Goal: Task Accomplishment & Management: Complete application form

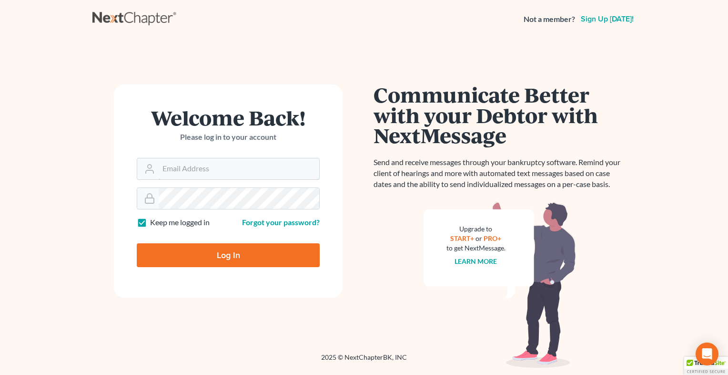
type input "[EMAIL_ADDRESS][DOMAIN_NAME]"
click at [235, 252] on input "Log In" at bounding box center [228, 255] width 183 height 24
type input "Thinking..."
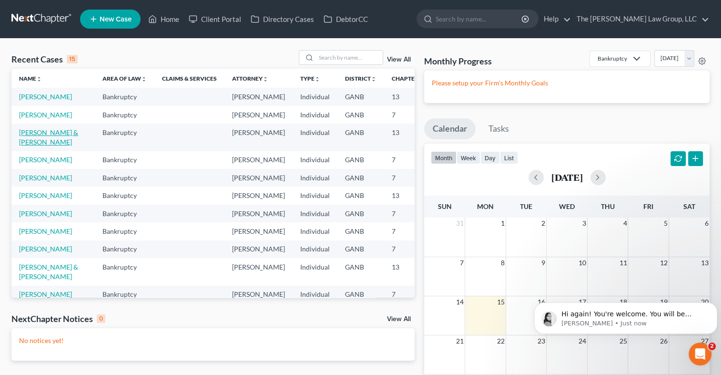
click at [35, 146] on link "[PERSON_NAME] & [PERSON_NAME]" at bounding box center [48, 137] width 59 height 18
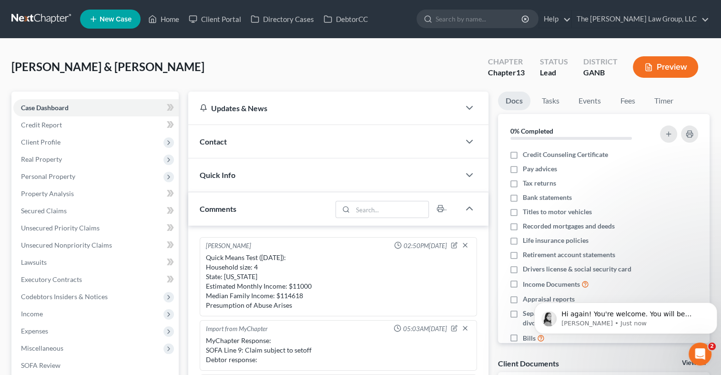
scroll to position [251, 0]
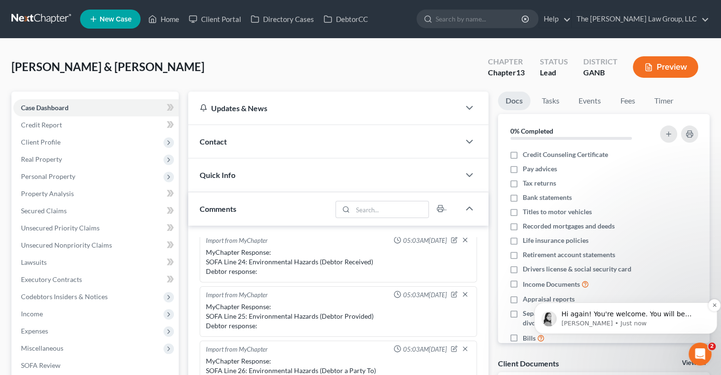
click at [663, 309] on p "Hi again! You're welcome. You will be charged for the credit report on the firs…" at bounding box center [634, 314] width 144 height 10
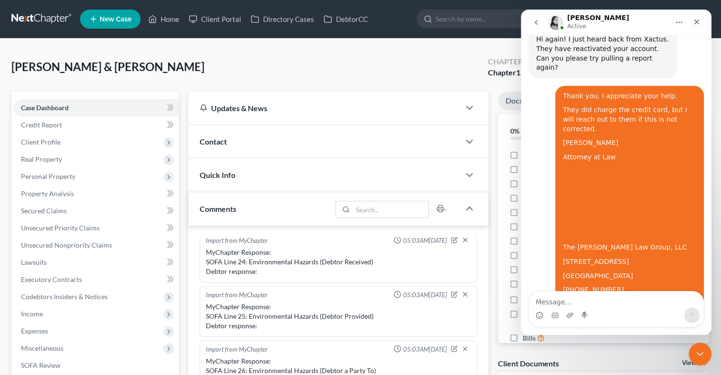
scroll to position [526, 0]
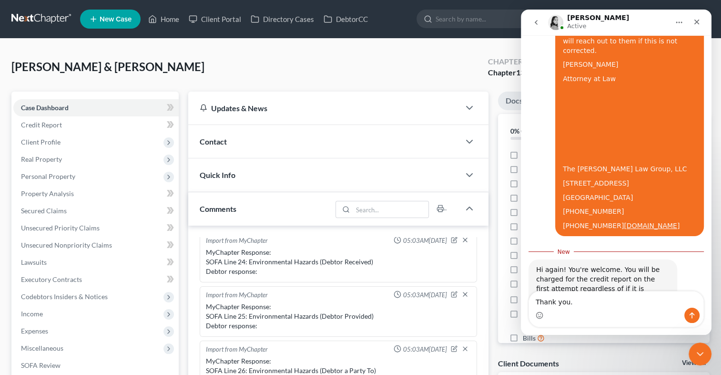
type textarea "Thank you."
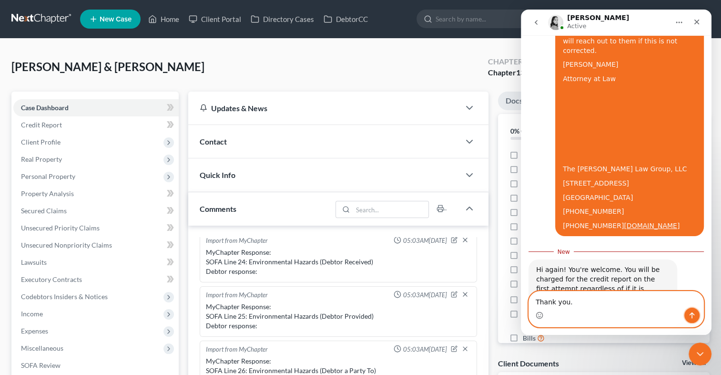
click at [697, 319] on button "Send a message…" at bounding box center [692, 314] width 15 height 15
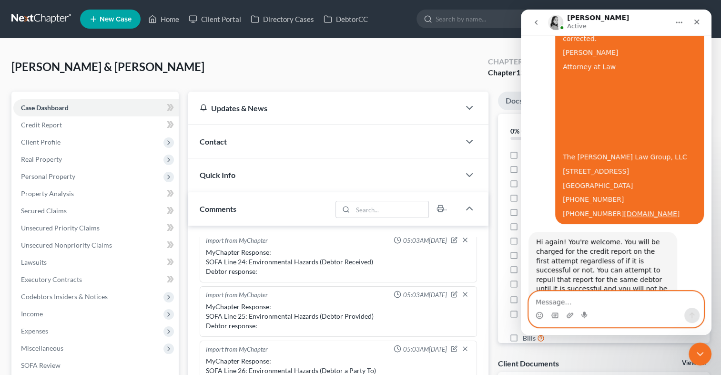
scroll to position [539, 0]
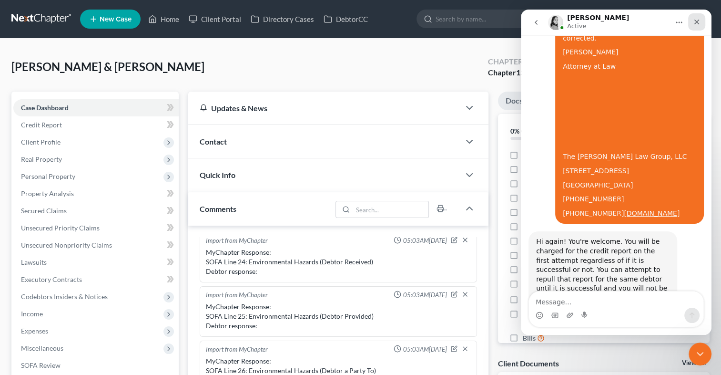
click at [692, 23] on div "Close" at bounding box center [696, 21] width 17 height 17
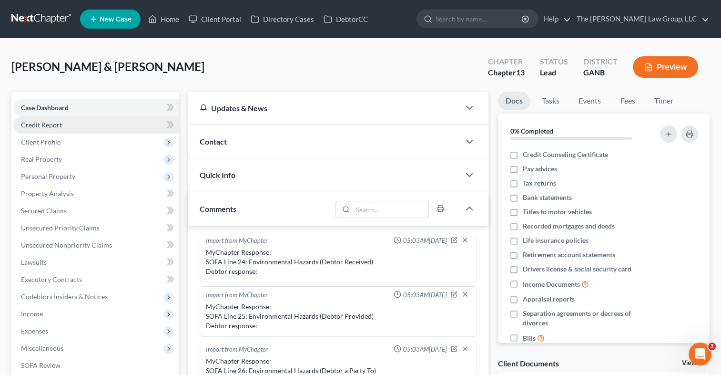
click at [60, 127] on span "Credit Report" at bounding box center [41, 125] width 41 height 8
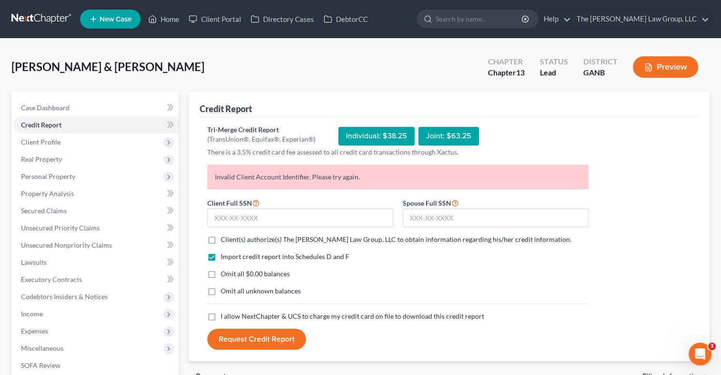
click at [221, 239] on label "Client(s) authorize(s) The Martin Law Group, LLC to obtain information regardin…" at bounding box center [396, 240] width 351 height 10
click at [225, 239] on input "Client(s) authorize(s) The Martin Law Group, LLC to obtain information regardin…" at bounding box center [228, 238] width 6 height 6
checkbox input "true"
click at [221, 317] on label "I allow NextChapter & UCS to charge my credit card on file to download this cre…" at bounding box center [353, 316] width 264 height 10
click at [225, 317] on input "I allow NextChapter & UCS to charge my credit card on file to download this cre…" at bounding box center [228, 314] width 6 height 6
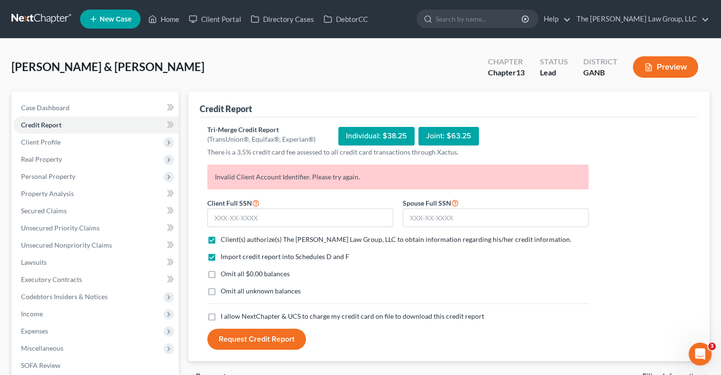
checkbox input "true"
click at [425, 223] on input "text" at bounding box center [496, 217] width 186 height 19
type input "259-83-2225"
click at [313, 216] on input "text" at bounding box center [300, 217] width 186 height 19
type input "260-61-1647"
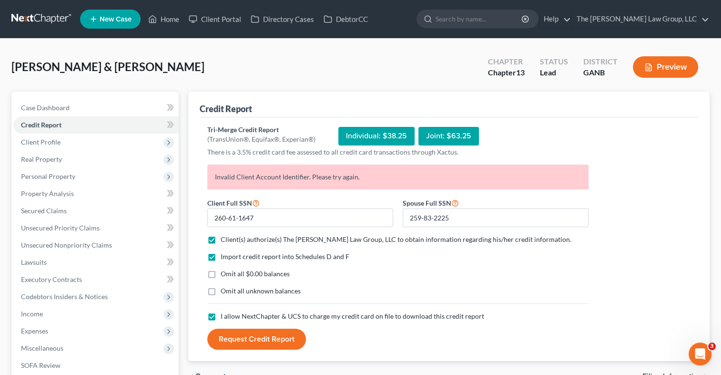
click at [273, 333] on button "Request Credit Report" at bounding box center [256, 338] width 99 height 21
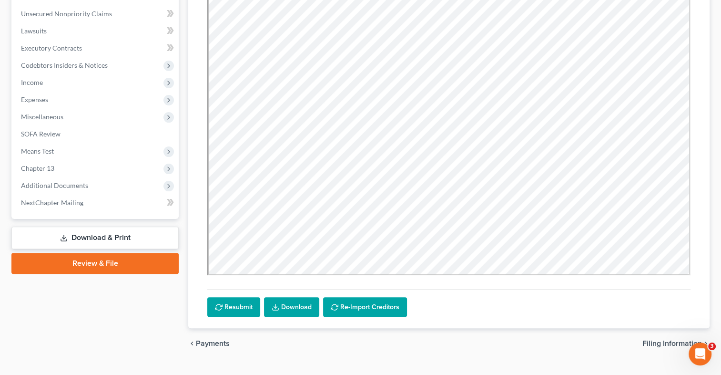
scroll to position [230, 0]
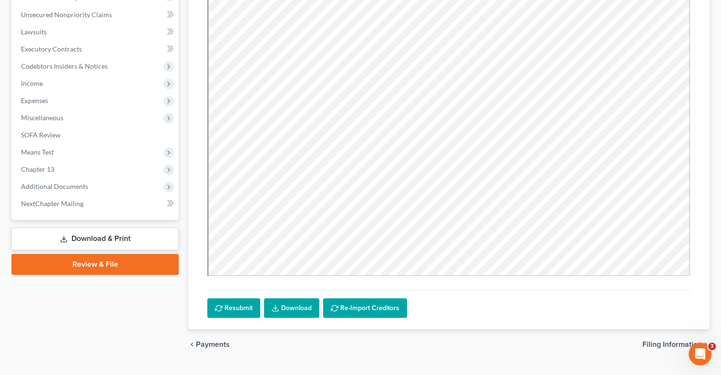
click at [290, 308] on link "Download" at bounding box center [291, 308] width 55 height 20
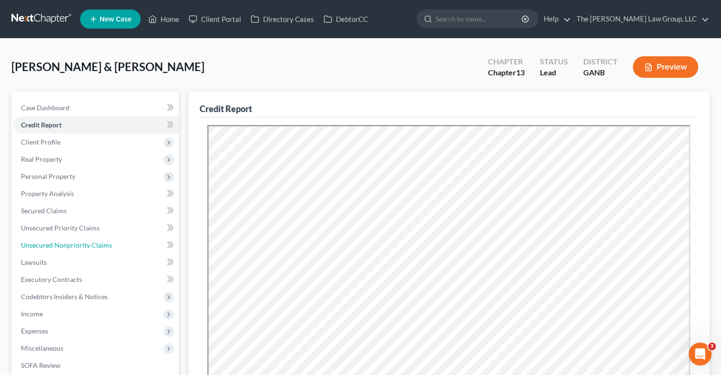
scroll to position [576, 0]
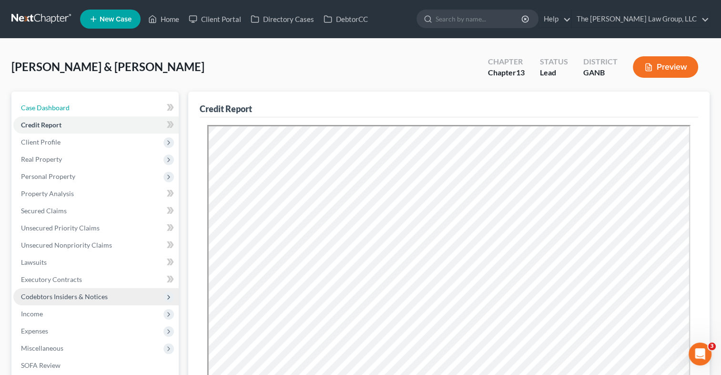
drag, startPoint x: 54, startPoint y: 108, endPoint x: 78, endPoint y: 295, distance: 188.3
click at [54, 108] on span "Case Dashboard" at bounding box center [45, 107] width 49 height 8
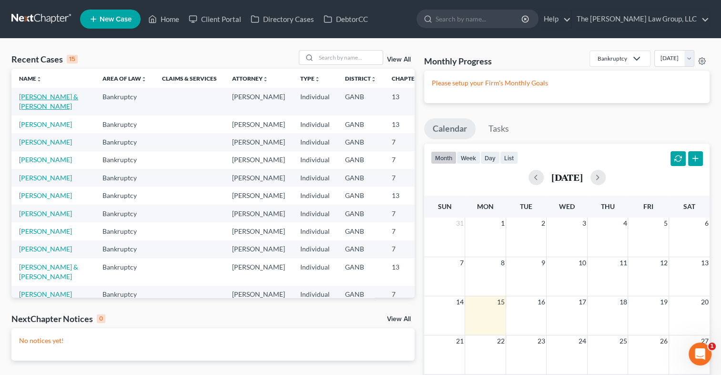
click at [36, 99] on link "[PERSON_NAME] & [PERSON_NAME]" at bounding box center [48, 101] width 59 height 18
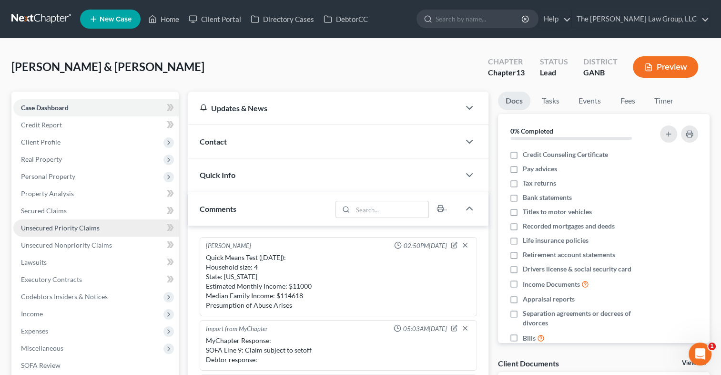
scroll to position [251, 0]
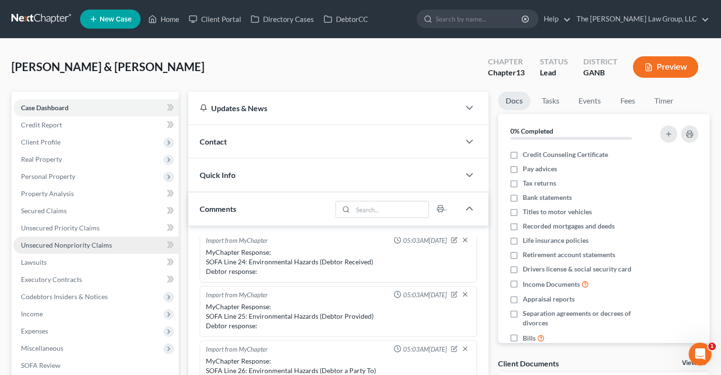
click at [48, 247] on span "Unsecured Nonpriority Claims" at bounding box center [66, 245] width 91 height 8
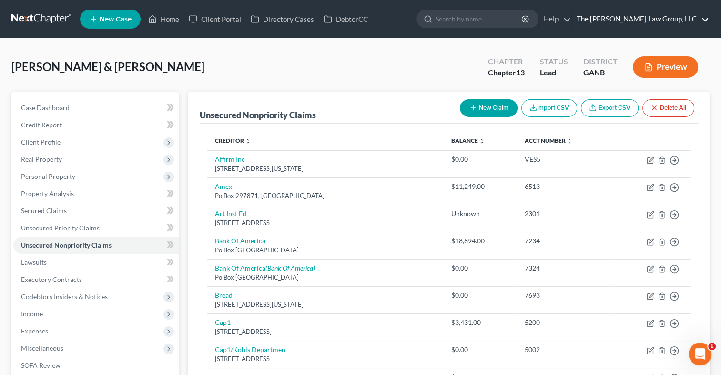
click at [643, 16] on link "The Martin Law Group, LLC" at bounding box center [640, 18] width 137 height 17
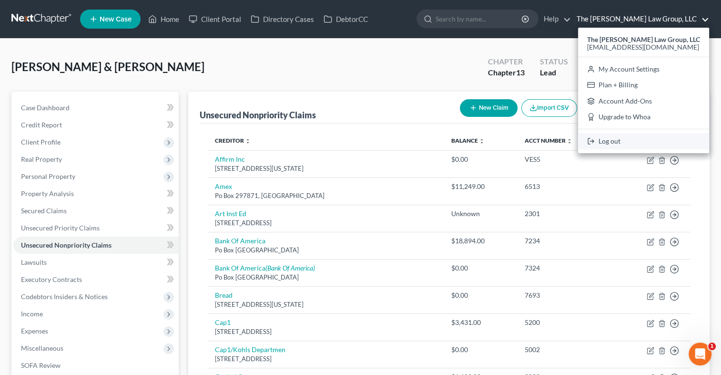
click at [624, 142] on link "Log out" at bounding box center [643, 141] width 131 height 16
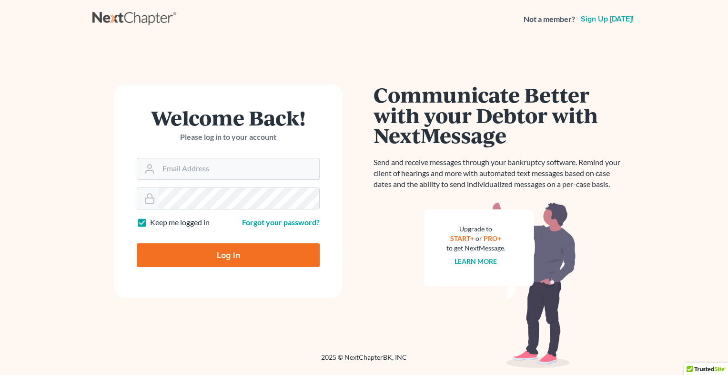
type input "[EMAIL_ADDRESS][DOMAIN_NAME]"
click at [247, 259] on input "Log In" at bounding box center [228, 255] width 183 height 24
type input "Thinking..."
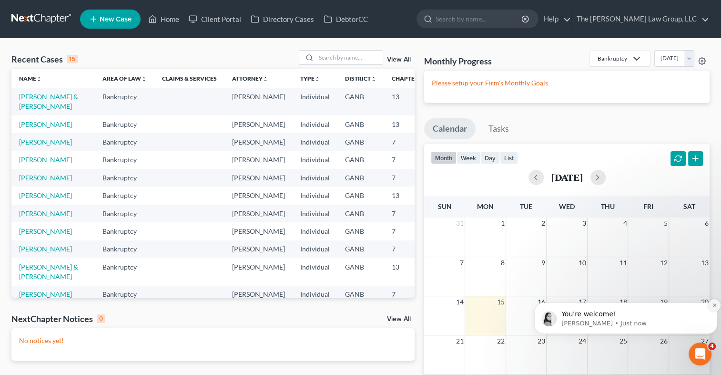
click at [716, 307] on icon "Dismiss notification" at bounding box center [714, 304] width 5 height 5
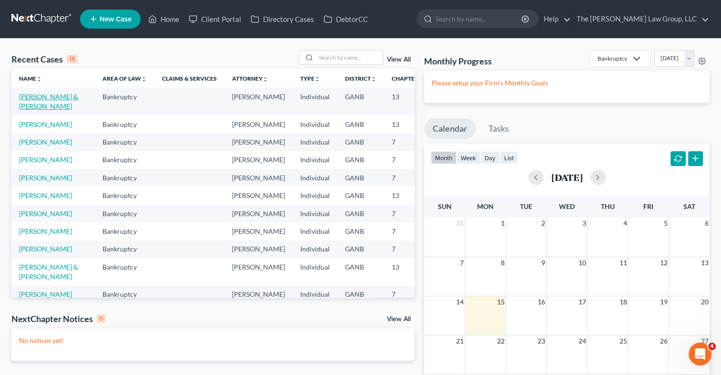
click at [42, 98] on link "[PERSON_NAME] & [PERSON_NAME]" at bounding box center [48, 101] width 59 height 18
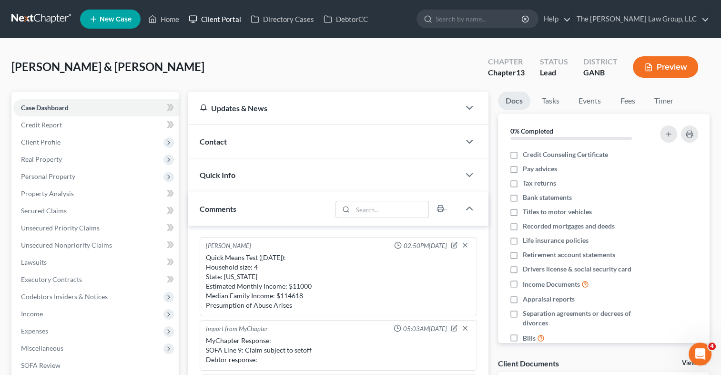
scroll to position [251, 0]
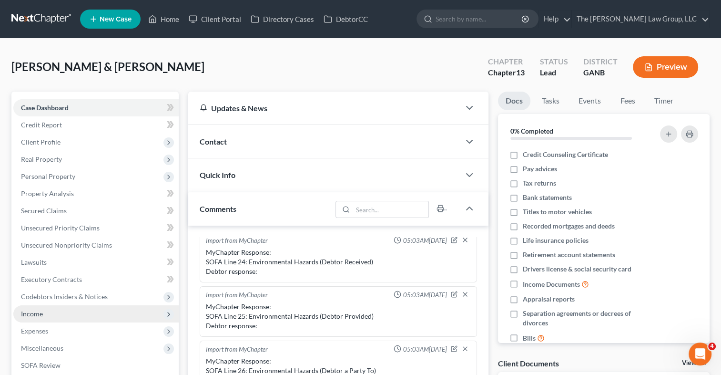
click at [29, 314] on span "Income" at bounding box center [32, 313] width 22 height 8
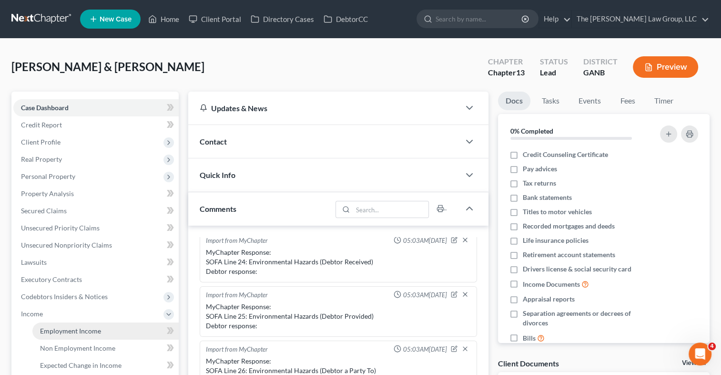
click at [61, 329] on span "Employment Income" at bounding box center [70, 331] width 61 height 8
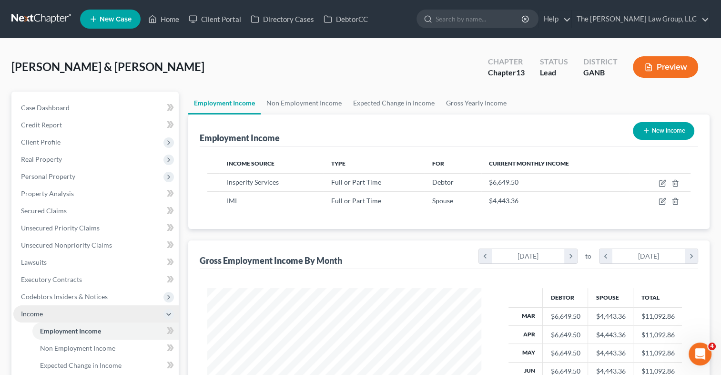
scroll to position [170, 293]
click at [463, 105] on link "Gross Yearly Income" at bounding box center [476, 103] width 72 height 23
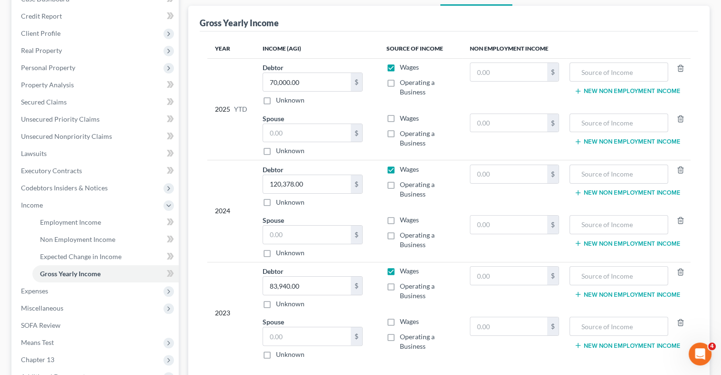
scroll to position [107, 0]
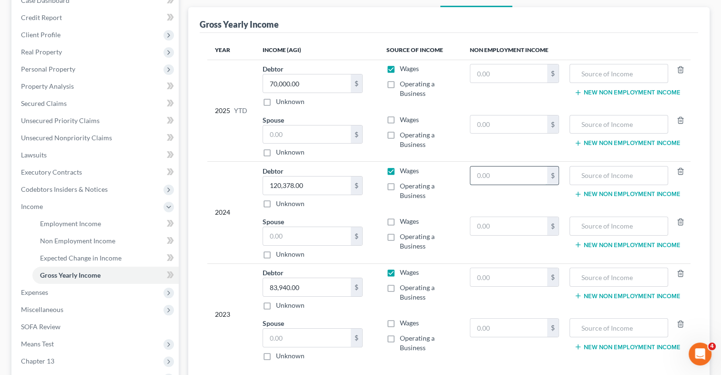
click at [481, 181] on input "text" at bounding box center [509, 175] width 77 height 18
click at [519, 178] on input "text" at bounding box center [509, 175] width 77 height 18
type input "46,396"
click at [528, 72] on input "text" at bounding box center [509, 73] width 77 height 18
click at [515, 92] on td "9,229 $" at bounding box center [514, 85] width 104 height 51
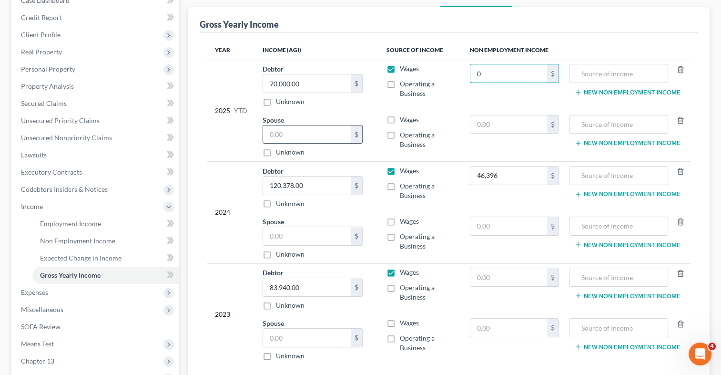
type input "0"
click at [300, 134] on input "text" at bounding box center [307, 134] width 88 height 18
type input "9,229"
click at [290, 239] on input "text" at bounding box center [307, 236] width 88 height 18
click at [400, 219] on label "Wages" at bounding box center [409, 221] width 19 height 10
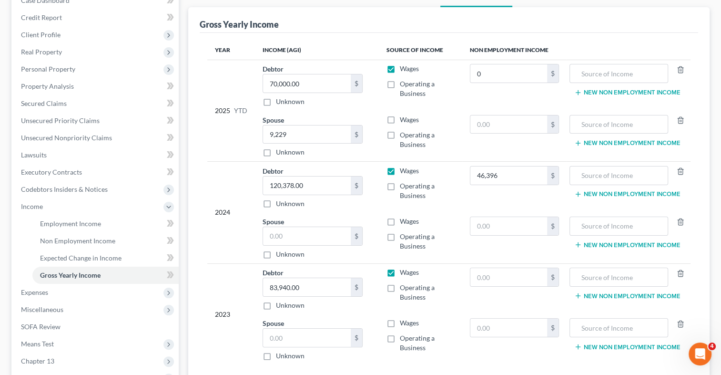
click at [404, 219] on input "Wages" at bounding box center [407, 219] width 6 height 6
checkbox input "true"
click at [316, 234] on input "text" at bounding box center [307, 236] width 88 height 18
type input "46,396"
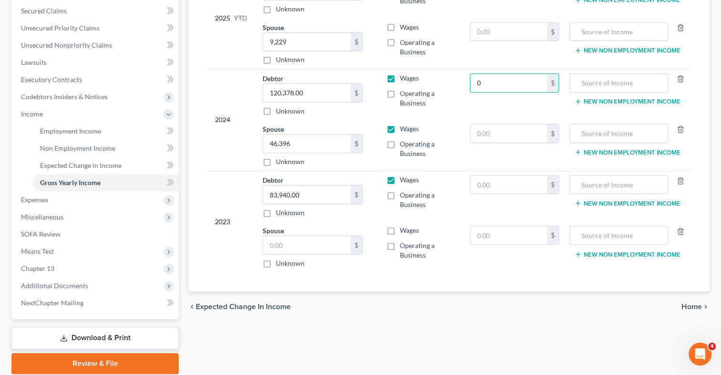
scroll to position [210, 0]
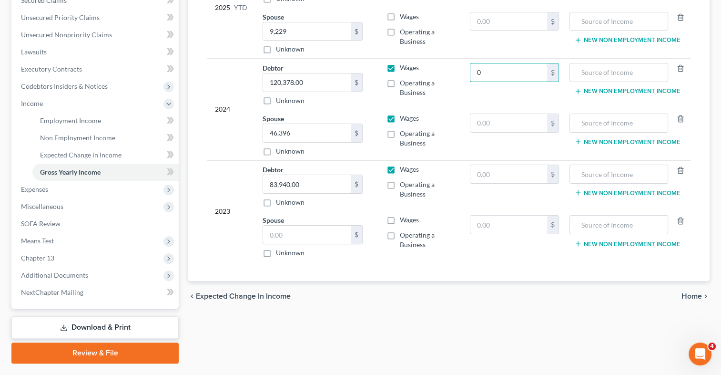
type input "0"
click at [400, 215] on label "Wages" at bounding box center [409, 220] width 19 height 10
click at [404, 215] on input "Wages" at bounding box center [407, 218] width 6 height 6
checkbox input "true"
type input "32,614"
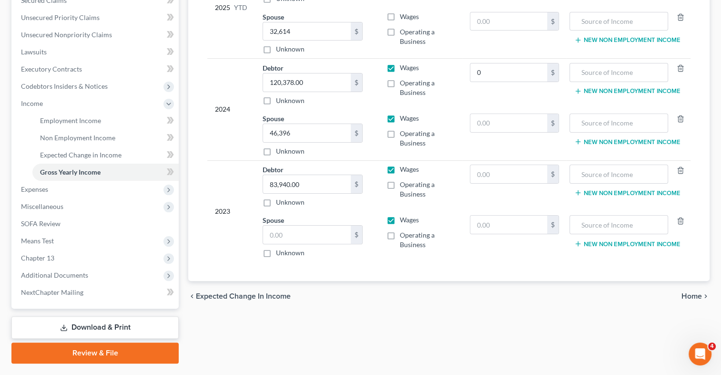
click at [324, 322] on div "Employment Income Non Employment Income Expected Change in Income Gross Yearly …" at bounding box center [449, 122] width 531 height 482
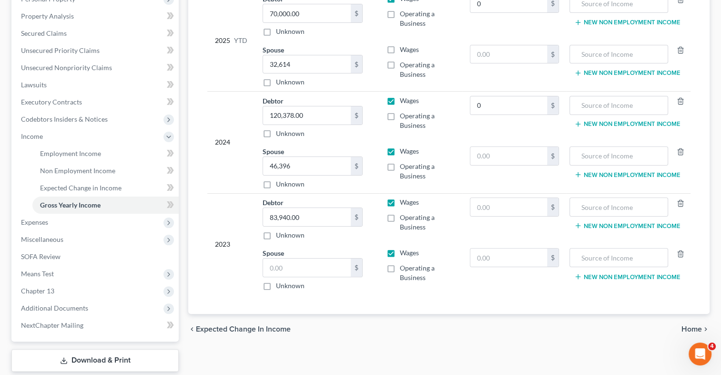
scroll to position [188, 0]
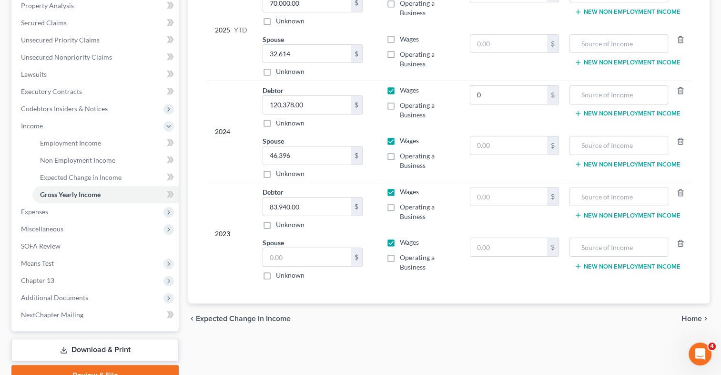
click at [400, 242] on label "Wages" at bounding box center [409, 242] width 19 height 10
click at [404, 242] on input "Wages" at bounding box center [407, 240] width 6 height 6
checkbox input "false"
click at [509, 242] on input "text" at bounding box center [509, 247] width 77 height 18
click at [480, 243] on input "text" at bounding box center [509, 247] width 77 height 18
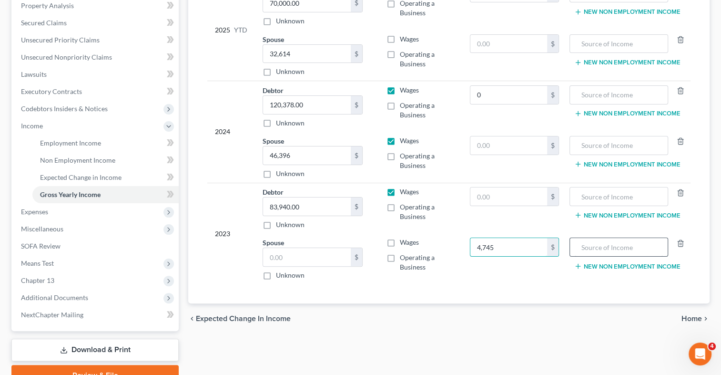
type input "4,745"
click at [593, 242] on input "text" at bounding box center [619, 247] width 88 height 18
type input "Unemployment income"
click at [463, 299] on div "Year Income (AGI) Source of Income Non Employment Income 2025 YTD Debtor 70,000…" at bounding box center [449, 127] width 499 height 351
click at [313, 258] on input "text" at bounding box center [307, 257] width 88 height 18
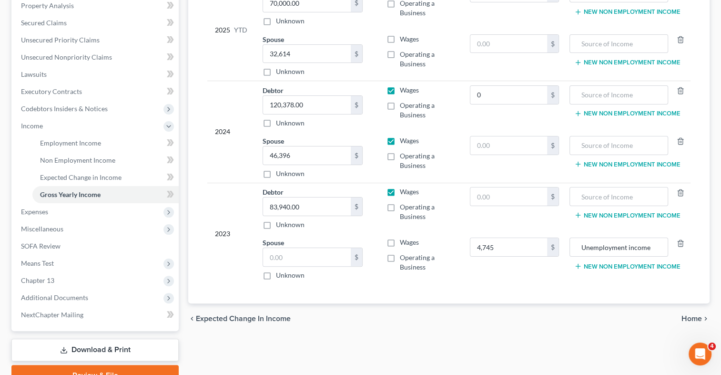
click at [400, 241] on label "Wages" at bounding box center [409, 242] width 19 height 10
click at [404, 241] on input "Wages" at bounding box center [407, 240] width 6 height 6
checkbox input "true"
click at [327, 256] on input "text" at bounding box center [307, 257] width 88 height 18
type input "21,611"
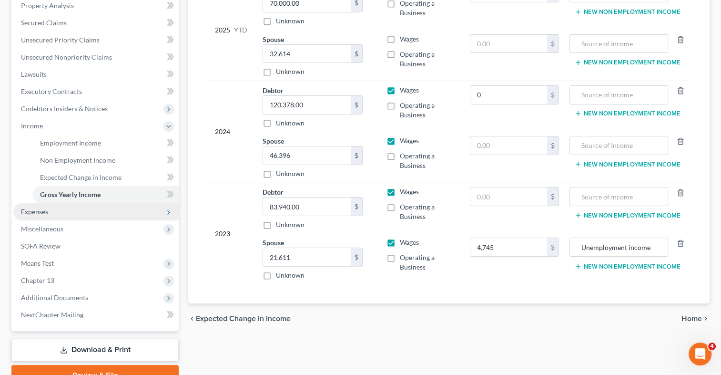
click at [55, 216] on span "Expenses" at bounding box center [95, 211] width 165 height 17
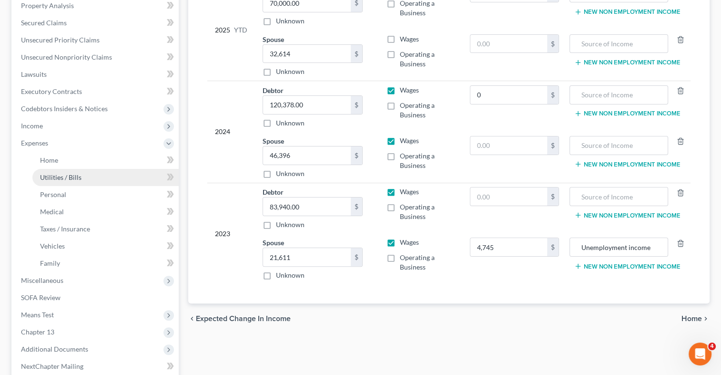
click at [55, 179] on span "Utilities / Bills" at bounding box center [60, 177] width 41 height 8
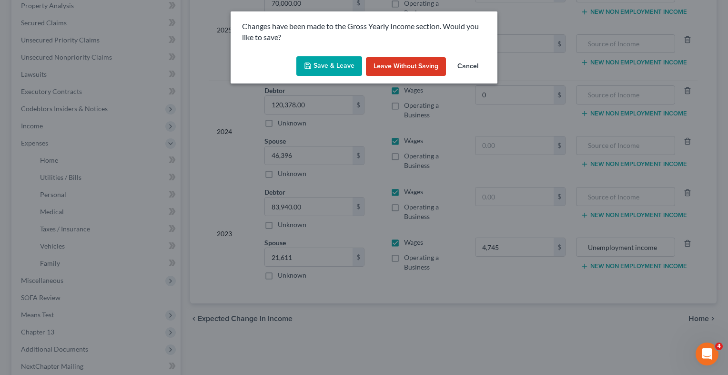
click at [341, 63] on button "Save & Leave" at bounding box center [330, 66] width 66 height 20
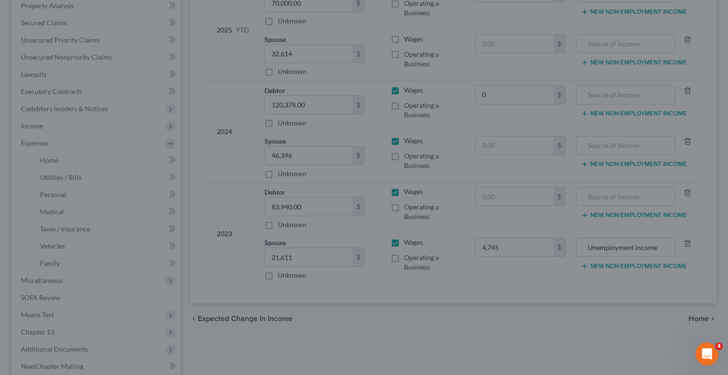
type input "4,745.00"
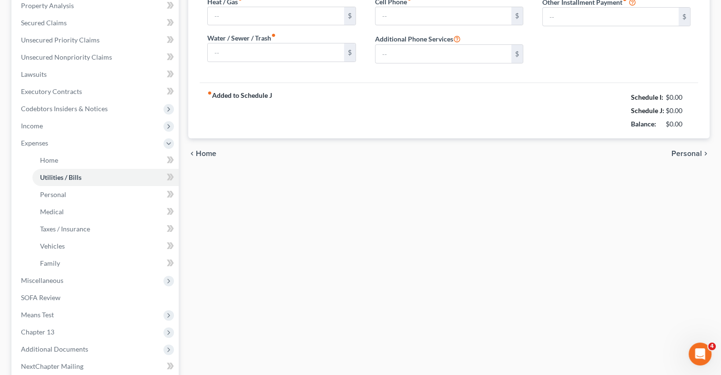
type input "22.00"
type input "44.00"
type input "62.00"
type input "125.00"
type input "201.00"
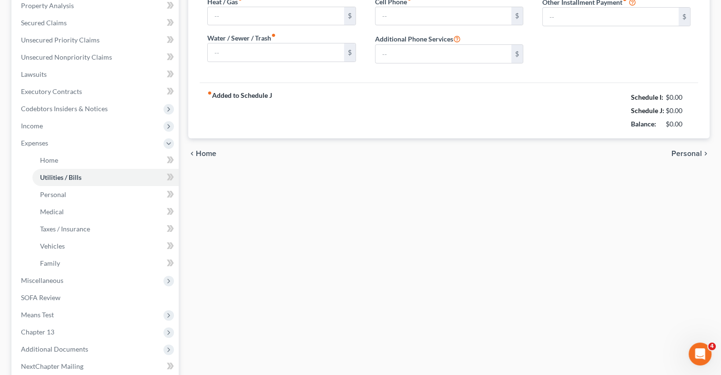
type input "0.00"
type input "44.00"
type input "88.00"
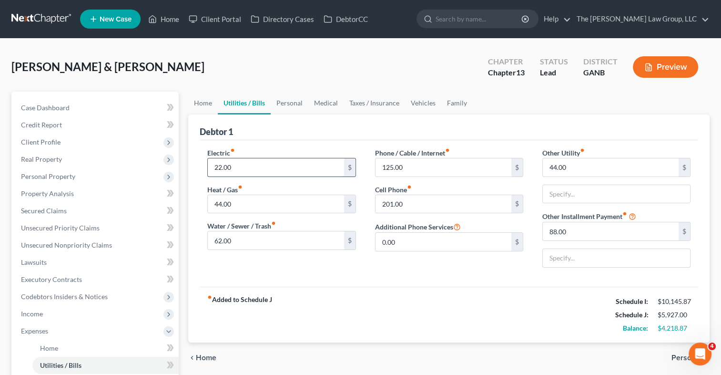
click at [267, 167] on input "22.00" at bounding box center [276, 167] width 136 height 18
click at [287, 74] on div "[PERSON_NAME] & [PERSON_NAME] Upgraded Chapter Chapter 13 Status Lead District …" at bounding box center [360, 70] width 698 height 41
click at [42, 312] on span "Income" at bounding box center [32, 313] width 22 height 8
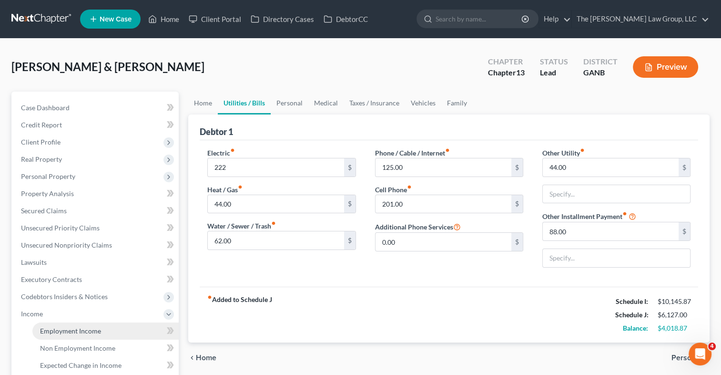
click at [50, 330] on span "Employment Income" at bounding box center [70, 331] width 61 height 8
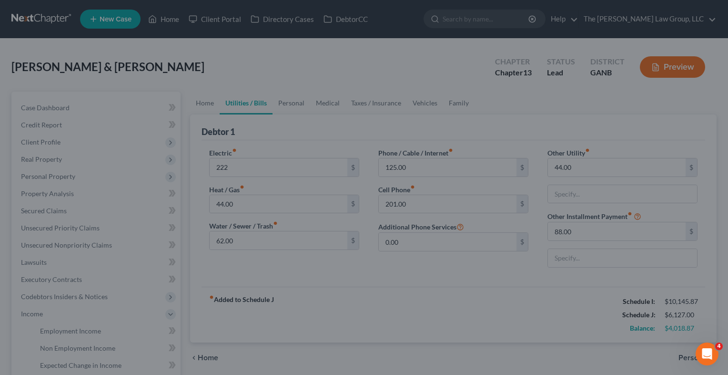
click at [45, 331] on div at bounding box center [364, 187] width 728 height 375
click at [544, 45] on div at bounding box center [364, 187] width 728 height 375
click at [716, 346] on div "Open Intercom Messenger" at bounding box center [705, 352] width 31 height 31
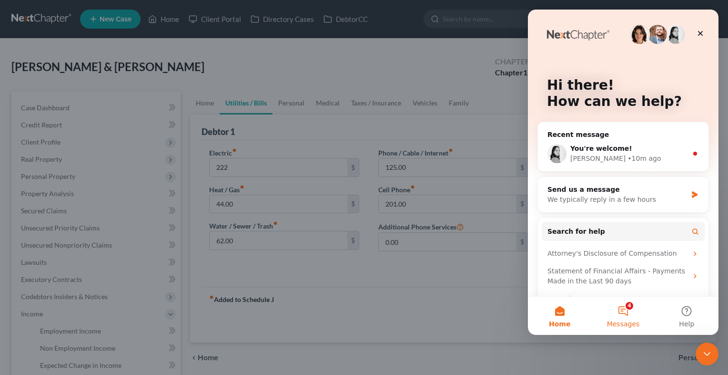
click at [631, 305] on button "4 Messages" at bounding box center [623, 316] width 63 height 38
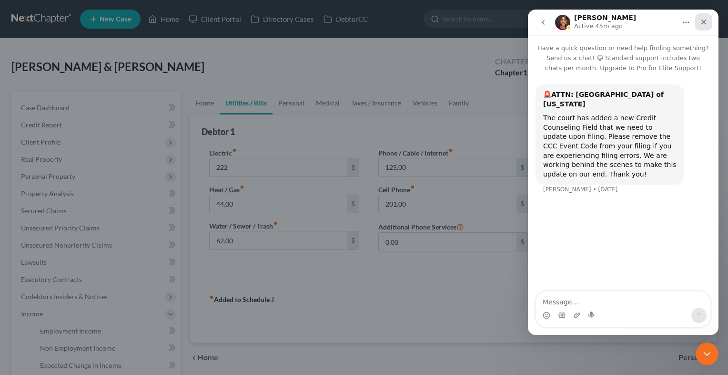
click at [709, 24] on div "Close" at bounding box center [704, 21] width 17 height 17
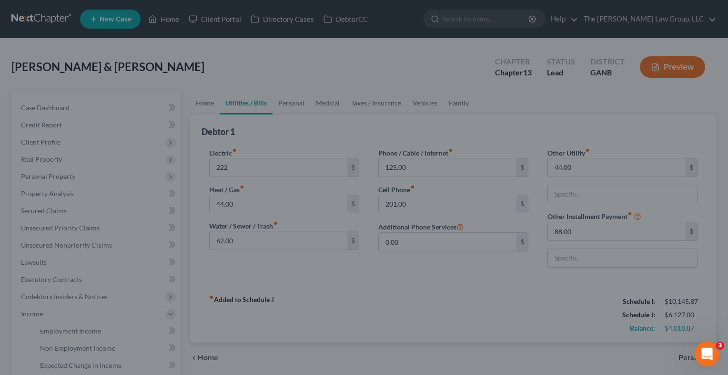
click at [709, 357] on icon "Open Intercom Messenger" at bounding box center [706, 353] width 16 height 16
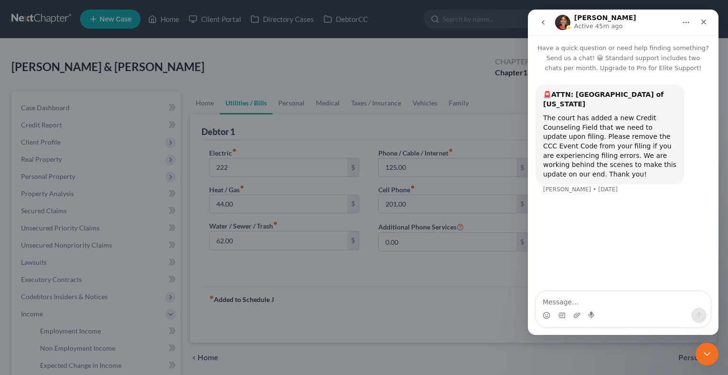
click at [541, 24] on icon "go back" at bounding box center [544, 23] width 8 height 8
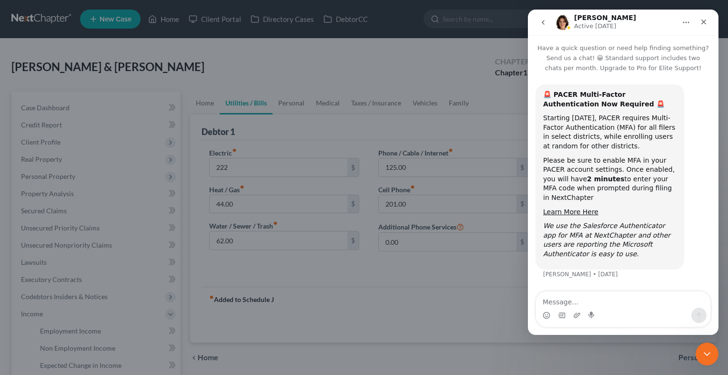
click at [545, 20] on icon "go back" at bounding box center [544, 23] width 8 height 8
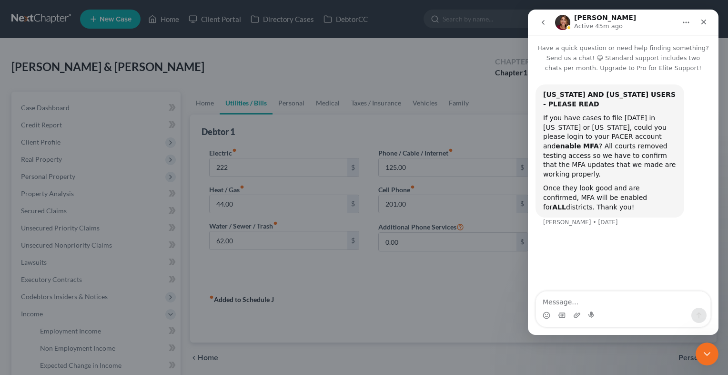
click at [543, 20] on icon "go back" at bounding box center [544, 23] width 8 height 8
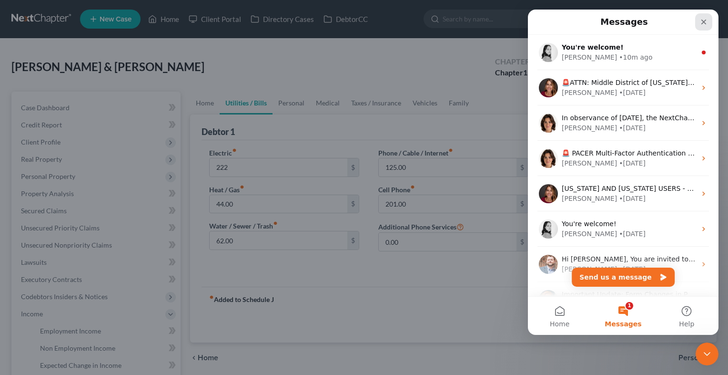
click at [710, 21] on div "Close" at bounding box center [704, 21] width 17 height 17
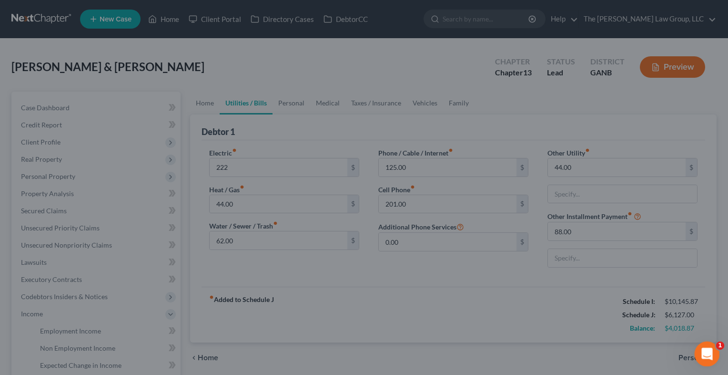
click at [716, 344] on div "Open Intercom Messenger" at bounding box center [705, 352] width 31 height 31
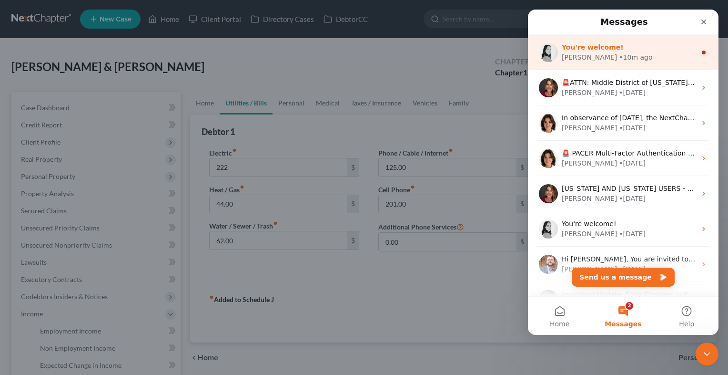
click at [659, 43] on div "You're welcome!" at bounding box center [629, 47] width 134 height 10
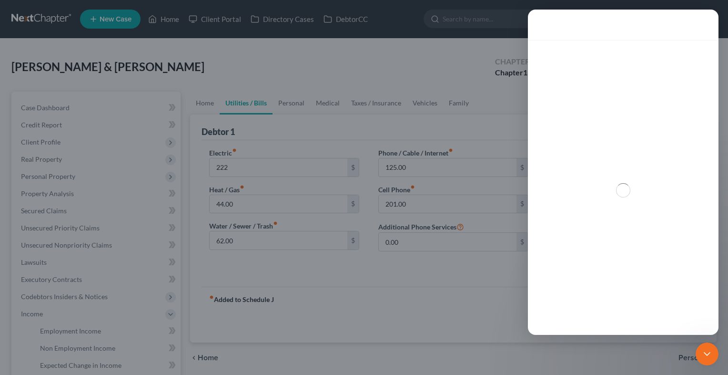
click at [659, 43] on div "Intercom messenger" at bounding box center [623, 190] width 191 height 300
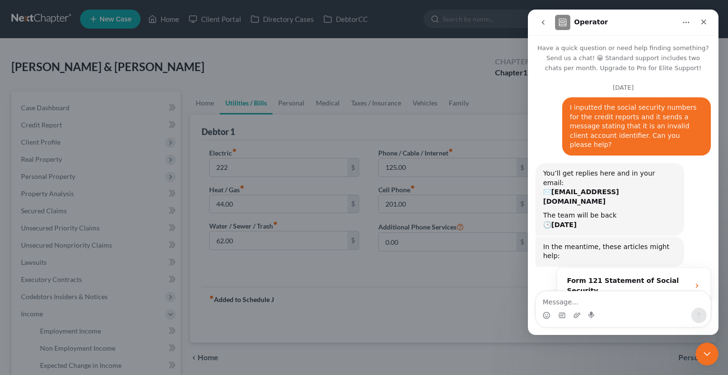
scroll to position [61, 0]
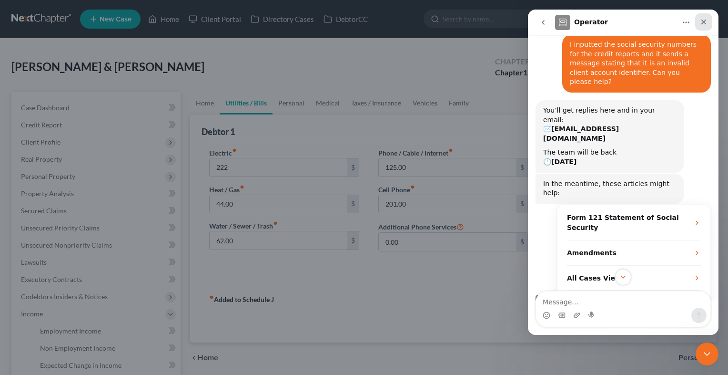
click at [699, 28] on div "Close" at bounding box center [704, 21] width 17 height 17
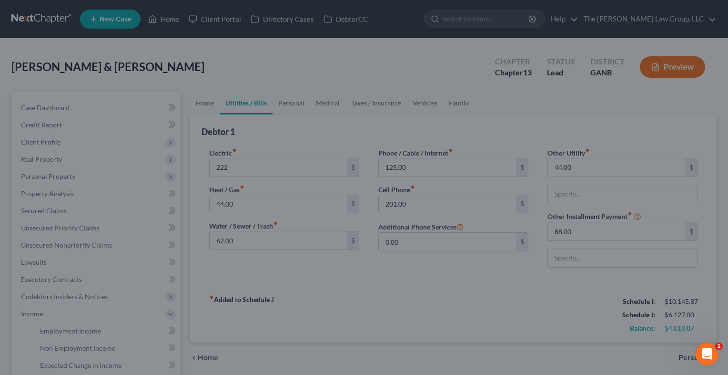
click at [511, 257] on div at bounding box center [364, 187] width 728 height 375
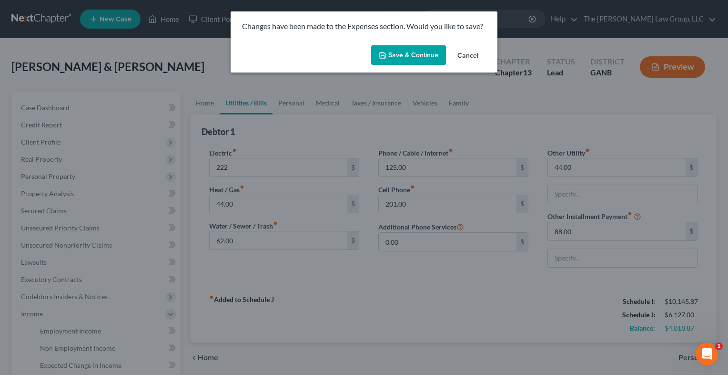
click at [424, 56] on button "Save & Continue" at bounding box center [408, 55] width 75 height 20
type input "222.00"
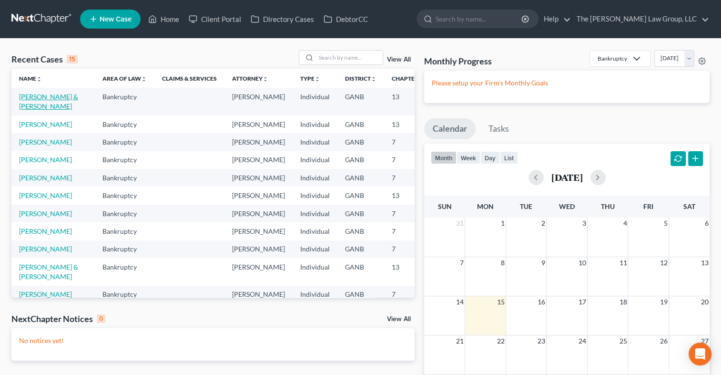
click at [41, 93] on link "[PERSON_NAME] & [PERSON_NAME]" at bounding box center [48, 101] width 59 height 18
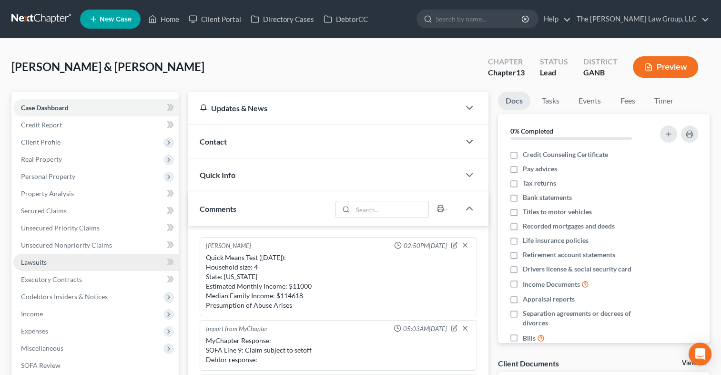
scroll to position [251, 0]
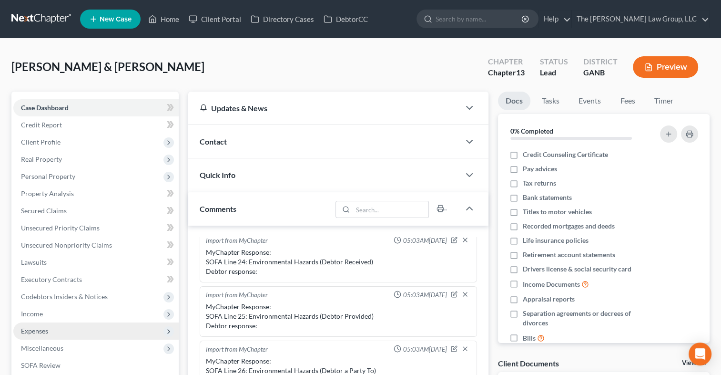
click at [42, 331] on span "Expenses" at bounding box center [34, 331] width 27 height 8
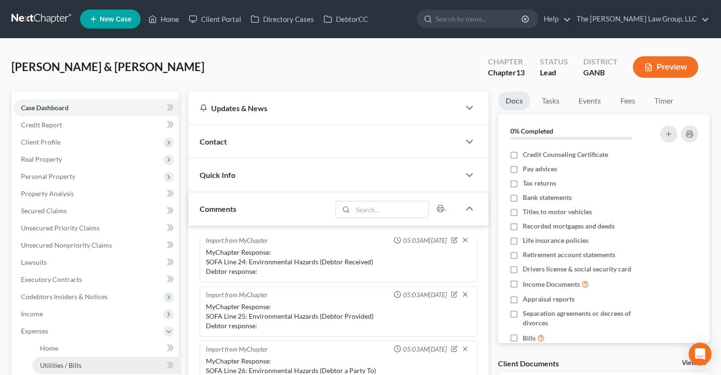
click at [51, 359] on link "Utilities / Bills" at bounding box center [105, 365] width 146 height 17
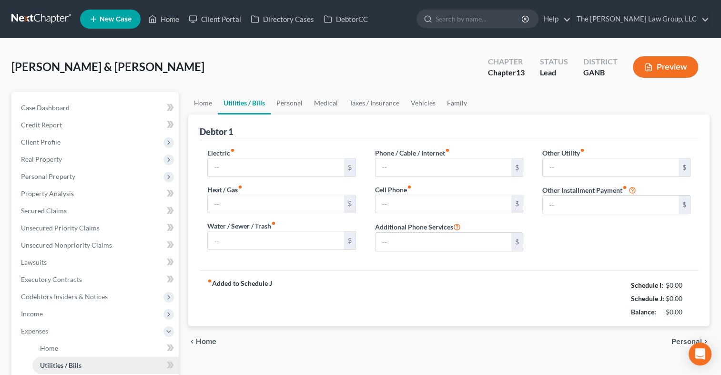
type input "222.00"
type input "44.00"
type input "62.00"
type input "125.00"
type input "201.00"
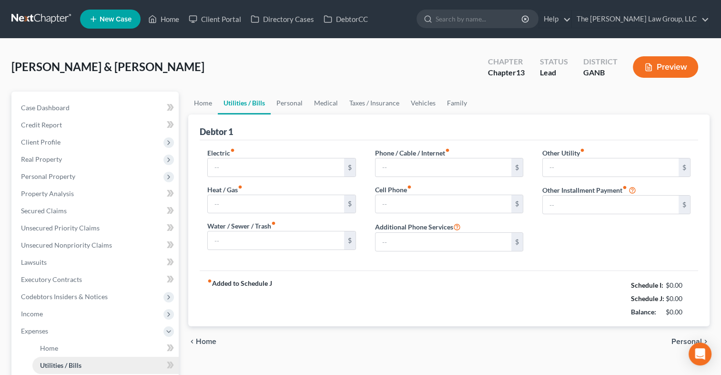
type input "0.00"
type input "44.00"
type input "88.00"
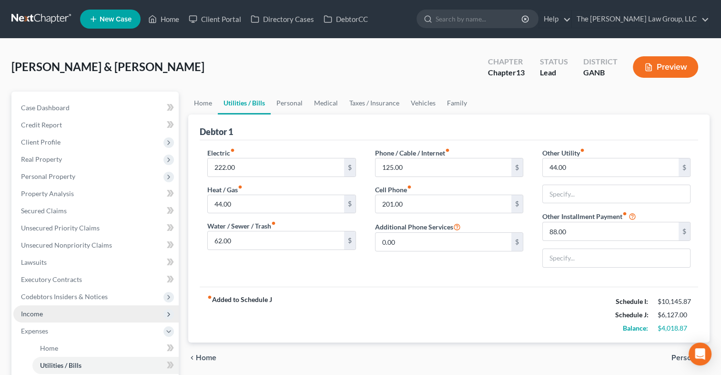
click at [32, 314] on span "Income" at bounding box center [32, 313] width 22 height 8
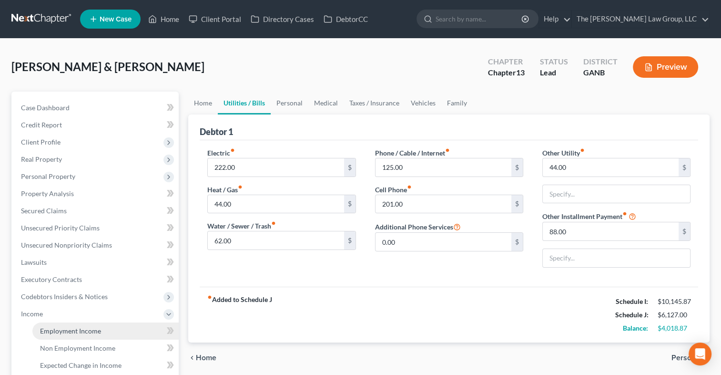
click at [50, 331] on span "Employment Income" at bounding box center [70, 331] width 61 height 8
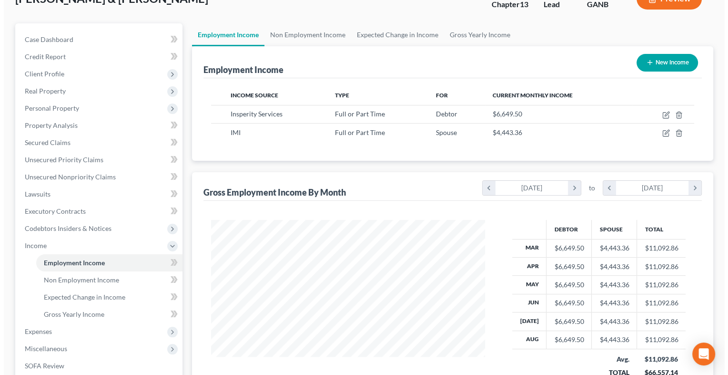
scroll to position [75, 0]
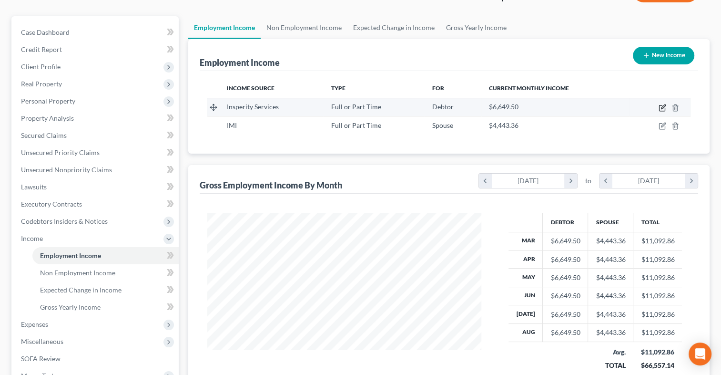
click at [665, 104] on icon "button" at bounding box center [663, 106] width 4 height 4
select select "0"
select select "10"
select select "2"
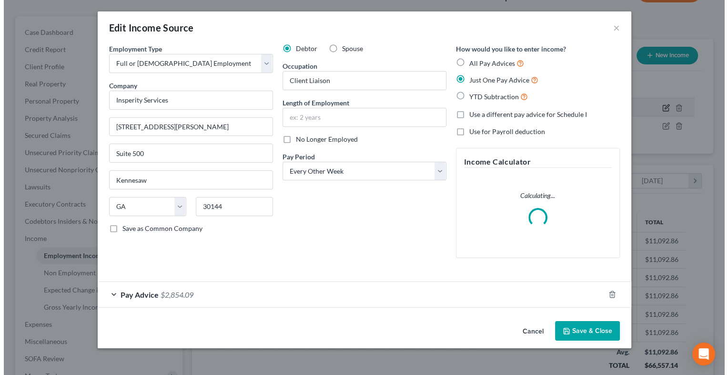
scroll to position [170, 296]
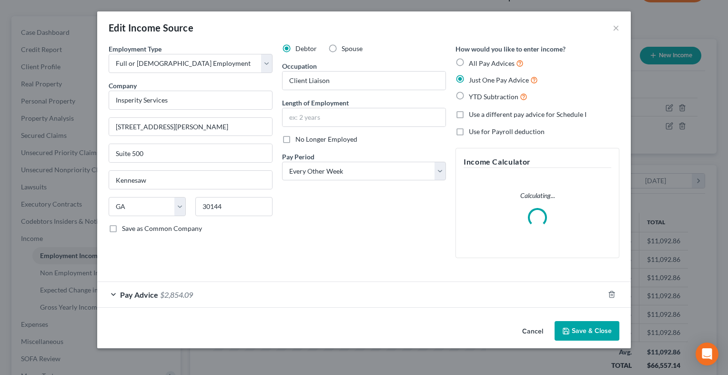
click at [185, 293] on span "$2,854.09" at bounding box center [176, 294] width 33 height 9
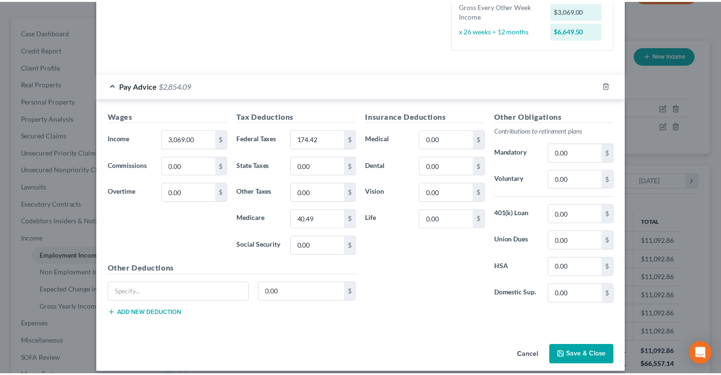
scroll to position [247, 0]
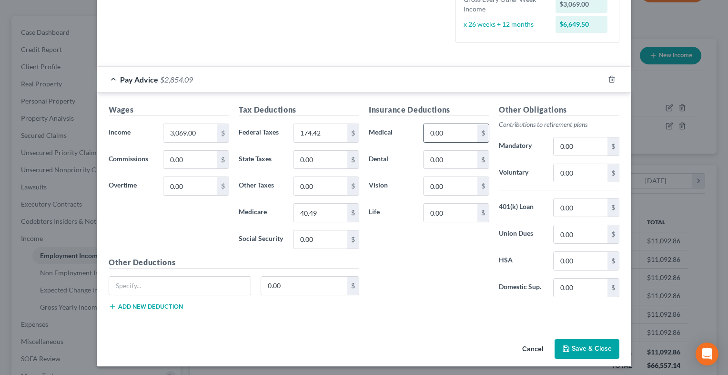
click at [437, 132] on input "0.00" at bounding box center [451, 133] width 54 height 18
type input "256.15"
click at [428, 268] on div "Insurance Deductions Medical 256.15 $ Dental 0.00 $ Vision 0.00 $ Life 0.00 $" at bounding box center [429, 204] width 130 height 201
click at [443, 187] on input "0.00" at bounding box center [451, 186] width 54 height 18
type input "18.46"
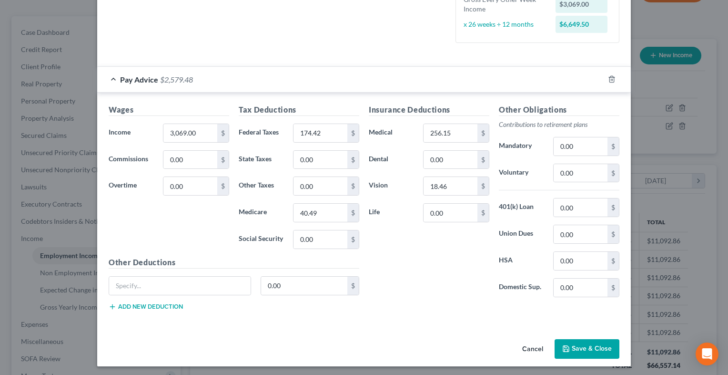
click at [582, 349] on button "Save & Close" at bounding box center [587, 349] width 65 height 20
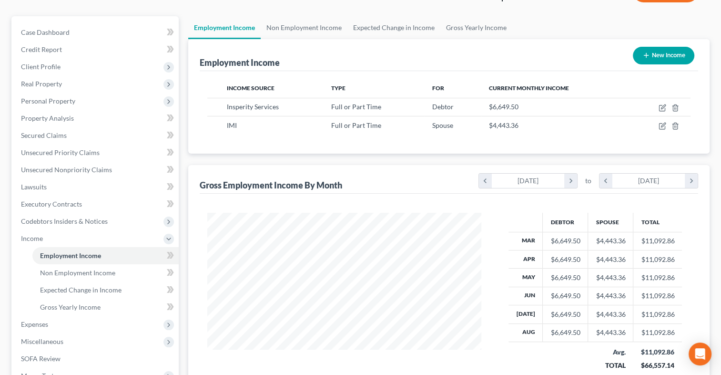
scroll to position [476539, 476416]
click at [58, 340] on span "Miscellaneous" at bounding box center [42, 341] width 42 height 8
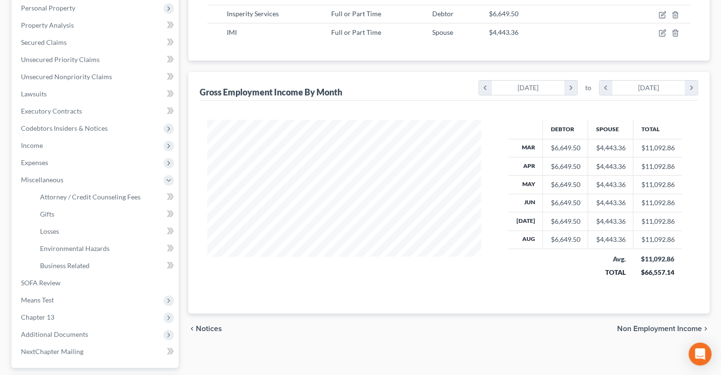
scroll to position [173, 0]
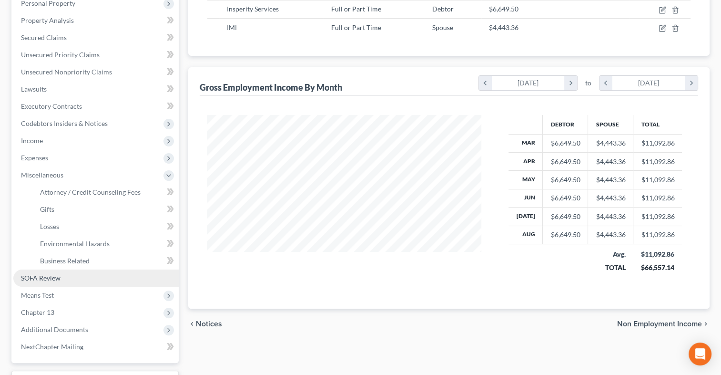
click at [36, 279] on span "SOFA Review" at bounding box center [41, 278] width 40 height 8
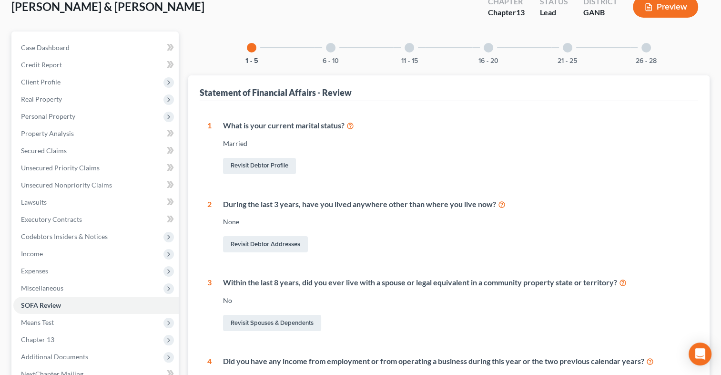
scroll to position [59, 0]
click at [333, 48] on div at bounding box center [331, 49] width 10 height 10
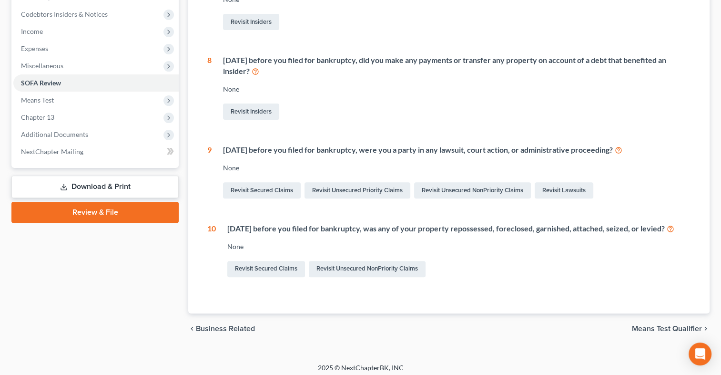
scroll to position [275, 0]
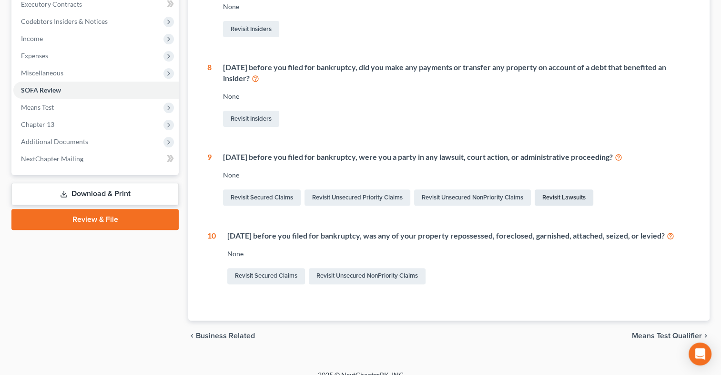
click at [560, 197] on link "Revisit Lawsuits" at bounding box center [564, 197] width 59 height 16
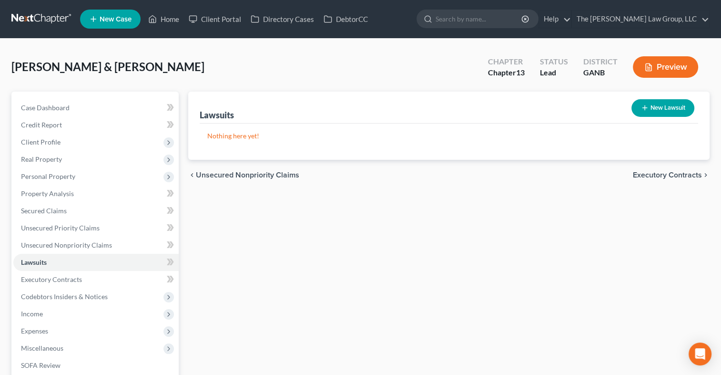
click at [663, 109] on button "New Lawsuit" at bounding box center [663, 108] width 63 height 18
select select "0"
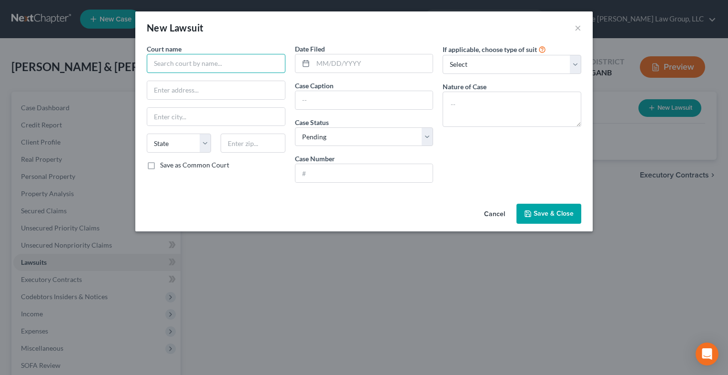
click at [246, 63] on input "text" at bounding box center [216, 63] width 139 height 19
click at [265, 60] on input "text" at bounding box center [216, 63] width 139 height 19
type input "Barrow County Superior Court"
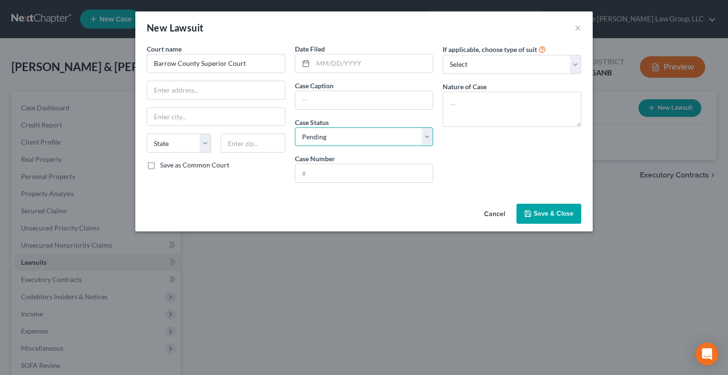
click at [424, 140] on select "Select Pending On Appeal Concluded" at bounding box center [364, 136] width 139 height 19
select select "2"
click at [295, 127] on select "Select Pending On Appeal Concluded" at bounding box center [364, 136] width 139 height 19
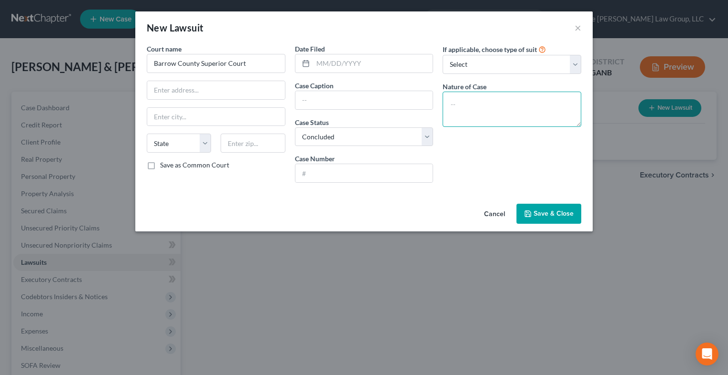
click at [520, 113] on textarea at bounding box center [512, 109] width 139 height 35
type textarea "Debt owed"
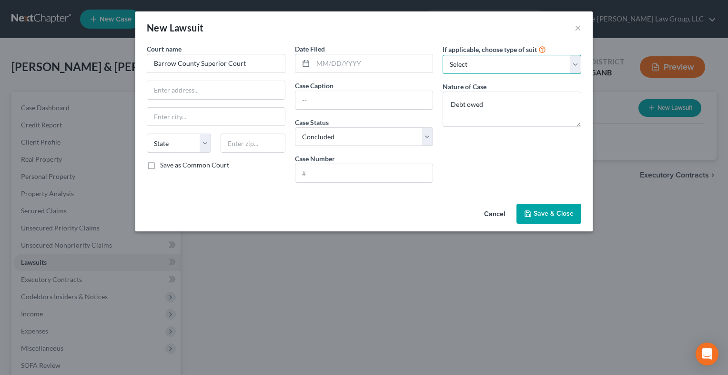
click at [576, 68] on select "Select Repossession Garnishment Foreclosure Attached, Seized, Or Levied Other" at bounding box center [512, 64] width 139 height 19
select select "4"
click at [443, 55] on select "Select Repossession Garnishment Foreclosure Attached, Seized, Or Levied Other" at bounding box center [512, 64] width 139 height 19
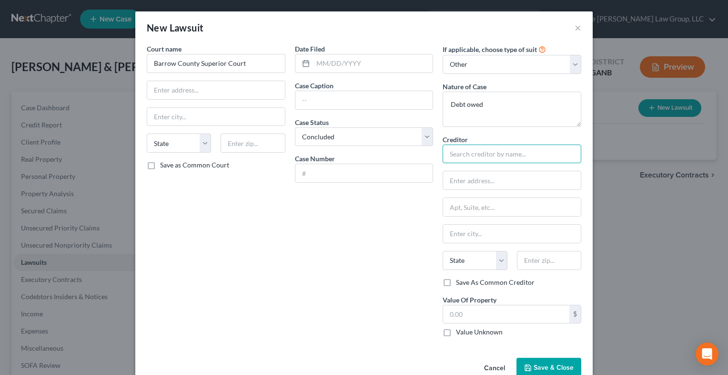
click at [492, 159] on input "text" at bounding box center [512, 153] width 139 height 19
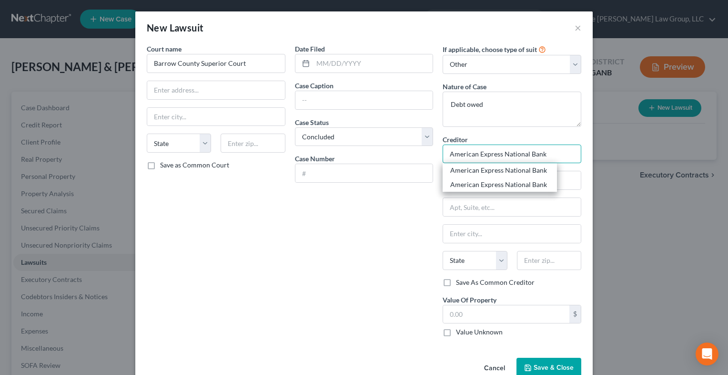
type input "American Express National Bank"
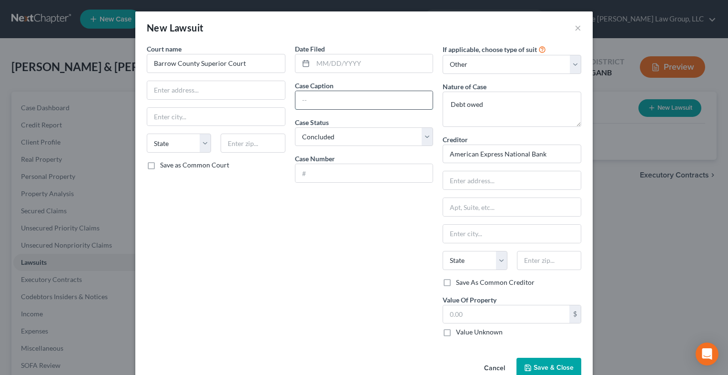
click at [360, 94] on input "text" at bounding box center [365, 100] width 138 height 18
click at [418, 96] on input "American Express National Bank v." at bounding box center [365, 100] width 138 height 18
type input "American Express National Bank v. [PERSON_NAME]"
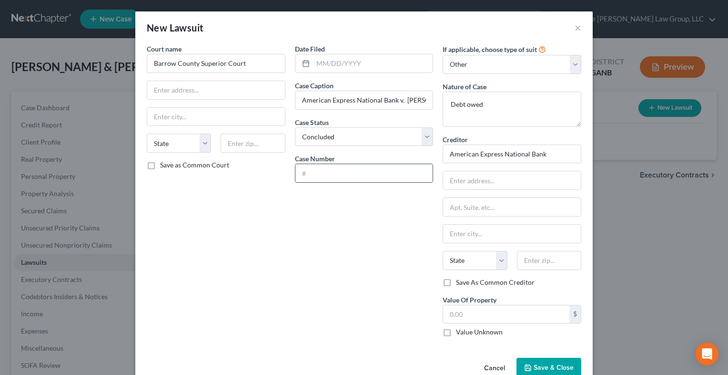
click at [315, 174] on input "text" at bounding box center [365, 173] width 138 height 18
type input "24-CV-000505-P"
click at [208, 92] on input "text" at bounding box center [216, 90] width 138 height 18
type input "[STREET_ADDRESS][PERSON_NAME]"
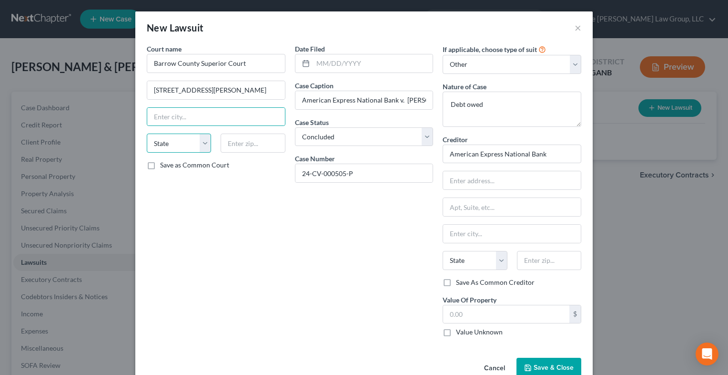
click at [198, 147] on select "State [US_STATE] AK AR AZ CA CO CT DE DC [GEOGRAPHIC_DATA] [GEOGRAPHIC_DATA] GU…" at bounding box center [179, 142] width 64 height 19
select select "10"
click at [147, 133] on select "State [US_STATE] AK AR AZ CA CO CT DE DC [GEOGRAPHIC_DATA] [GEOGRAPHIC_DATA] GU…" at bounding box center [179, 142] width 64 height 19
click at [160, 165] on label "Save as Common Court" at bounding box center [194, 165] width 69 height 10
click at [164, 165] on input "Save as Common Court" at bounding box center [167, 163] width 6 height 6
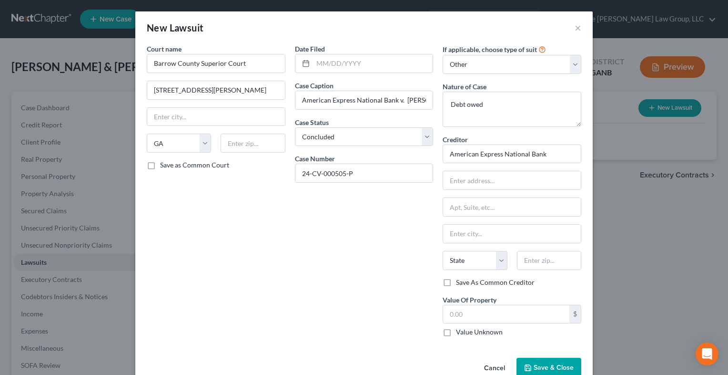
checkbox input "true"
click at [200, 121] on input "text" at bounding box center [216, 117] width 138 height 18
type input "Winder"
click at [240, 148] on input "text" at bounding box center [253, 142] width 64 height 19
type input "30680"
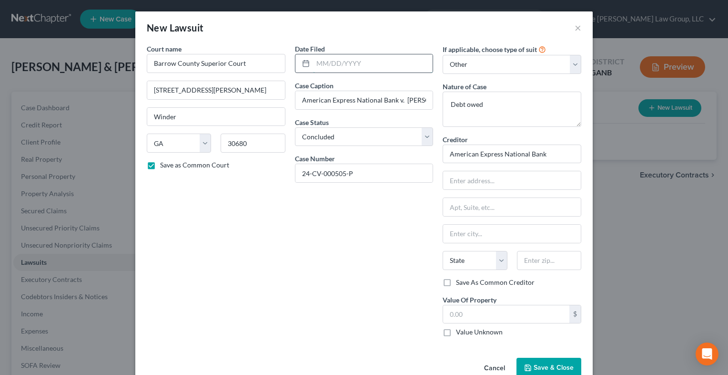
click at [321, 64] on input "text" at bounding box center [373, 63] width 120 height 18
click at [330, 61] on input "[DATE]" at bounding box center [373, 63] width 120 height 18
click at [330, 62] on input "[DATE]" at bounding box center [373, 63] width 120 height 18
drag, startPoint x: 367, startPoint y: 67, endPoint x: 291, endPoint y: 63, distance: 75.9
click at [295, 63] on div "10/03/20241" at bounding box center [364, 63] width 139 height 19
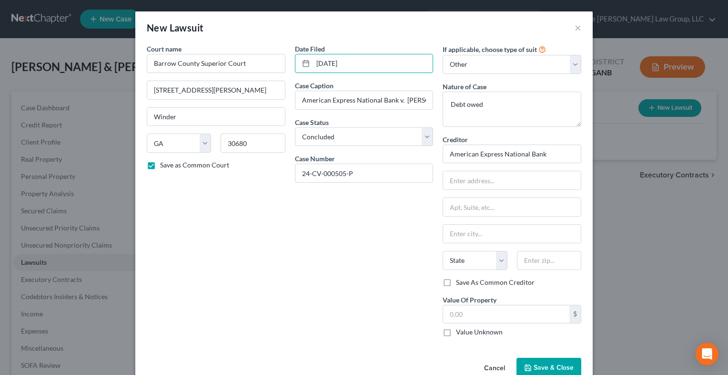
type input "[DATE]"
click at [456, 328] on label "Value Unknown" at bounding box center [479, 332] width 47 height 10
click at [460, 328] on input "Value Unknown" at bounding box center [463, 330] width 6 height 6
checkbox input "true"
type input "0.00"
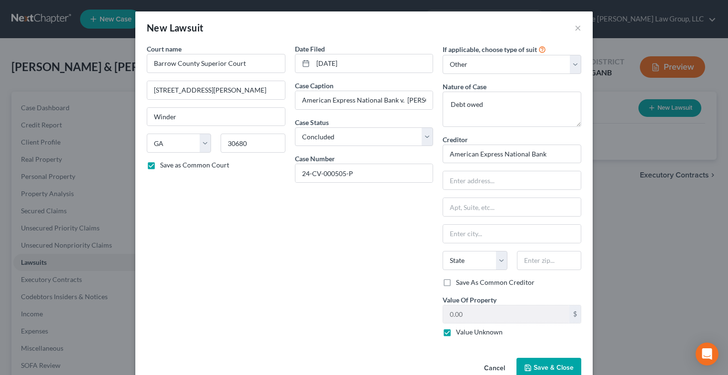
click at [534, 364] on span "Save & Close" at bounding box center [554, 367] width 40 height 8
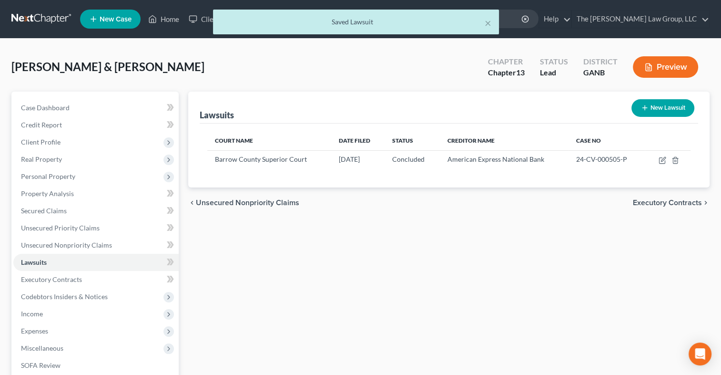
click at [673, 103] on button "New Lawsuit" at bounding box center [663, 108] width 63 height 18
select select "0"
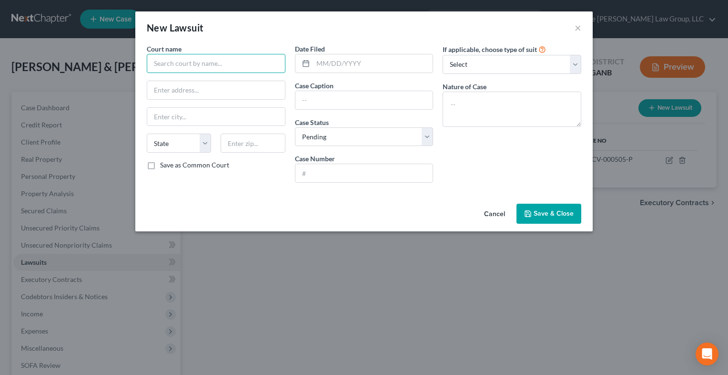
click at [204, 54] on input "text" at bounding box center [216, 63] width 139 height 19
click at [194, 64] on input "text" at bounding box center [216, 63] width 139 height 19
type input "Barrow County Magistrate Court"
click at [194, 91] on input "text" at bounding box center [216, 90] width 138 height 18
click at [192, 114] on input "text" at bounding box center [216, 117] width 138 height 18
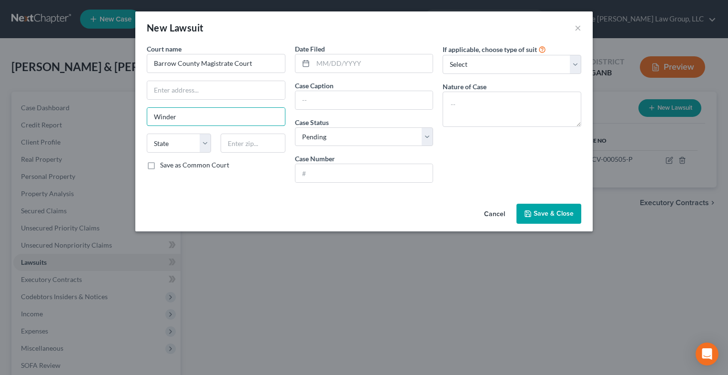
type input "Winder"
select select "10"
type input "30680"
click at [172, 94] on input "text" at bounding box center [216, 90] width 138 height 18
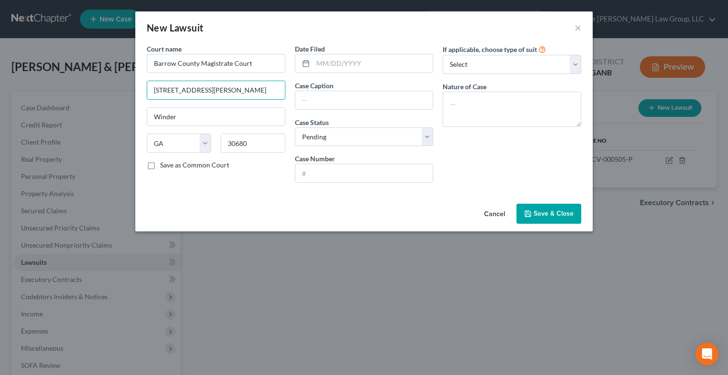
type input "[STREET_ADDRESS][PERSON_NAME]"
click at [160, 160] on label "Save as Common Court" at bounding box center [194, 165] width 69 height 10
click at [164, 160] on input "Save as Common Court" at bounding box center [167, 163] width 6 height 6
checkbox input "true"
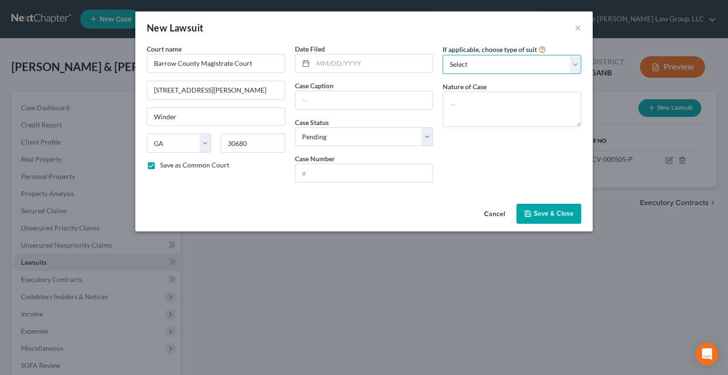
click at [570, 68] on select "Select Repossession Garnishment Foreclosure Attached, Seized, Or Levied Other" at bounding box center [512, 64] width 139 height 19
select select "4"
click at [443, 55] on select "Select Repossession Garnishment Foreclosure Attached, Seized, Or Levied Other" at bounding box center [512, 64] width 139 height 19
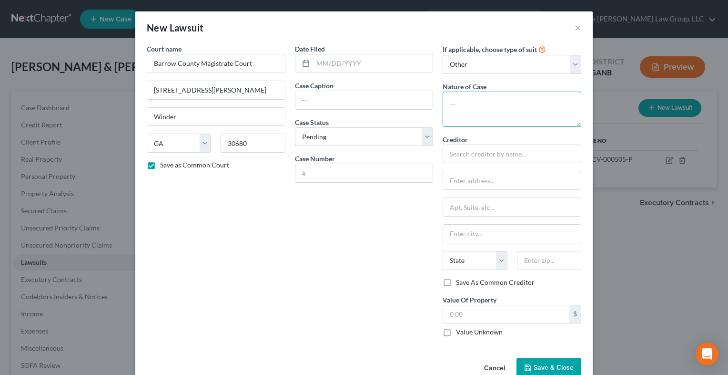
click at [464, 115] on textarea at bounding box center [512, 109] width 139 height 35
type textarea "Debt"
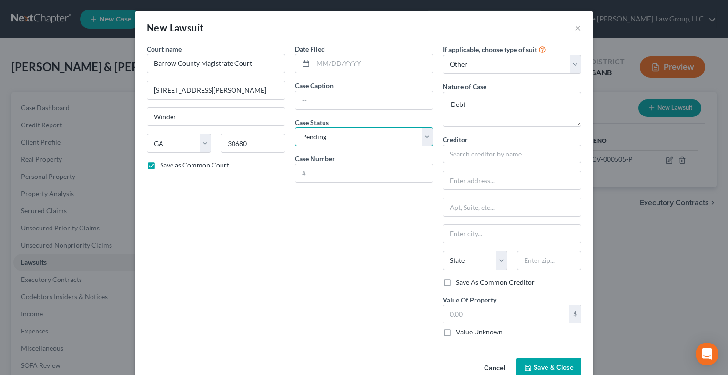
click at [427, 128] on select "Select Pending On Appeal Concluded" at bounding box center [364, 136] width 139 height 19
select select "2"
click at [295, 127] on select "Select Pending On Appeal Concluded" at bounding box center [364, 136] width 139 height 19
click at [322, 178] on input "text" at bounding box center [365, 173] width 138 height 18
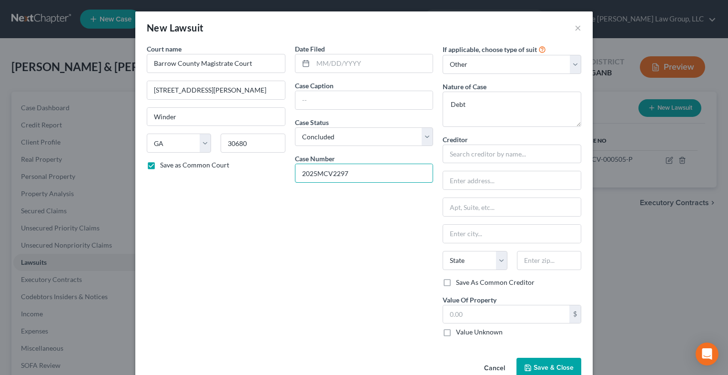
type input "2025MCV2297"
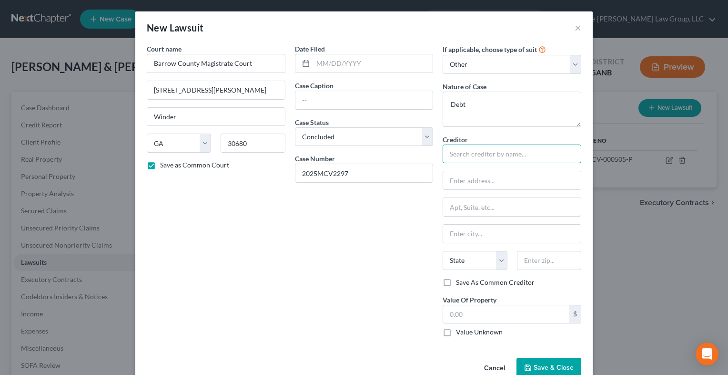
click at [478, 156] on input "text" at bounding box center [512, 153] width 139 height 19
type input "Synchrony Bank"
click at [389, 213] on div "Date Filed Case Caption Case Status * Select Pending On Appeal Concluded Case N…" at bounding box center [364, 194] width 148 height 300
click at [456, 331] on label "Value Unknown" at bounding box center [479, 332] width 47 height 10
click at [460, 331] on input "Value Unknown" at bounding box center [463, 330] width 6 height 6
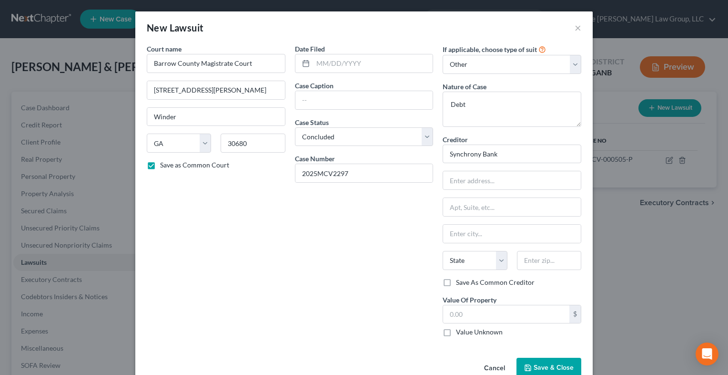
checkbox input "true"
type input "0.00"
click at [361, 268] on div "Date Filed Case Caption Case Status * Select Pending On Appeal Concluded Case N…" at bounding box center [364, 194] width 148 height 300
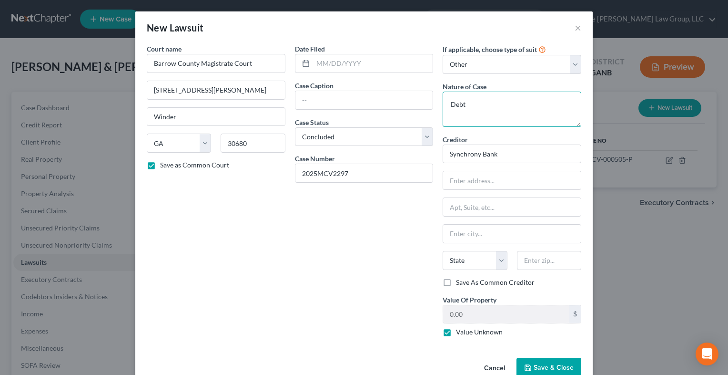
click at [501, 108] on textarea "Debt" at bounding box center [512, 109] width 139 height 35
type textarea "Debt owed"
click at [313, 63] on input "text" at bounding box center [373, 63] width 120 height 18
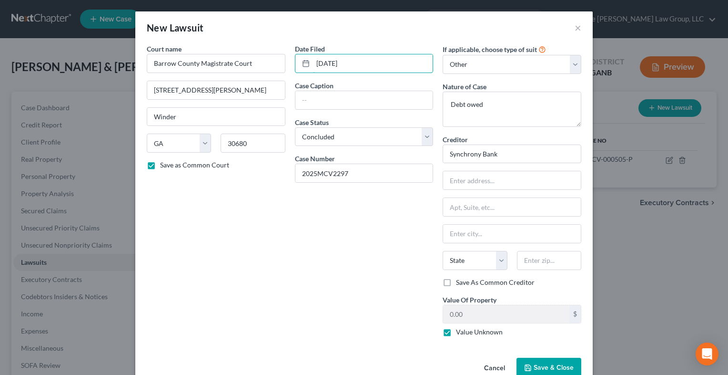
type input "[DATE]"
click at [354, 98] on input "text" at bounding box center [365, 100] width 138 height 18
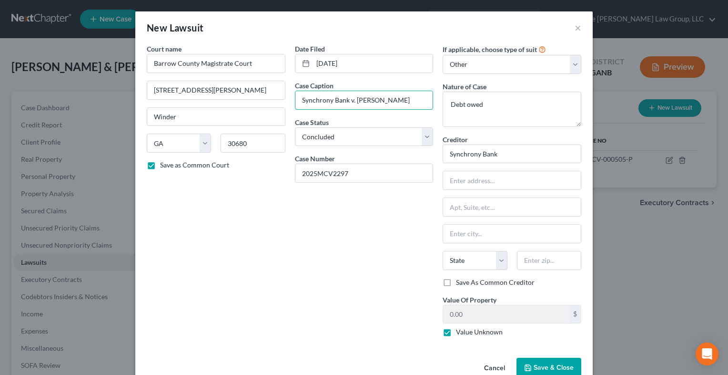
type input "Synchrony Bank v. [PERSON_NAME]"
click at [534, 363] on span "Save & Close" at bounding box center [554, 367] width 40 height 8
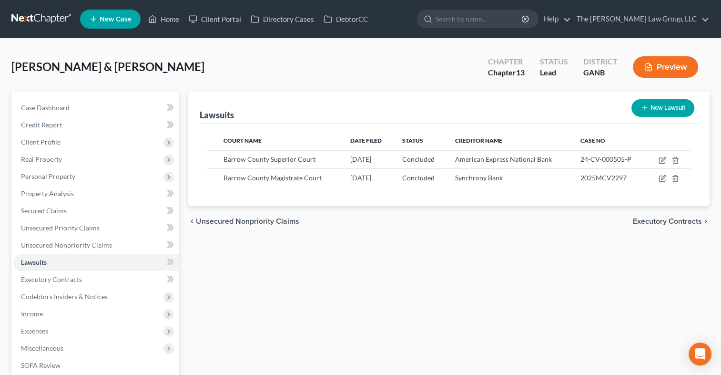
click at [657, 105] on button "New Lawsuit" at bounding box center [663, 108] width 63 height 18
select select "0"
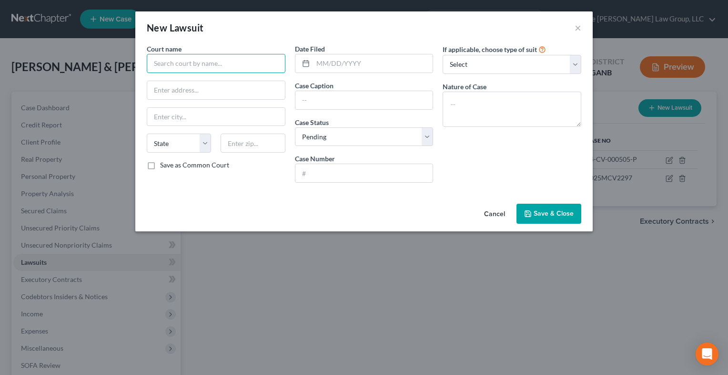
click at [196, 69] on input "text" at bounding box center [216, 63] width 139 height 19
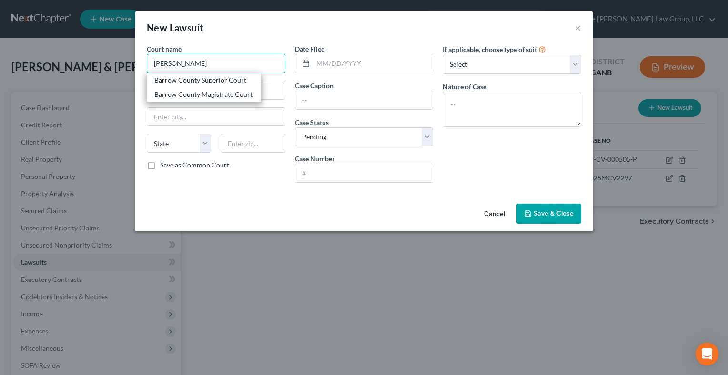
click at [196, 69] on input "[PERSON_NAME]" at bounding box center [216, 63] width 139 height 19
click at [193, 84] on div "Barrow County Superior Court" at bounding box center [203, 80] width 99 height 10
type input "Barrow County Superior Court"
type input "[STREET_ADDRESS][PERSON_NAME]"
type input "Winder"
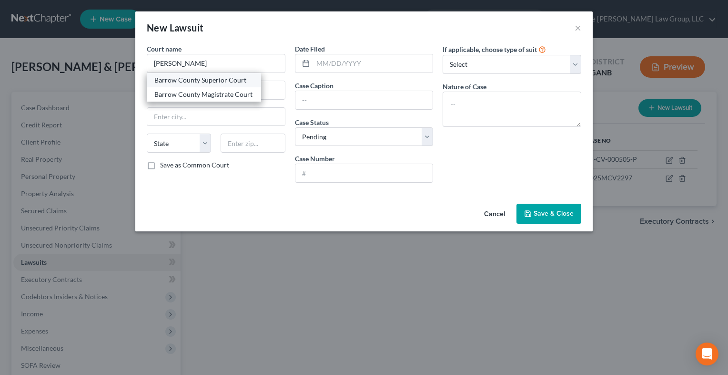
select select "10"
type input "30680"
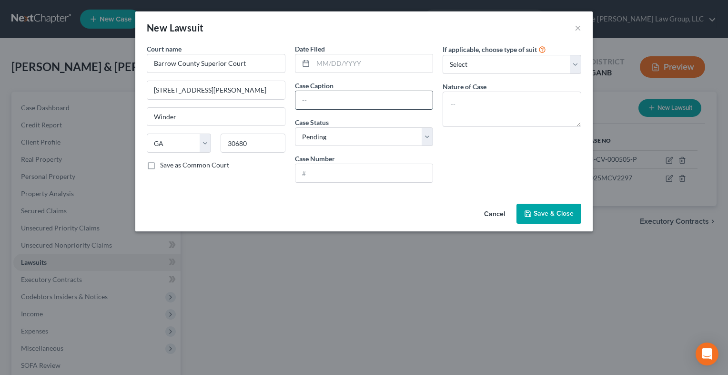
click at [336, 100] on input "text" at bounding box center [365, 100] width 138 height 18
type input "[PERSON_NAME] Fargo Bank NA v. [PERSON_NAME]"
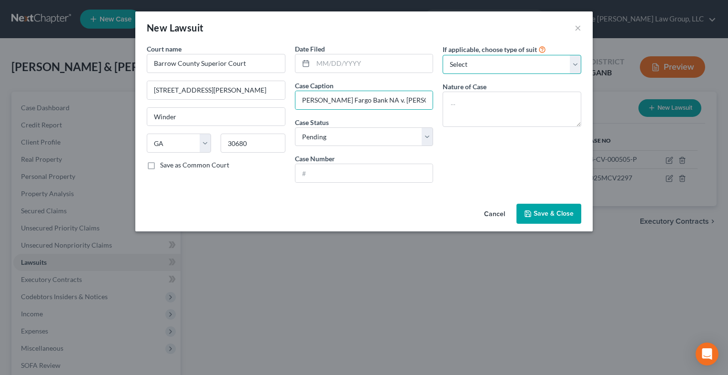
scroll to position [0, 0]
click at [578, 59] on select "Select Repossession Garnishment Foreclosure Attached, Seized, Or Levied Other" at bounding box center [512, 64] width 139 height 19
select select "4"
click at [443, 55] on select "Select Repossession Garnishment Foreclosure Attached, Seized, Or Levied Other" at bounding box center [512, 64] width 139 height 19
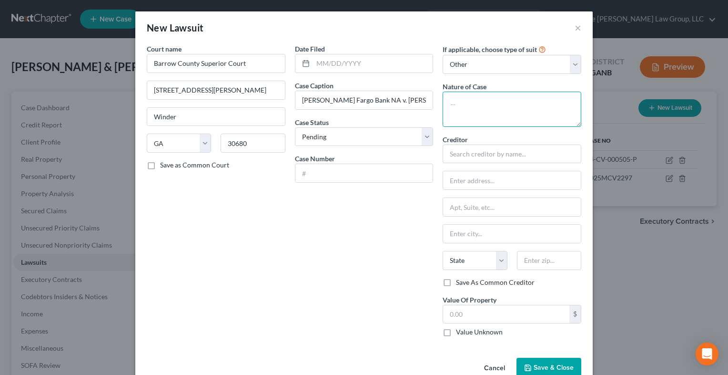
click at [460, 108] on textarea at bounding box center [512, 109] width 139 height 35
type textarea "Debt owed"
click at [353, 101] on input "[PERSON_NAME] Fargo Bank NA v. [PERSON_NAME]" at bounding box center [365, 100] width 138 height 18
click at [347, 99] on input "[PERSON_NAME] Fargo Bank NA v. [PERSON_NAME]" at bounding box center [365, 100] width 138 height 18
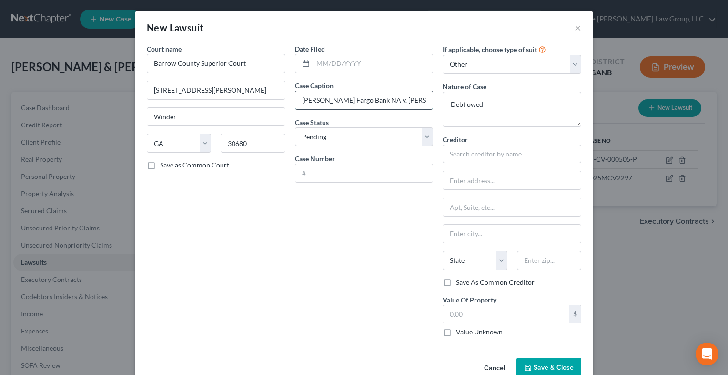
click at [349, 99] on input "[PERSON_NAME] Fargo Bank NA v. [PERSON_NAME]" at bounding box center [365, 100] width 138 height 18
type input "[PERSON_NAME] Fargo Bank, N.A. v. [PERSON_NAME]"
click at [316, 61] on input "text" at bounding box center [373, 63] width 120 height 18
type input "[DATE]"
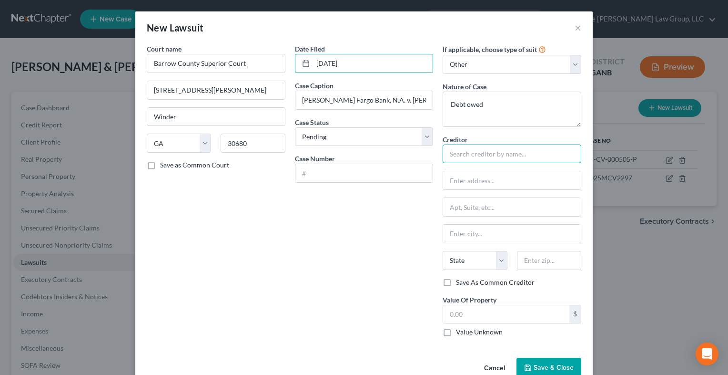
click at [467, 152] on input "text" at bounding box center [512, 153] width 139 height 19
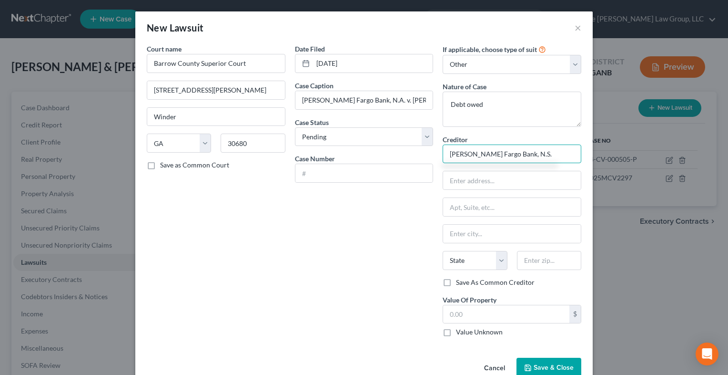
type input "[PERSON_NAME] Fargo Bank, N.S."
click at [456, 333] on label "Value Unknown" at bounding box center [479, 332] width 47 height 10
click at [460, 333] on input "Value Unknown" at bounding box center [463, 330] width 6 height 6
checkbox input "true"
type input "0.00"
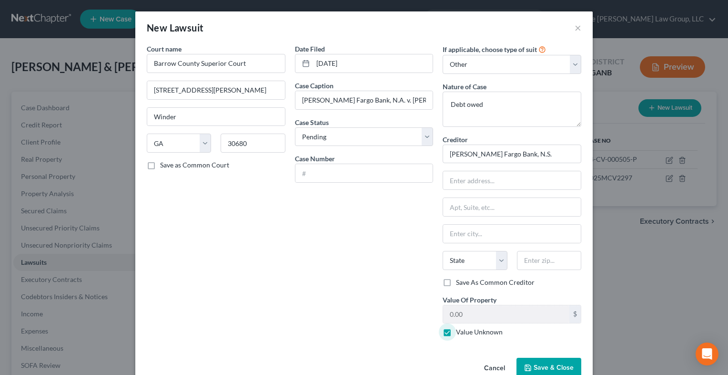
type input "[PERSON_NAME] Fargo Bank, N.S."
click at [308, 173] on input "text" at bounding box center [365, 173] width 138 height 18
paste input "25-CV-000115-P"
type input "25-CV-000115-P"
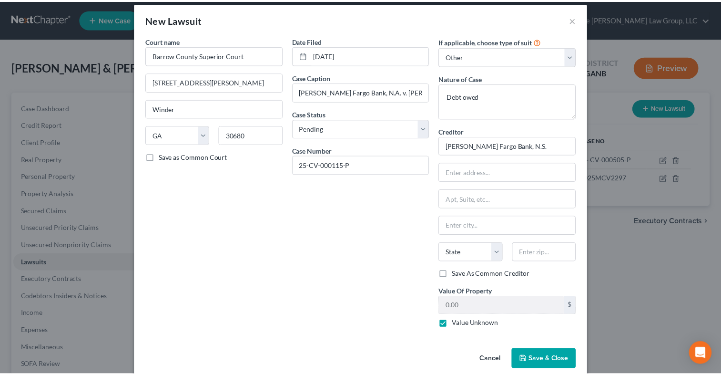
scroll to position [21, 0]
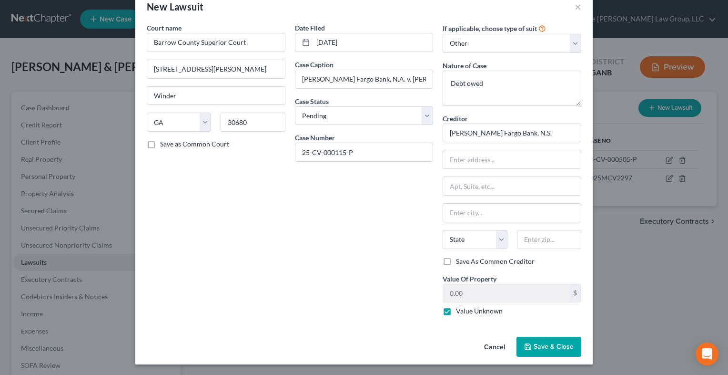
click at [545, 351] on button "Save & Close" at bounding box center [549, 347] width 65 height 20
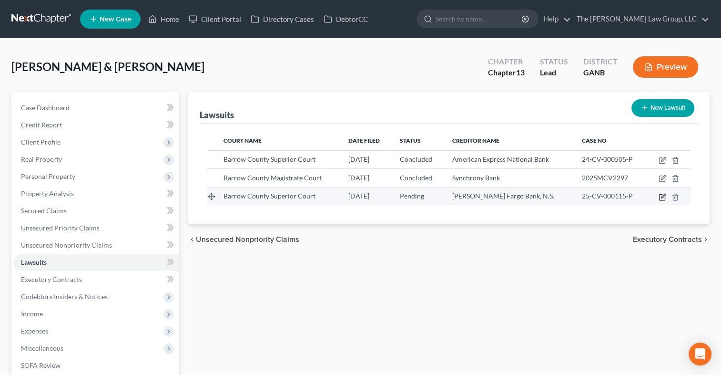
click at [665, 197] on icon "button" at bounding box center [662, 197] width 6 height 6
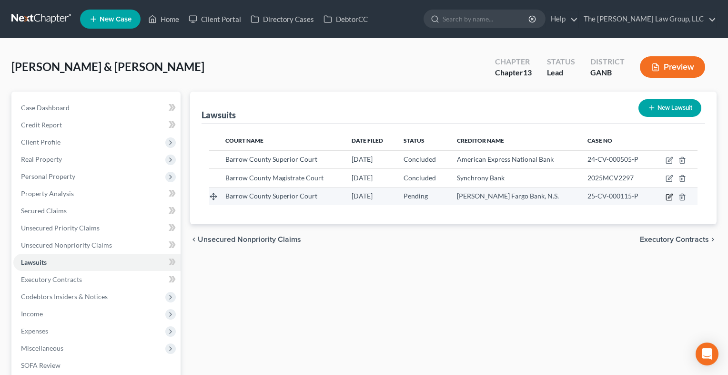
select select "10"
select select "0"
select select "4"
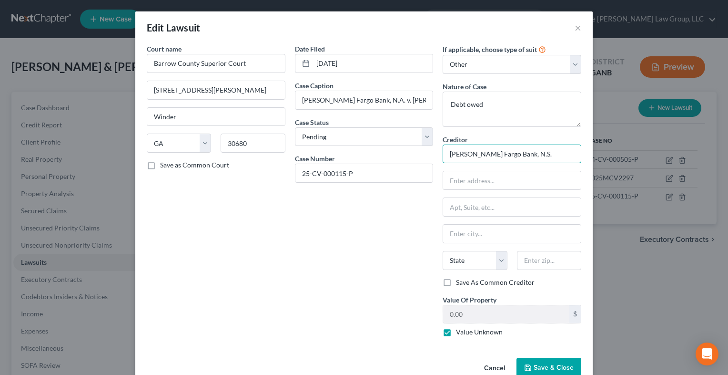
click at [509, 151] on input "[PERSON_NAME] Fargo Bank, N.S." at bounding box center [512, 153] width 139 height 19
type input "[PERSON_NAME] Fargo Bank, N.A."
click at [545, 368] on span "Save & Close" at bounding box center [554, 367] width 40 height 8
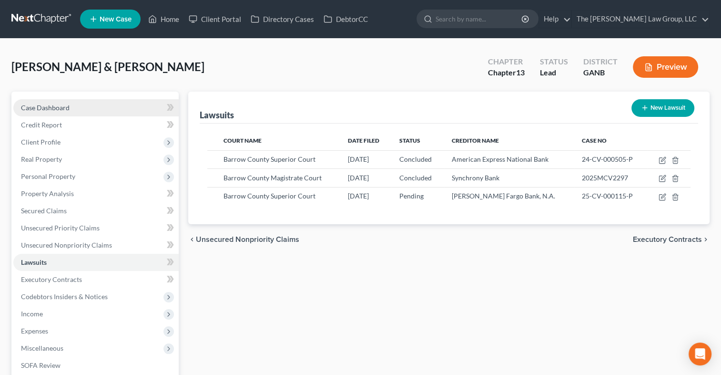
click at [52, 107] on span "Case Dashboard" at bounding box center [45, 107] width 49 height 8
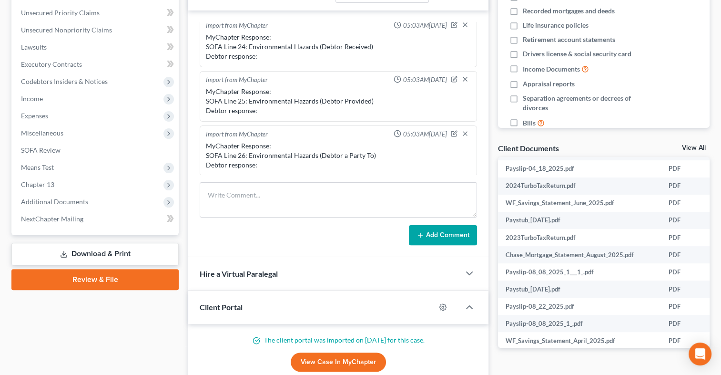
scroll to position [660, 0]
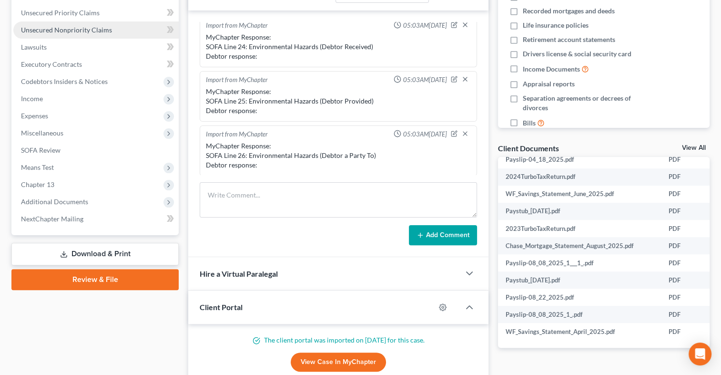
click at [93, 28] on span "Unsecured Nonpriority Claims" at bounding box center [66, 30] width 91 height 8
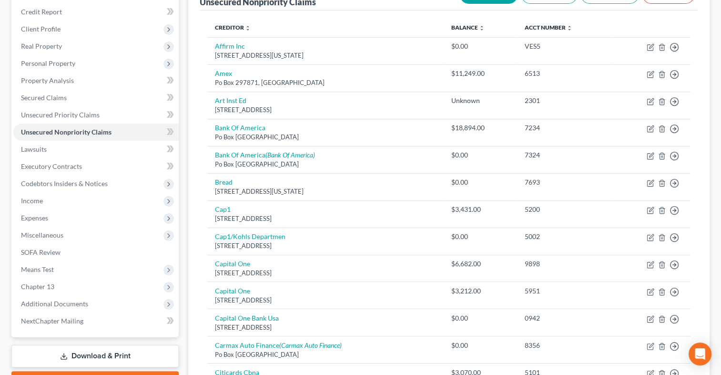
scroll to position [103, 0]
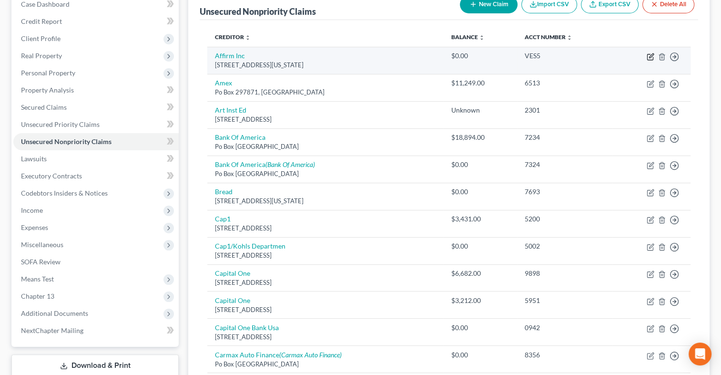
click at [652, 56] on icon "button" at bounding box center [651, 57] width 8 height 8
select select "4"
select select "1"
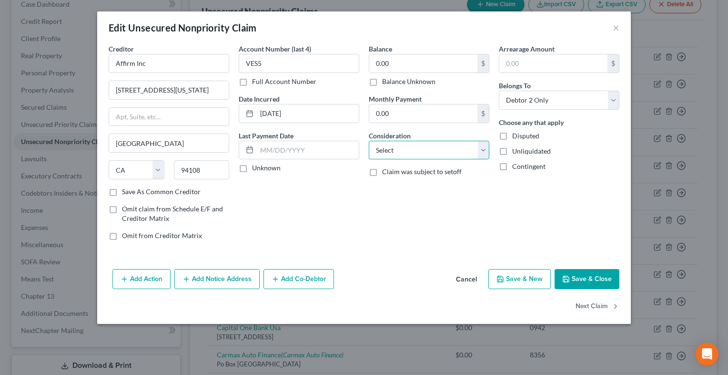
click at [481, 150] on select "Select Cable / Satellite Services Collection Agency Credit Card Debt Debt Couns…" at bounding box center [429, 150] width 121 height 19
select select "10"
click at [369, 141] on select "Select Cable / Satellite Services Collection Agency Credit Card Debt Debt Couns…" at bounding box center [429, 150] width 121 height 19
click at [582, 276] on button "Save & Close" at bounding box center [587, 279] width 65 height 20
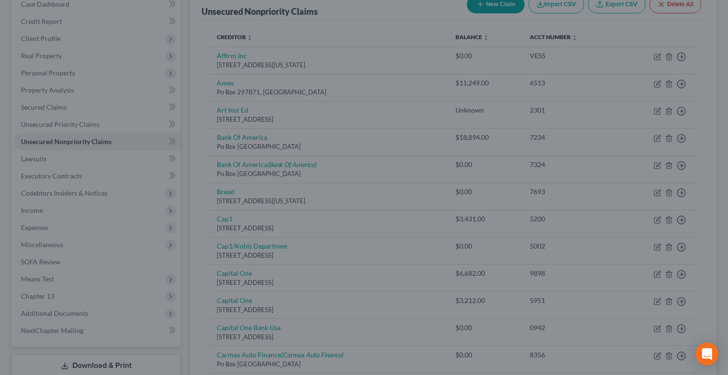
type input "0"
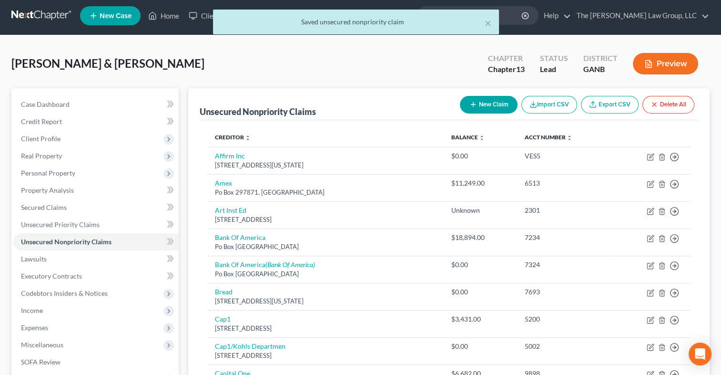
scroll to position [0, 0]
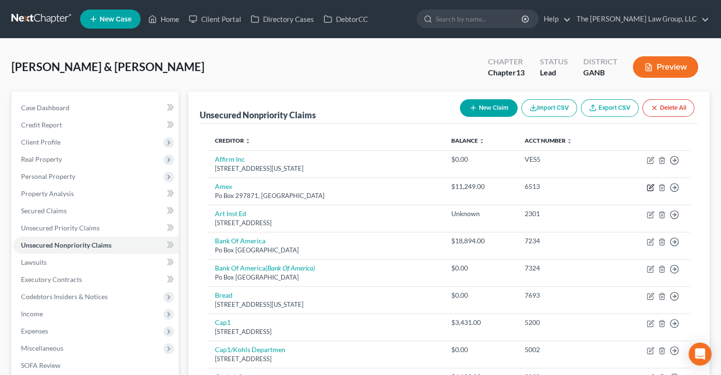
drag, startPoint x: 649, startPoint y: 187, endPoint x: 92, endPoint y: -34, distance: 599.4
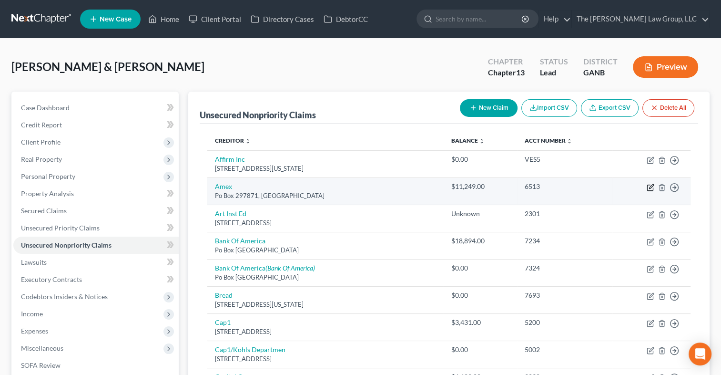
click at [652, 186] on icon "button" at bounding box center [651, 186] width 4 height 4
select select "9"
select select "2"
select select "0"
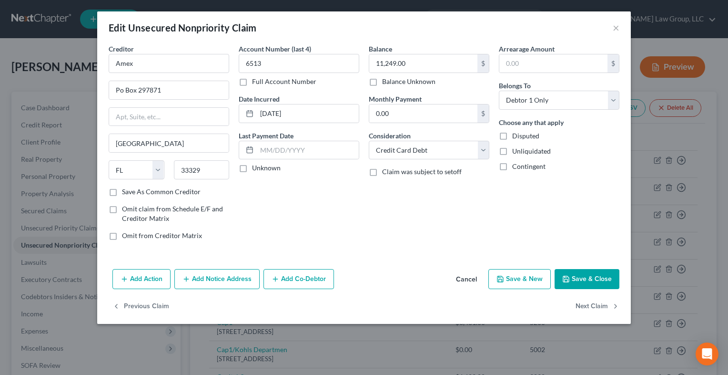
click at [580, 280] on button "Save & Close" at bounding box center [587, 279] width 65 height 20
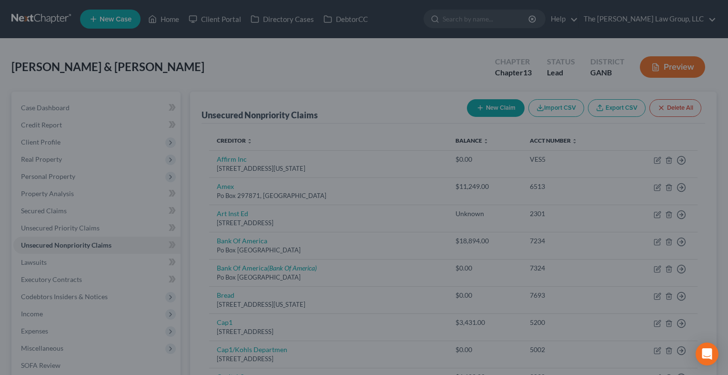
type input "0"
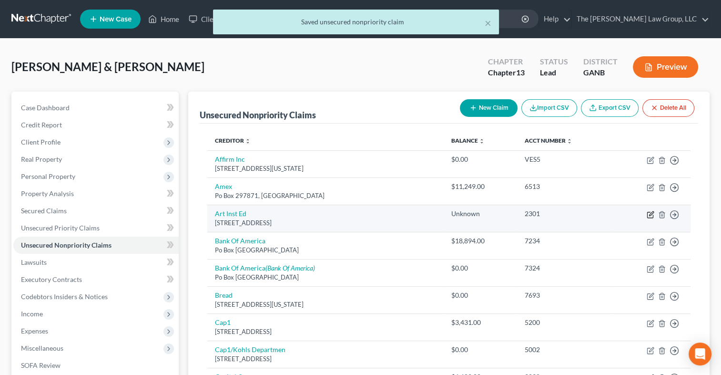
click at [652, 214] on icon "button" at bounding box center [651, 213] width 4 height 4
select select "28"
select select "17"
select select "1"
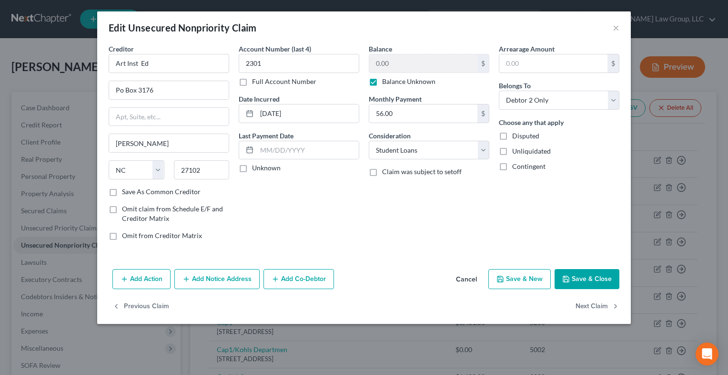
click at [600, 274] on button "Save & Close" at bounding box center [587, 279] width 65 height 20
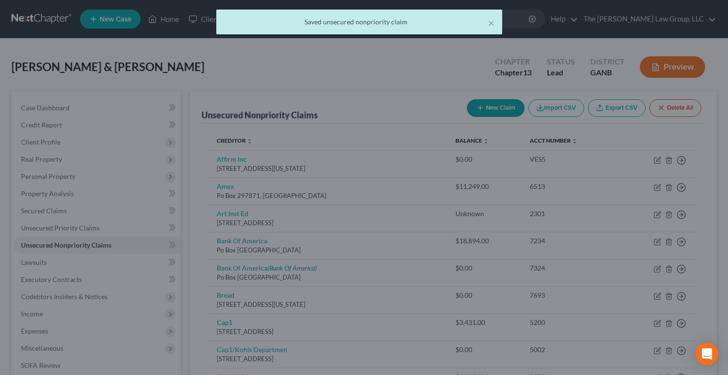
type input "0"
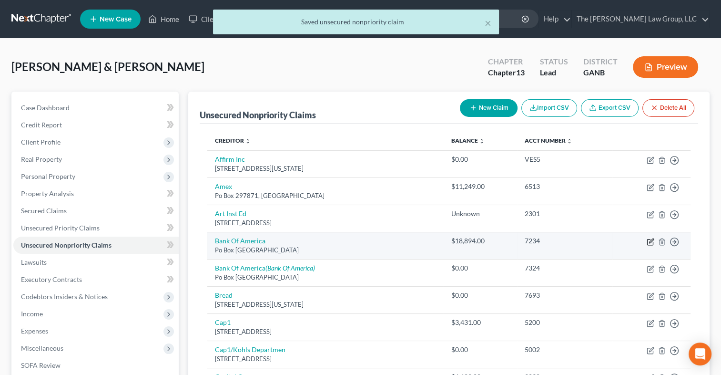
click at [652, 242] on icon "button" at bounding box center [651, 242] width 8 height 8
select select "45"
select select "2"
select select "0"
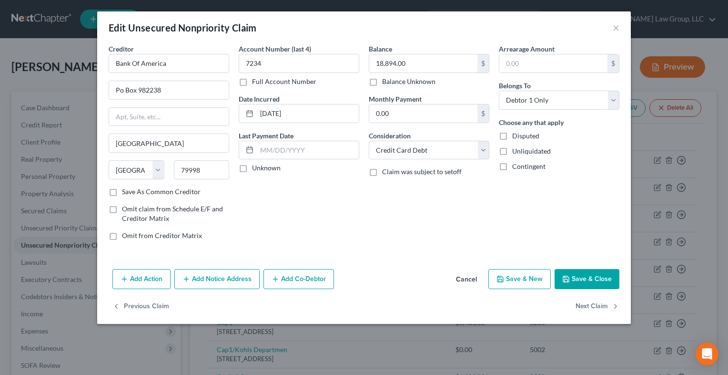
click at [577, 276] on button "Save & Close" at bounding box center [587, 279] width 65 height 20
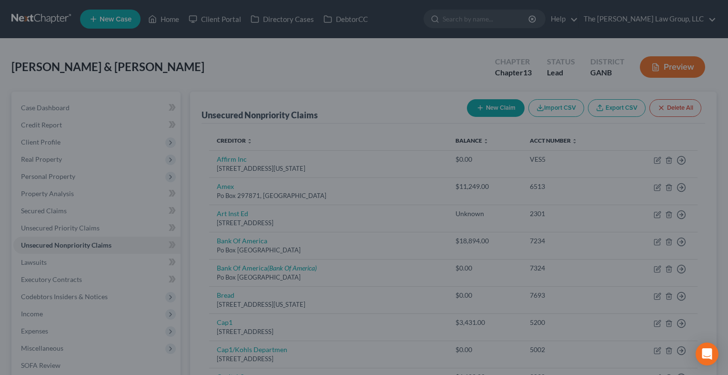
type input "0"
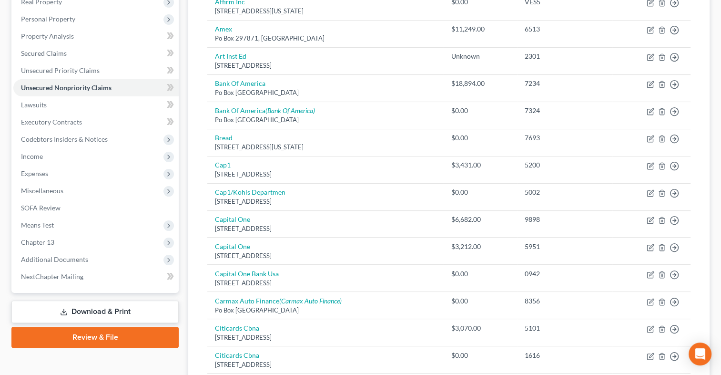
scroll to position [160, 0]
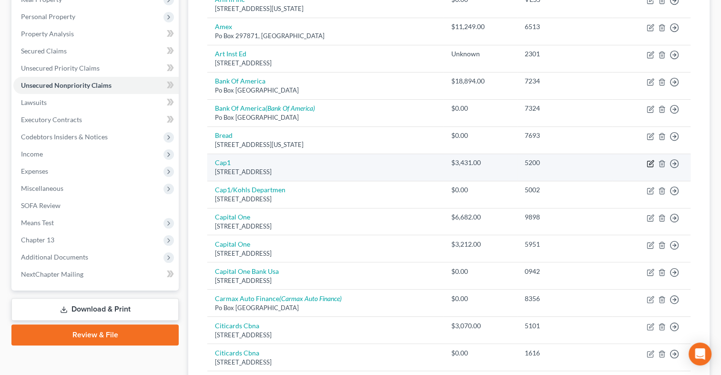
click at [650, 166] on icon "button" at bounding box center [651, 164] width 8 height 8
select select "46"
select select "2"
select select "0"
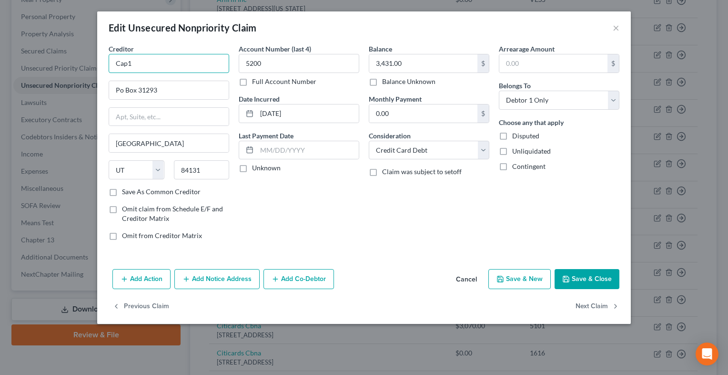
click at [126, 66] on input "Cap1" at bounding box center [169, 63] width 121 height 19
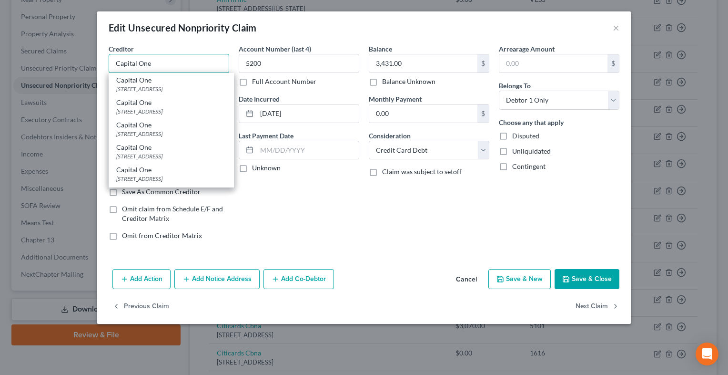
type input "Capital One"
click at [327, 224] on div "Account Number (last 4) 5200 Full Account Number Date Incurred [DATE] Last Paym…" at bounding box center [299, 146] width 130 height 204
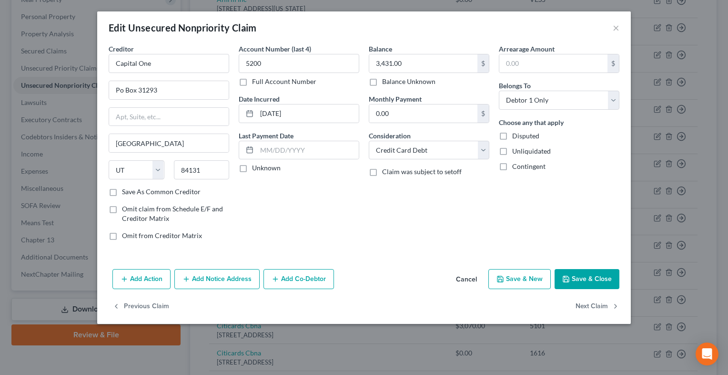
click at [594, 285] on button "Save & Close" at bounding box center [587, 279] width 65 height 20
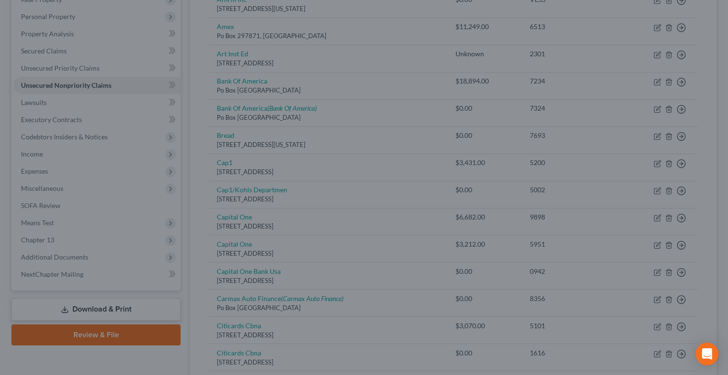
type input "0"
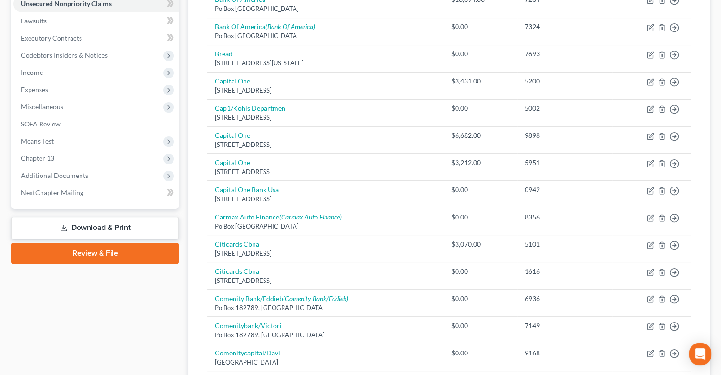
scroll to position [246, 0]
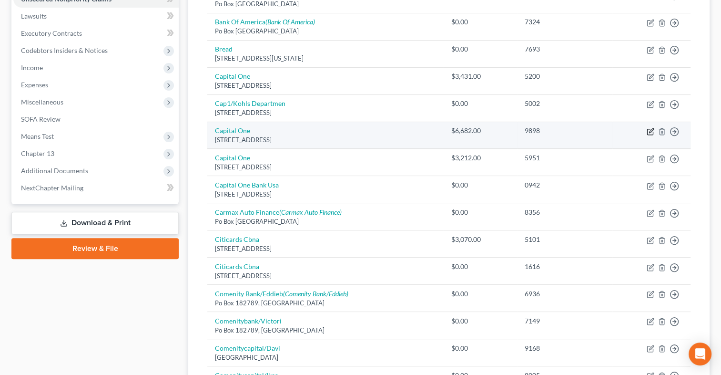
click at [652, 131] on icon "button" at bounding box center [651, 132] width 8 height 8
select select "46"
select select "1"
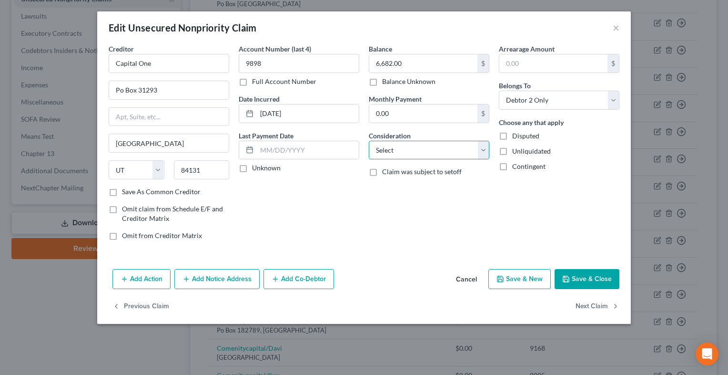
click at [483, 146] on select "Select Cable / Satellite Services Collection Agency Credit Card Debt Debt Couns…" at bounding box center [429, 150] width 121 height 19
select select "2"
click at [369, 141] on select "Select Cable / Satellite Services Collection Agency Credit Card Debt Debt Couns…" at bounding box center [429, 150] width 121 height 19
click at [575, 276] on button "Save & Close" at bounding box center [587, 279] width 65 height 20
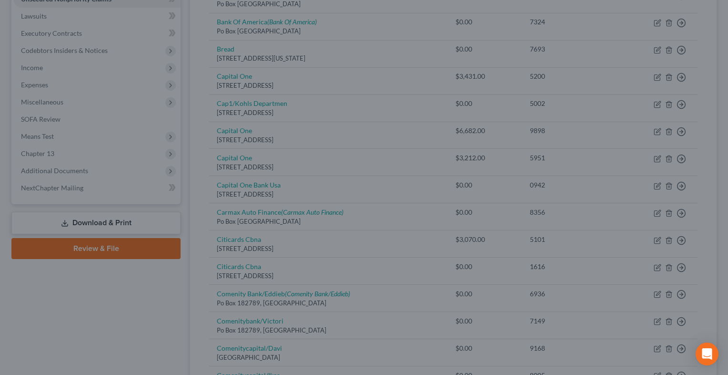
type input "0"
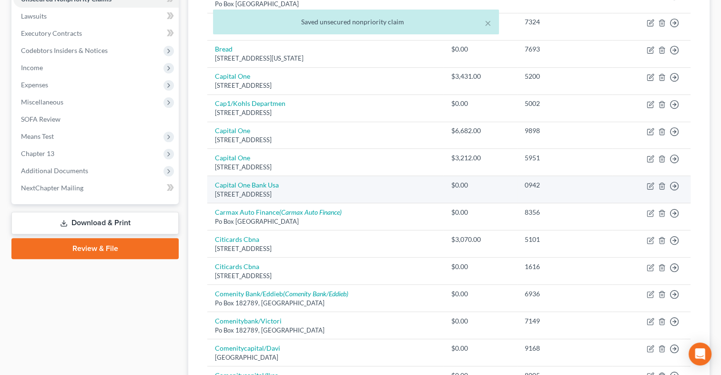
click at [646, 182] on td "Move to D Move to E Move to G Move to Notice Only" at bounding box center [652, 189] width 78 height 27
click at [652, 187] on icon "button" at bounding box center [651, 186] width 8 height 8
select select "46"
select select "2"
select select "0"
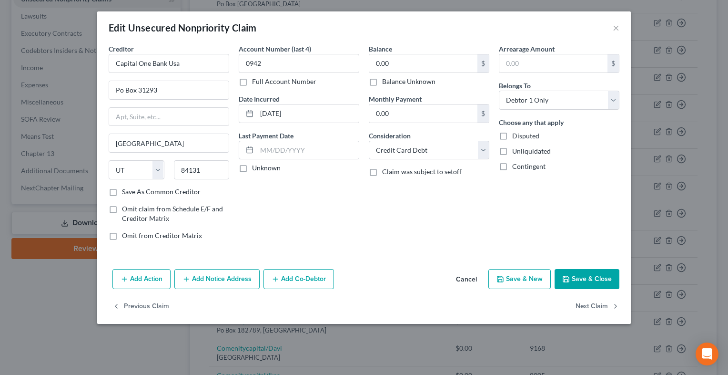
click at [585, 276] on button "Save & Close" at bounding box center [587, 279] width 65 height 20
type input "0"
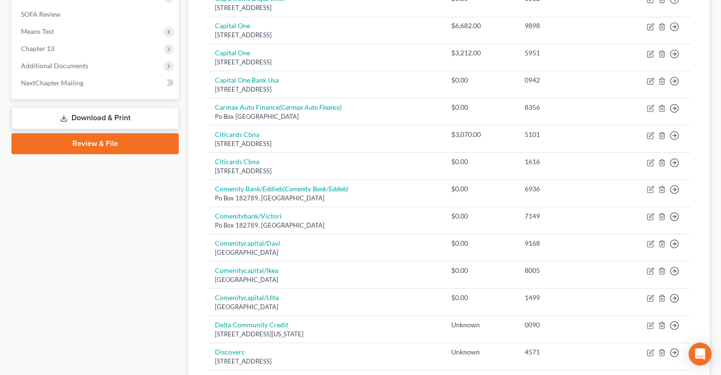
scroll to position [353, 0]
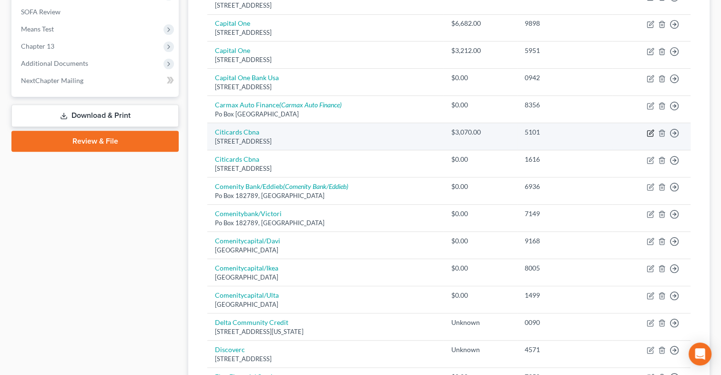
click at [653, 133] on icon "button" at bounding box center [650, 133] width 6 height 6
select select "43"
select select "2"
select select "1"
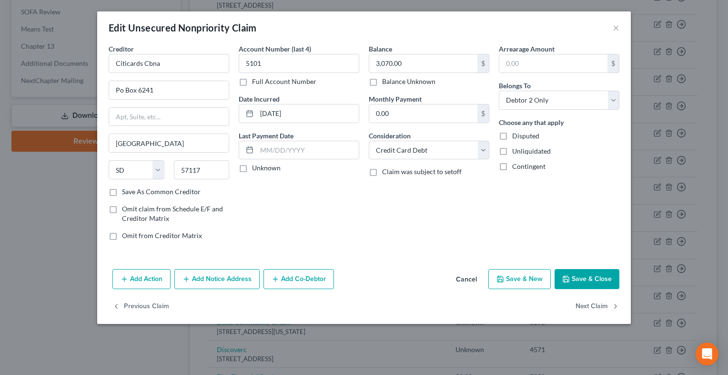
click at [599, 277] on button "Save & Close" at bounding box center [587, 279] width 65 height 20
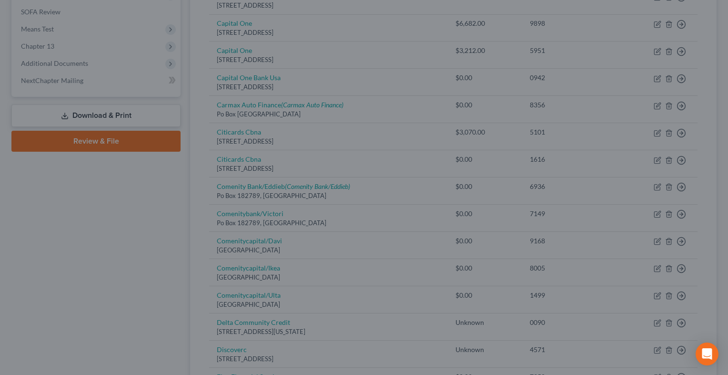
type input "0"
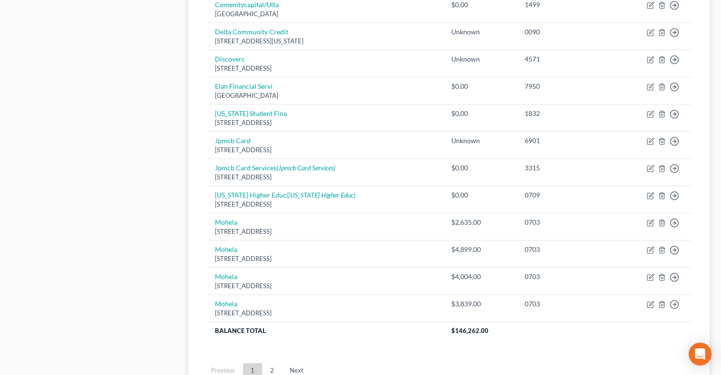
scroll to position [648, 0]
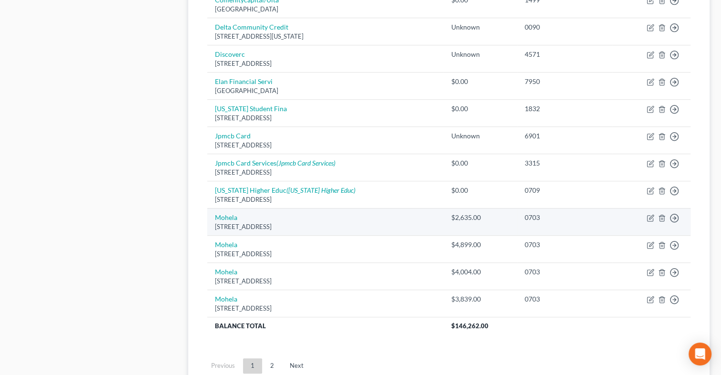
click at [654, 215] on td "Move to D Move to E Move to G Move to Notice Only" at bounding box center [652, 221] width 78 height 27
click at [650, 215] on icon "button" at bounding box center [651, 218] width 8 height 8
select select "26"
select select "17"
select select "1"
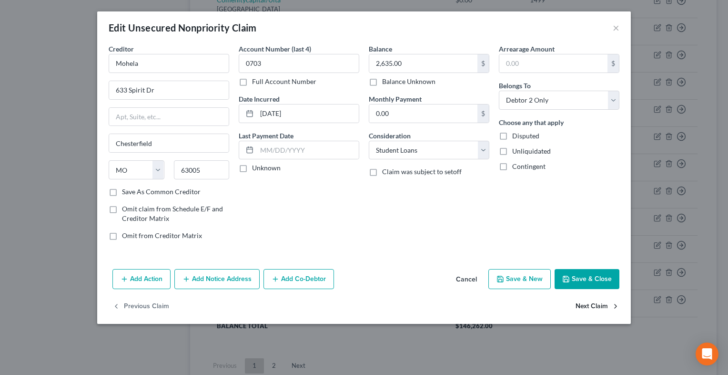
click at [589, 307] on button "Next Claim" at bounding box center [598, 307] width 44 height 20
select select "26"
select select "17"
select select "1"
click at [589, 307] on button "Next Claim" at bounding box center [598, 307] width 44 height 20
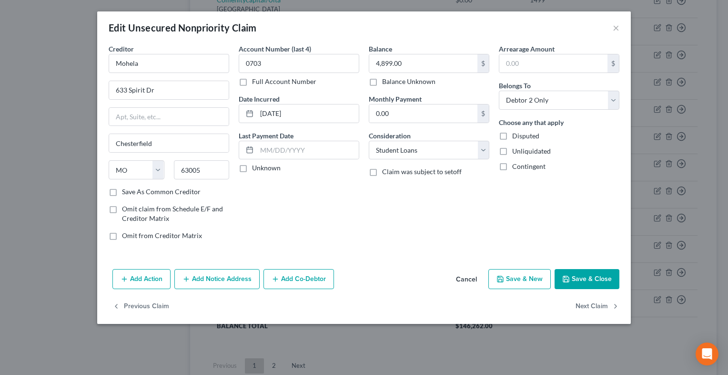
select select "26"
select select "17"
select select "1"
click at [589, 307] on button "Next Claim" at bounding box center [598, 307] width 44 height 20
select select "26"
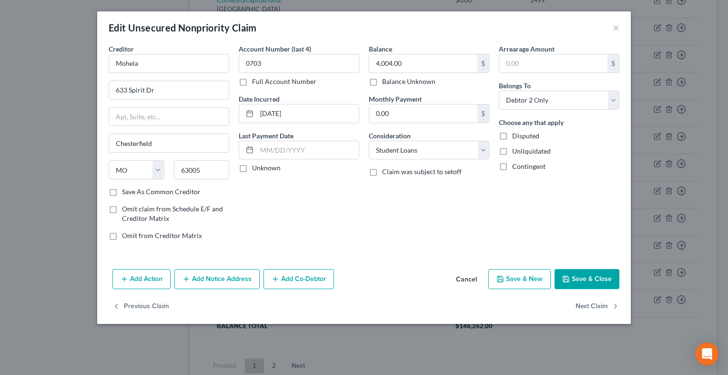
select select "17"
select select "1"
click at [589, 307] on div "Previous Claim" at bounding box center [364, 311] width 534 height 28
click at [584, 280] on button "Save & Close" at bounding box center [587, 279] width 65 height 20
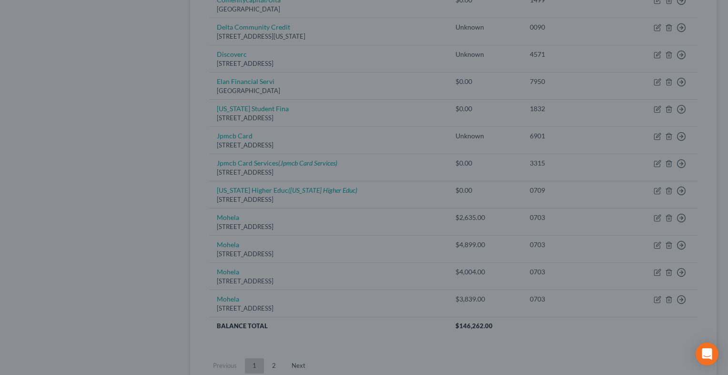
type input "0"
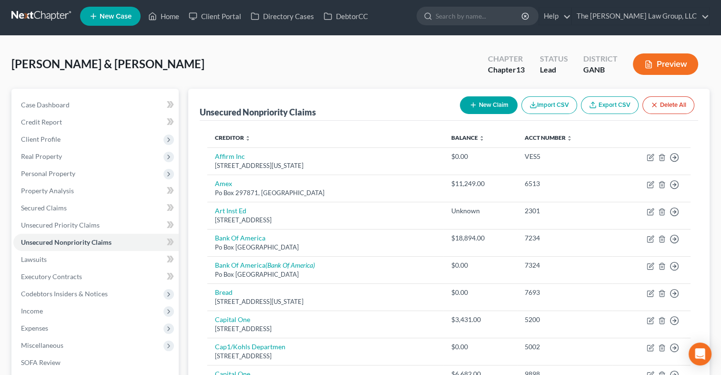
scroll to position [0, 0]
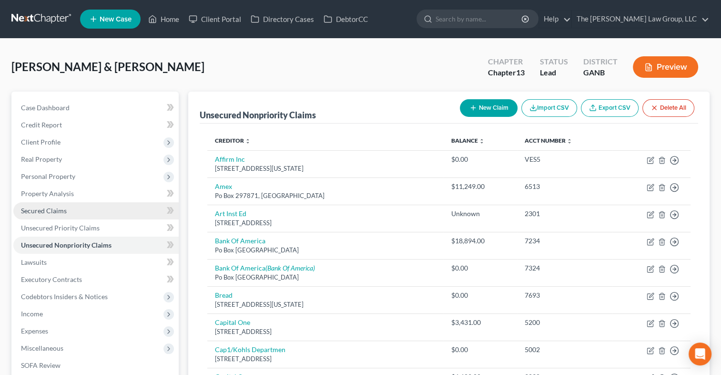
click at [54, 210] on span "Secured Claims" at bounding box center [44, 210] width 46 height 8
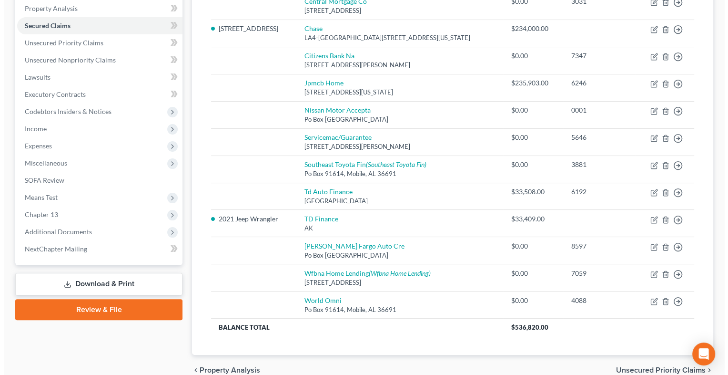
scroll to position [187, 0]
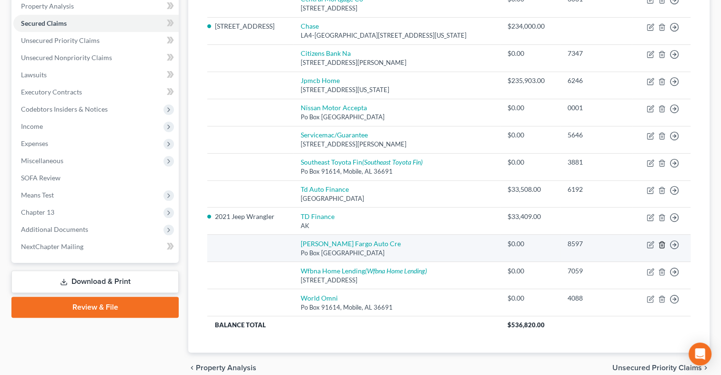
click at [663, 241] on icon "button" at bounding box center [662, 245] width 8 height 8
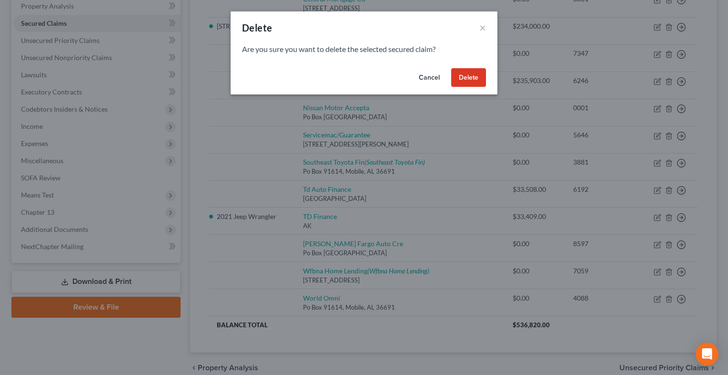
click at [475, 78] on button "Delete" at bounding box center [468, 77] width 35 height 19
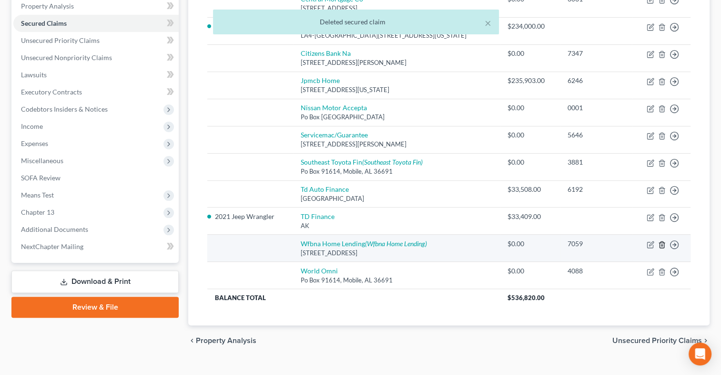
click at [663, 242] on icon "button" at bounding box center [662, 245] width 8 height 8
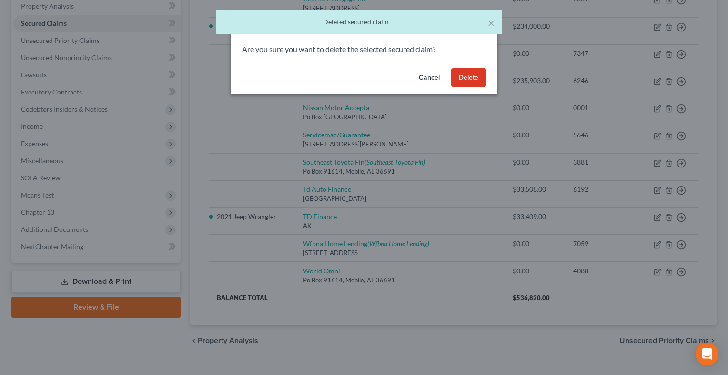
click at [477, 74] on button "Delete" at bounding box center [468, 77] width 35 height 19
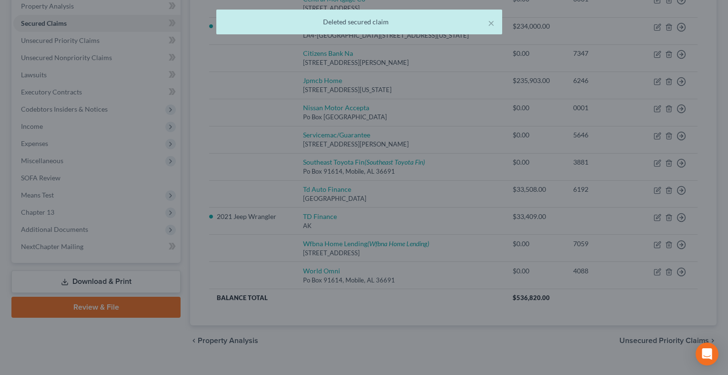
scroll to position [176, 0]
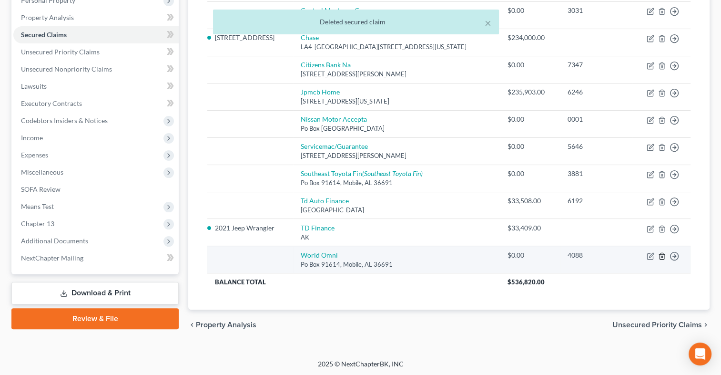
click at [662, 256] on icon "button" at bounding box center [662, 256] width 8 height 8
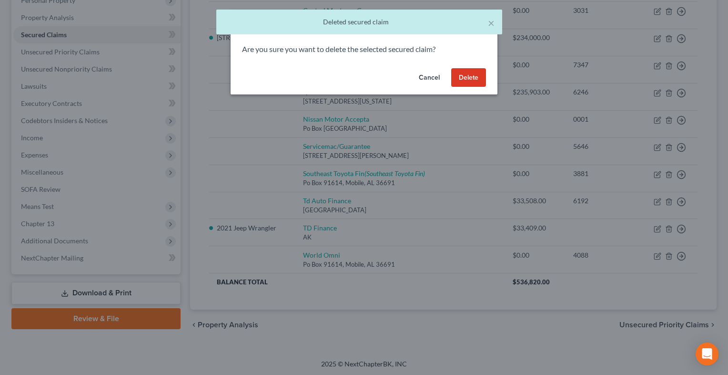
click at [472, 75] on button "Delete" at bounding box center [468, 77] width 35 height 19
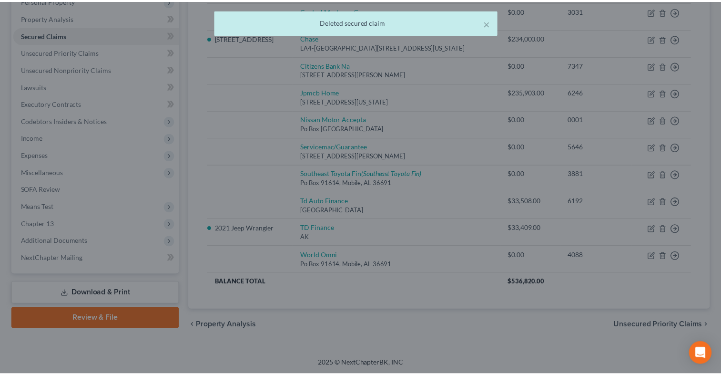
scroll to position [166, 0]
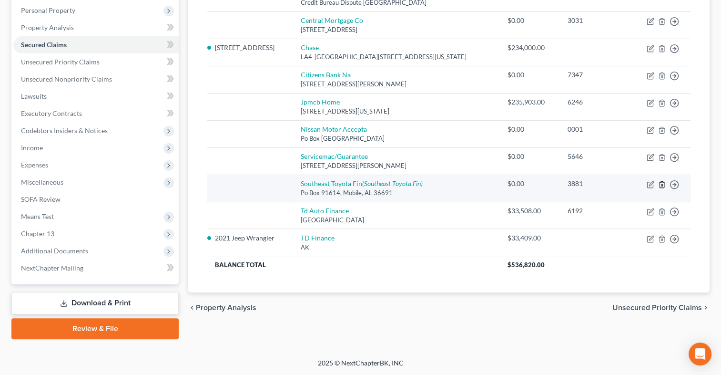
click at [662, 184] on line "button" at bounding box center [662, 185] width 0 height 2
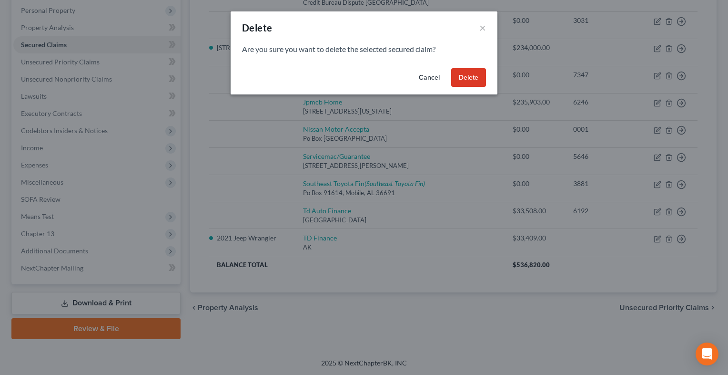
click at [469, 73] on button "Delete" at bounding box center [468, 77] width 35 height 19
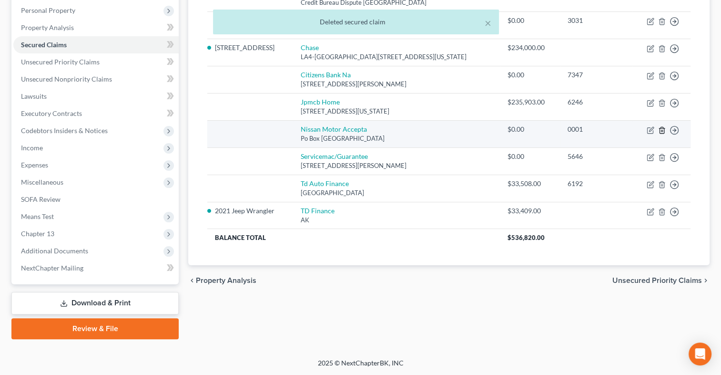
click at [662, 131] on line "button" at bounding box center [662, 131] width 0 height 2
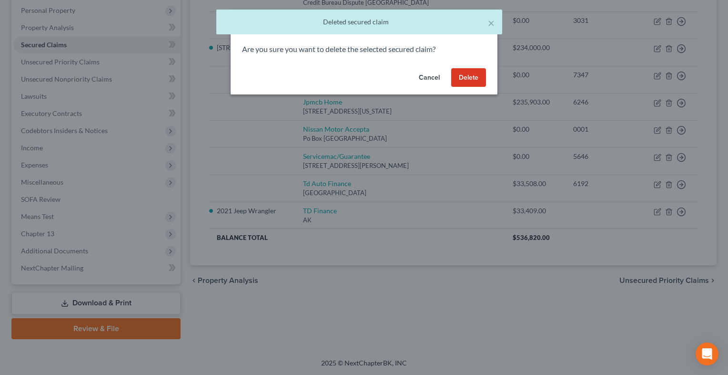
click at [464, 75] on button "Delete" at bounding box center [468, 77] width 35 height 19
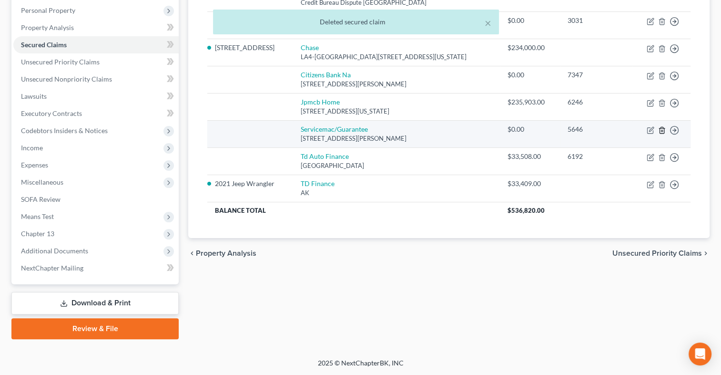
click at [665, 128] on icon "button" at bounding box center [662, 130] width 8 height 8
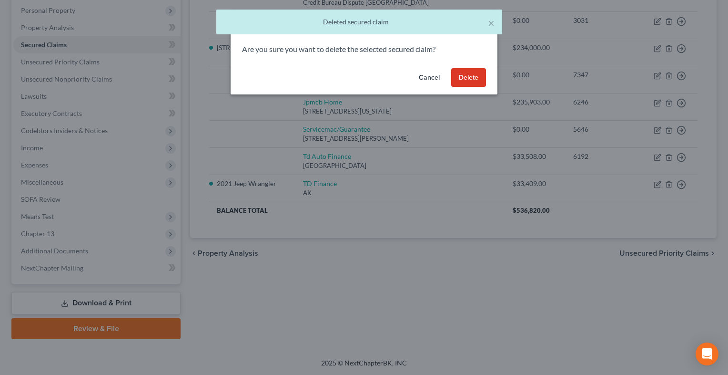
click at [465, 75] on button "Delete" at bounding box center [468, 77] width 35 height 19
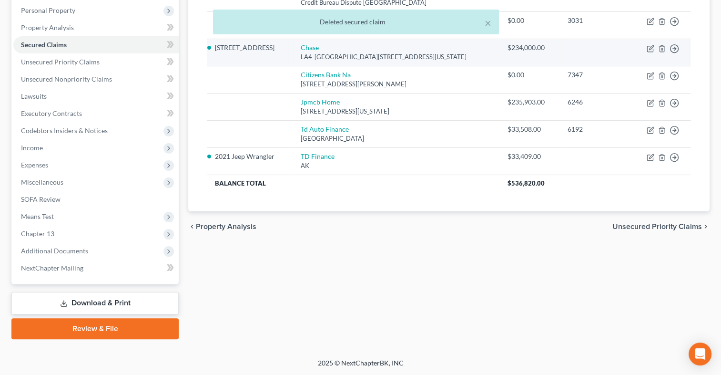
click at [500, 52] on td "$234,000.00" at bounding box center [530, 52] width 60 height 27
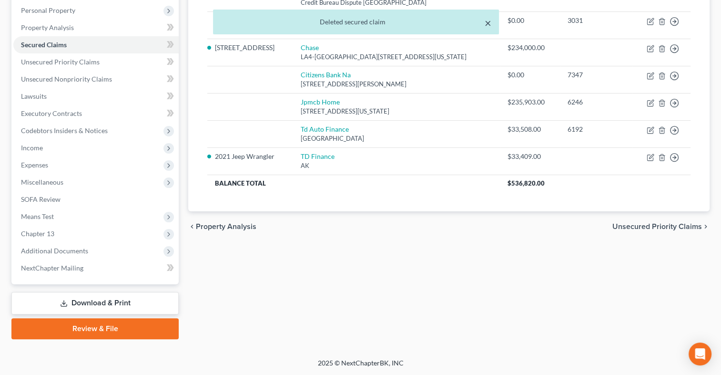
click at [487, 23] on button "×" at bounding box center [488, 22] width 7 height 11
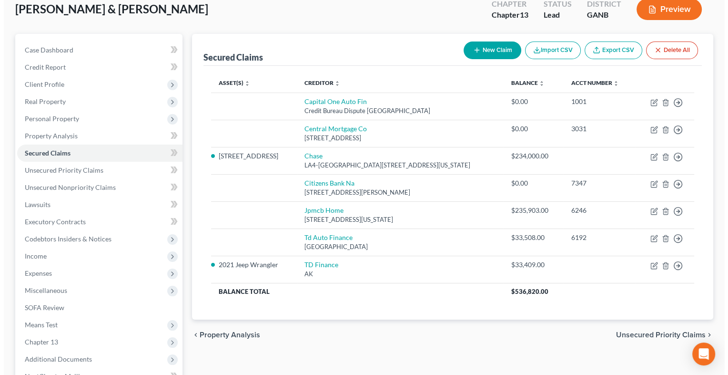
scroll to position [33, 0]
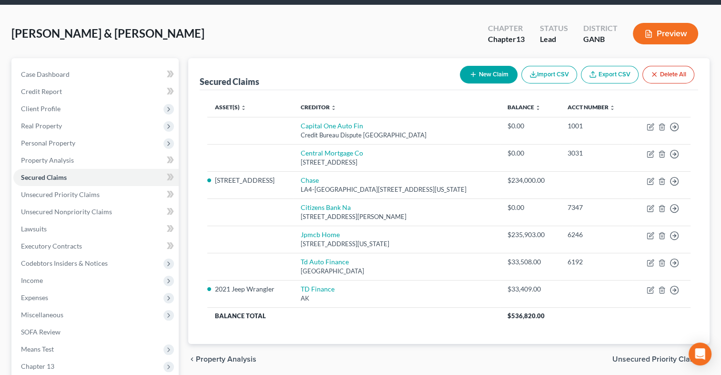
click at [717, 192] on div "[PERSON_NAME] & [PERSON_NAME] Upgraded Chapter Chapter 13 Status Lead District …" at bounding box center [360, 247] width 721 height 485
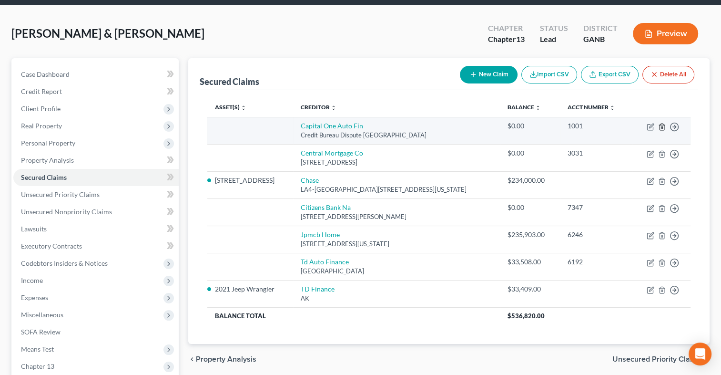
click at [664, 124] on icon "button" at bounding box center [662, 127] width 8 height 8
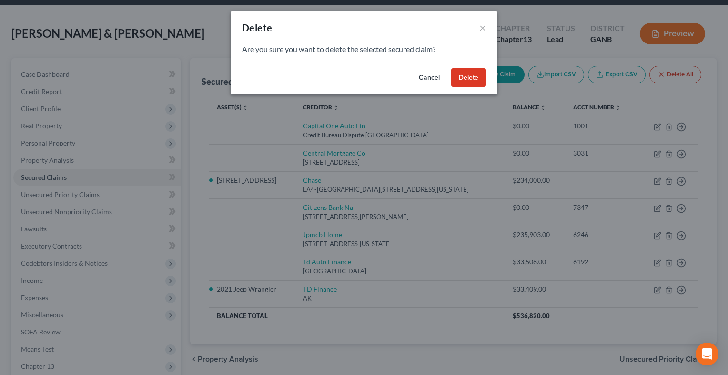
click at [463, 72] on button "Delete" at bounding box center [468, 77] width 35 height 19
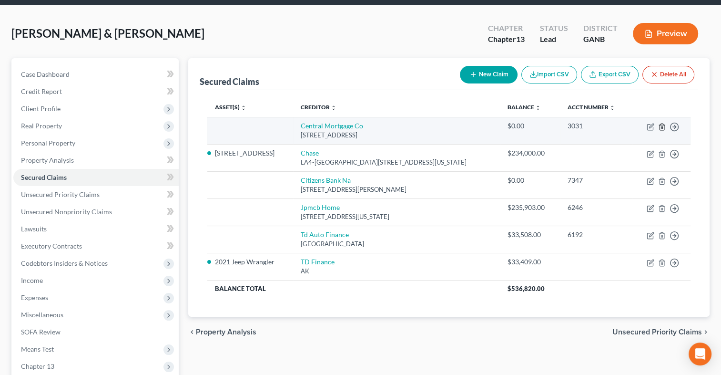
click at [660, 127] on icon "button" at bounding box center [662, 127] width 8 height 8
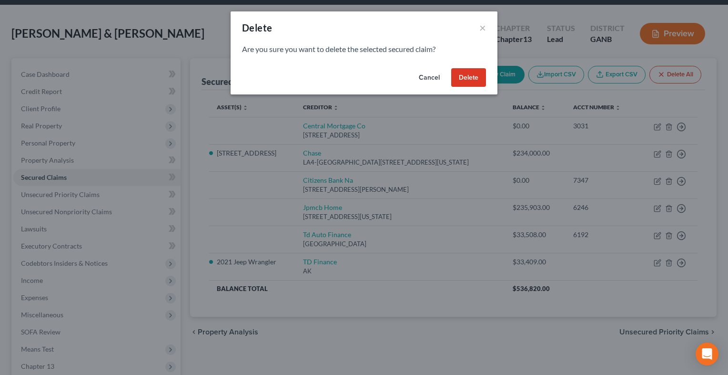
click at [484, 78] on button "Delete" at bounding box center [468, 77] width 35 height 19
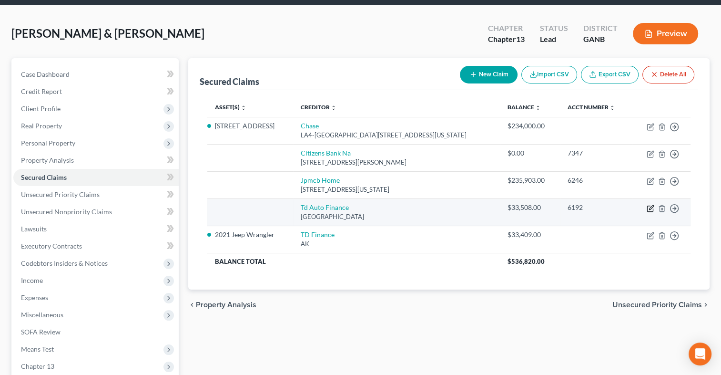
click at [650, 205] on icon "button" at bounding box center [651, 209] width 8 height 8
select select "39"
select select "2"
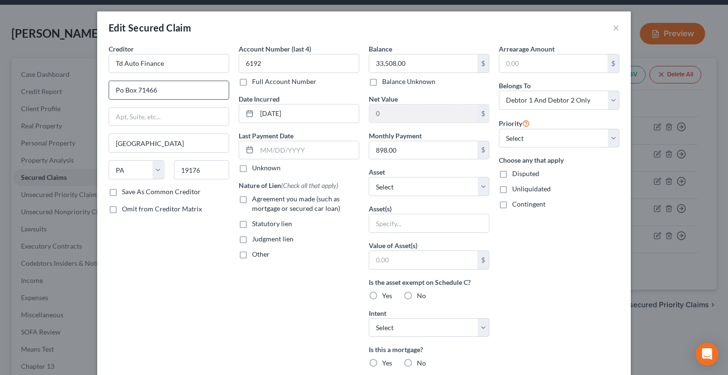
click at [118, 91] on input "Po Box 71466" at bounding box center [169, 90] width 120 height 18
type input "PO Box 71466"
click at [171, 41] on div "Edit Secured Claim ×" at bounding box center [364, 27] width 534 height 32
click at [118, 63] on input "Td Auto Finance" at bounding box center [169, 63] width 121 height 19
type input "TD Auto Finance"
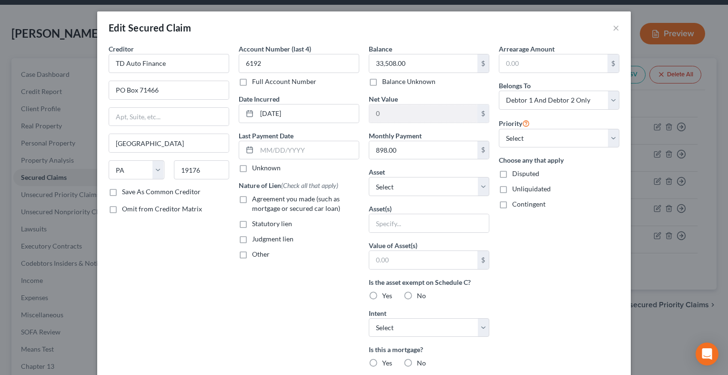
click at [122, 192] on label "Save As Common Creditor" at bounding box center [161, 192] width 79 height 10
click at [126, 192] on input "Save As Common Creditor" at bounding box center [129, 190] width 6 height 6
checkbox input "true"
click at [252, 195] on label "Agreement you made (such as mortgage or secured car loan)" at bounding box center [305, 203] width 107 height 19
click at [256, 195] on input "Agreement you made (such as mortgage or secured car loan)" at bounding box center [259, 197] width 6 height 6
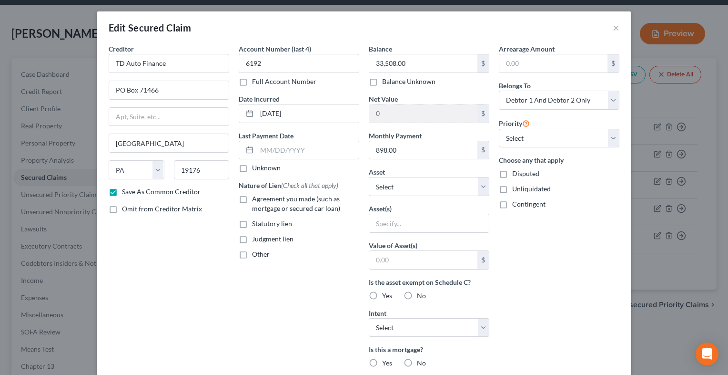
checkbox input "true"
click at [481, 186] on select "Select Other Multiple Assets [STREET_ADDRESS] - $299000.0 2019 Nissan Altima - …" at bounding box center [429, 186] width 121 height 19
select select "8"
click at [369, 177] on select "Select Other Multiple Assets [STREET_ADDRESS] - $299000.0 2019 Nissan Altima - …" at bounding box center [429, 186] width 121 height 19
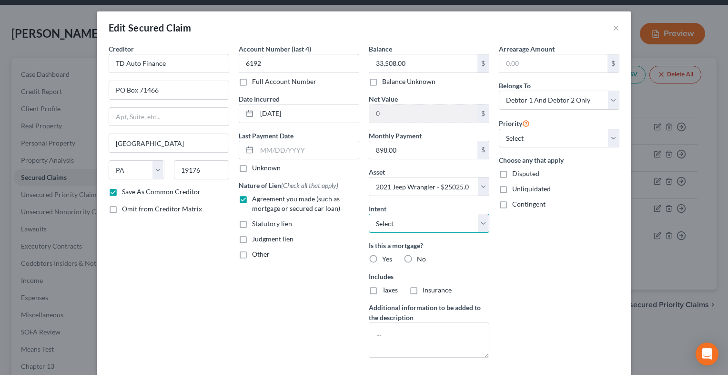
click at [477, 218] on select "Select Surrender Redeem Reaffirm Avoid Other" at bounding box center [429, 223] width 121 height 19
select select "2"
click at [369, 214] on select "Select Surrender Redeem Reaffirm Avoid Other" at bounding box center [429, 223] width 121 height 19
click at [417, 255] on label "No" at bounding box center [421, 259] width 9 height 10
click at [421, 255] on input "No" at bounding box center [424, 257] width 6 height 6
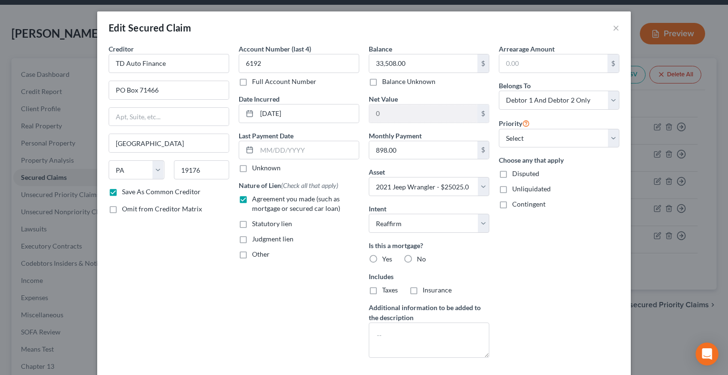
radio input "true"
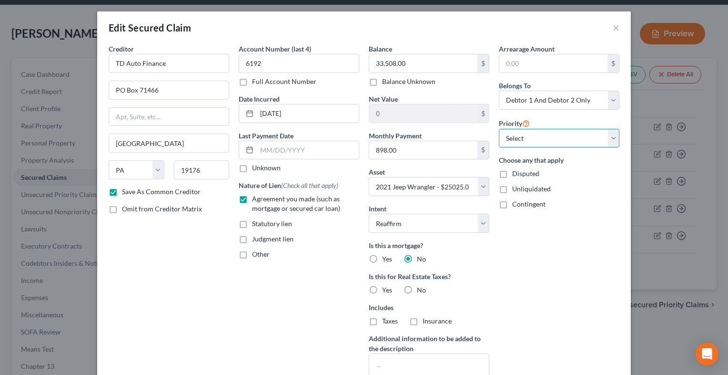
click at [614, 139] on select "Select 2nd 3rd 4th 5th 6th 7th 8th 9th 10th 11th 12th 13th 14th 15th 16th 17th …" at bounding box center [559, 138] width 121 height 19
click at [570, 114] on div "Arrearage Amount $ Belongs To * Select Debtor 1 Only Debtor 2 Only Debtor 1 And…" at bounding box center [559, 220] width 130 height 352
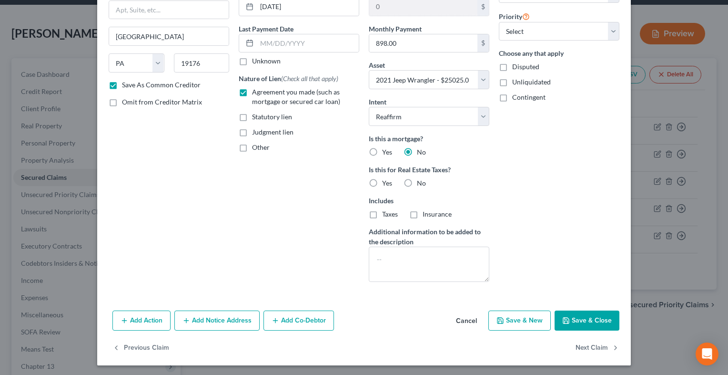
scroll to position [108, 0]
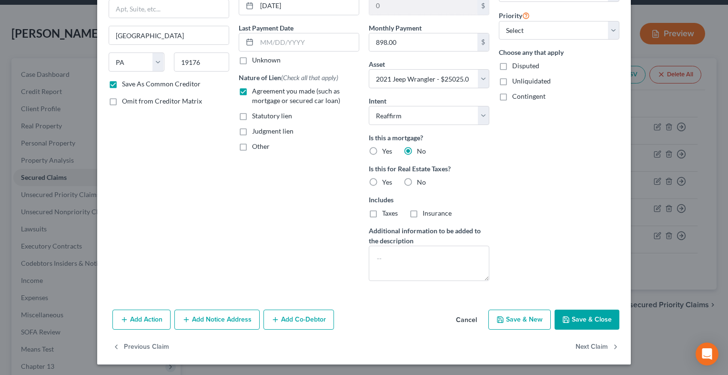
click at [417, 178] on label "No" at bounding box center [421, 182] width 9 height 10
click at [421, 178] on input "No" at bounding box center [424, 180] width 6 height 6
radio input "true"
click at [575, 315] on button "Save & Close" at bounding box center [587, 319] width 65 height 20
checkbox input "false"
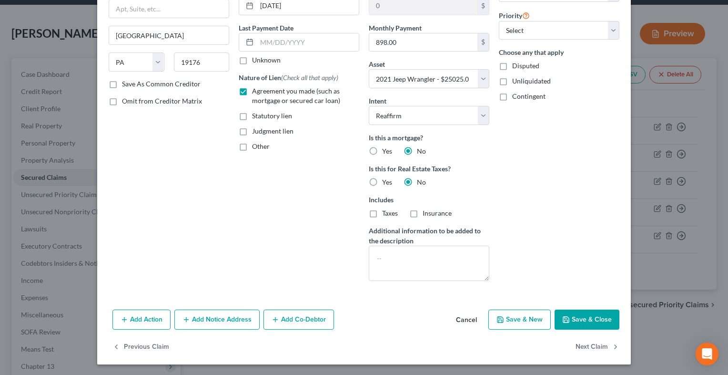
select select
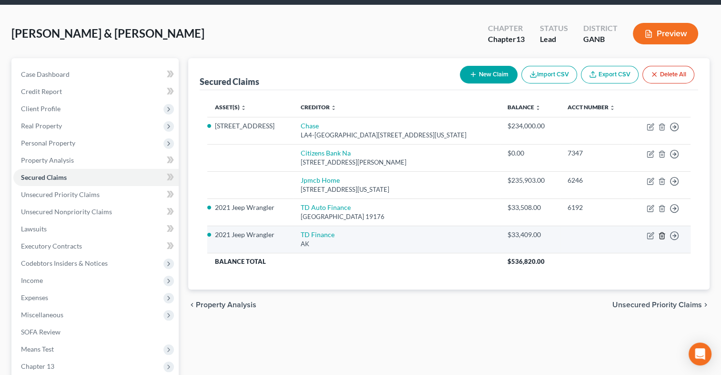
click at [659, 234] on icon "button" at bounding box center [662, 236] width 8 height 8
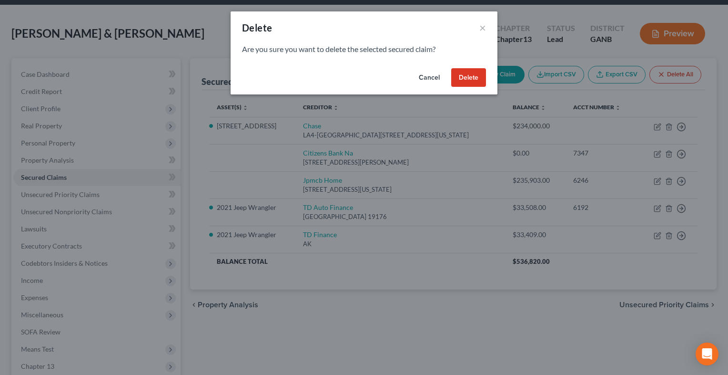
click at [462, 83] on button "Delete" at bounding box center [468, 77] width 35 height 19
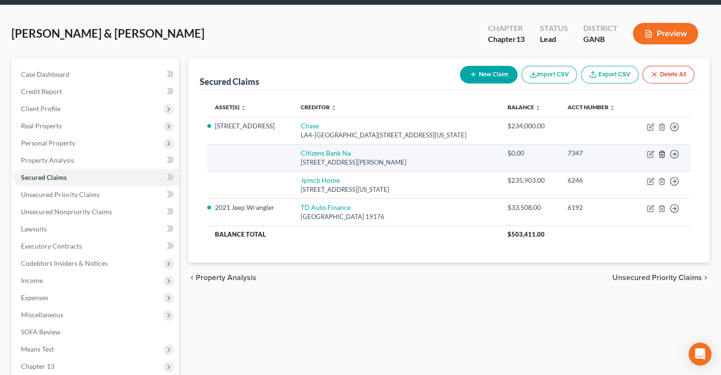
click at [660, 154] on icon "button" at bounding box center [662, 154] width 8 height 8
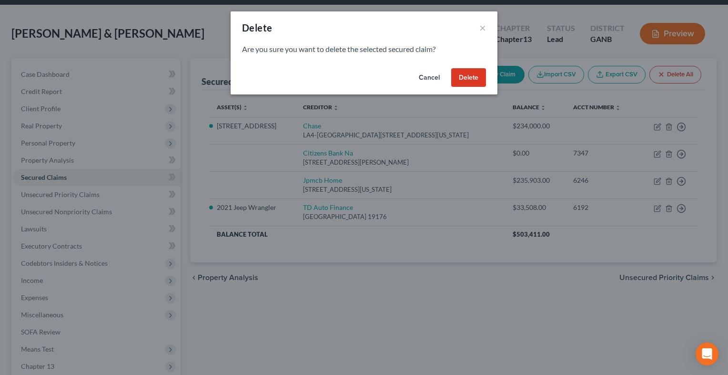
click at [468, 73] on button "Delete" at bounding box center [468, 77] width 35 height 19
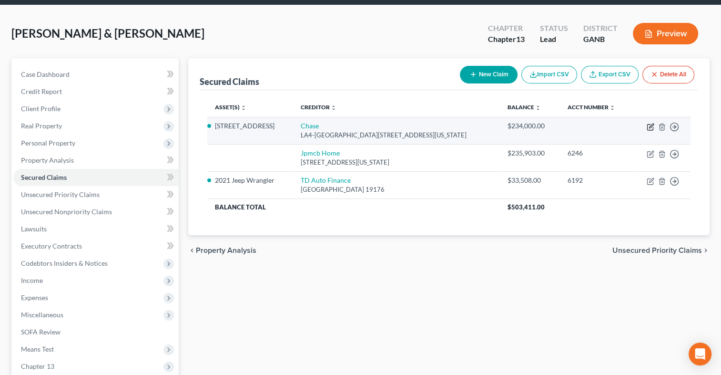
click at [649, 124] on icon "button" at bounding box center [651, 127] width 8 height 8
select select "19"
select select "2"
select select "0"
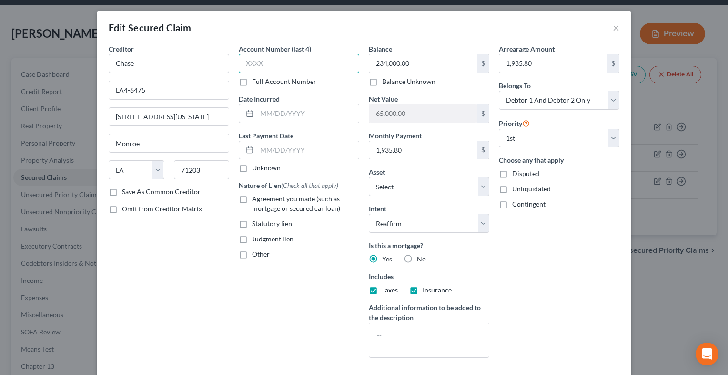
click at [248, 62] on input "text" at bounding box center [299, 63] width 121 height 19
type input "6246"
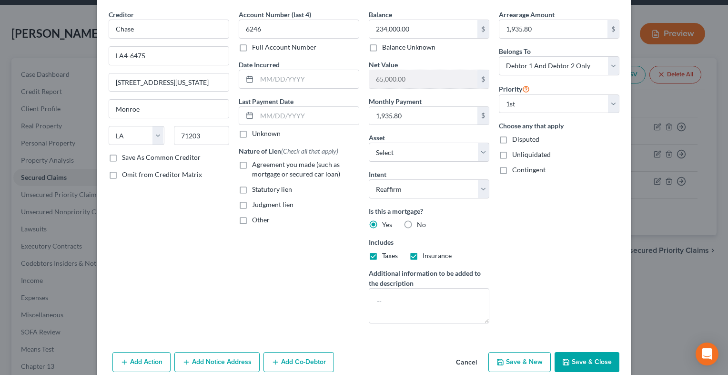
scroll to position [77, 0]
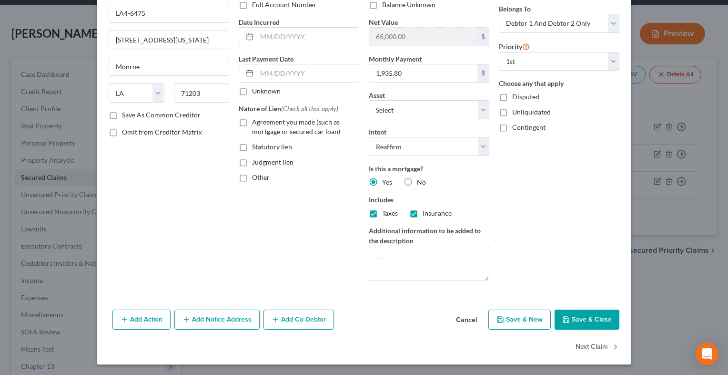
click at [583, 317] on button "Save & Close" at bounding box center [587, 319] width 65 height 20
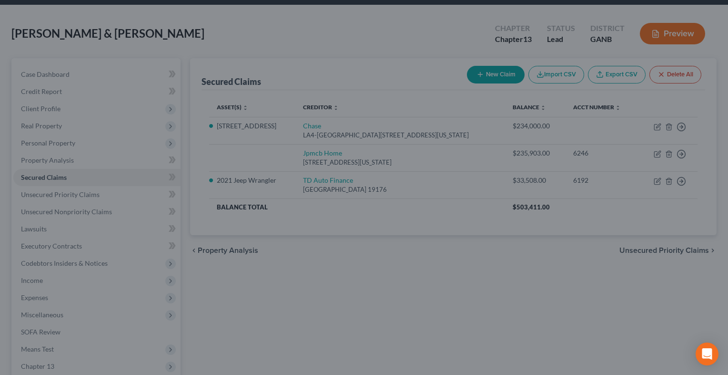
select select "2"
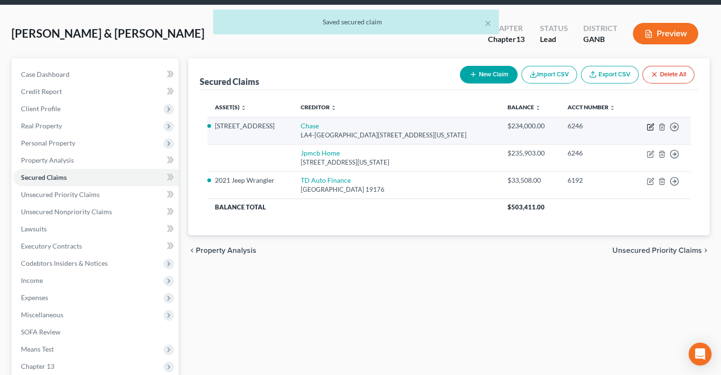
click at [652, 127] on icon "button" at bounding box center [651, 127] width 8 height 8
select select "19"
select select "2"
select select "0"
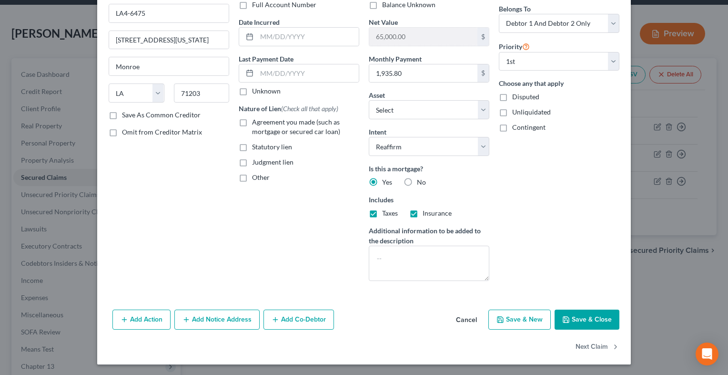
click at [589, 320] on button "Save & Close" at bounding box center [587, 319] width 65 height 20
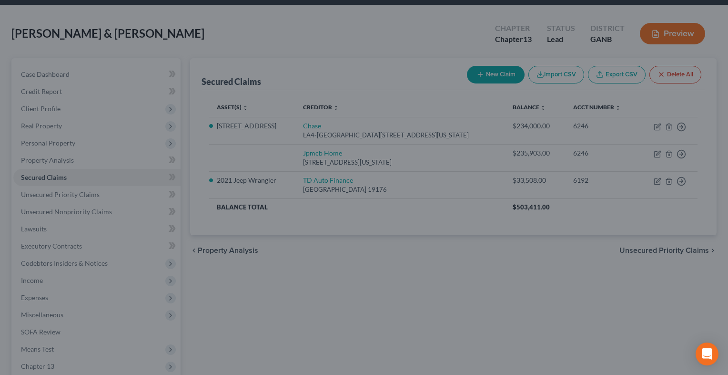
type input "235,903.00"
type input "63,097.00"
select select "2"
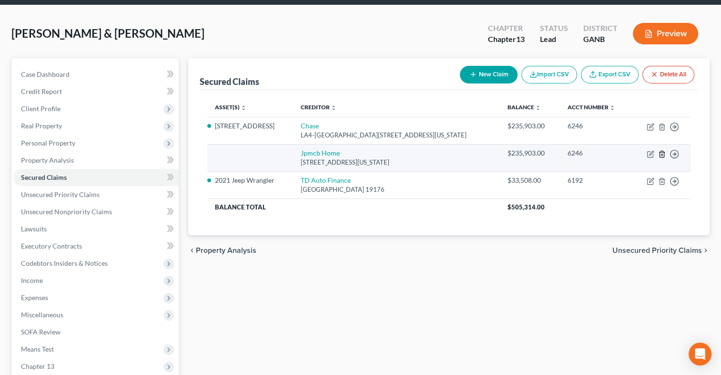
click at [661, 151] on icon "button" at bounding box center [662, 154] width 4 height 6
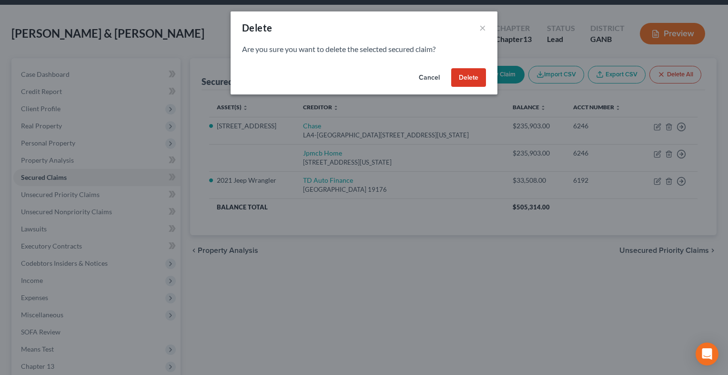
click at [465, 81] on button "Delete" at bounding box center [468, 77] width 35 height 19
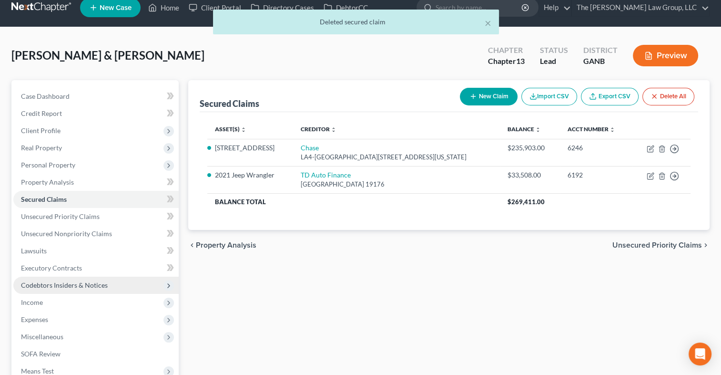
scroll to position [0, 0]
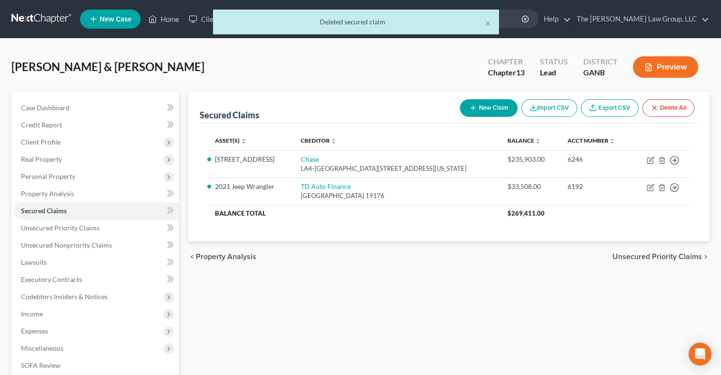
click at [121, 51] on div "[PERSON_NAME] & [PERSON_NAME] Upgraded Chapter Chapter 13 Status Lead District …" at bounding box center [360, 70] width 698 height 41
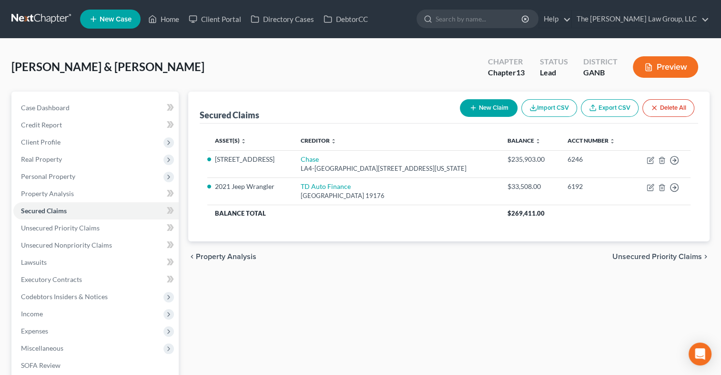
scroll to position [166, 0]
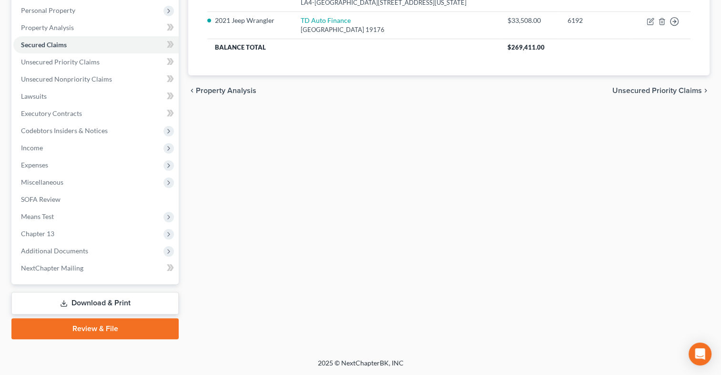
click at [107, 304] on link "Download & Print" at bounding box center [94, 303] width 167 height 22
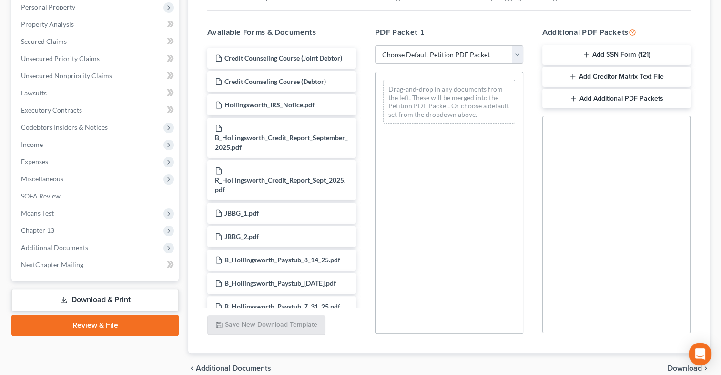
click at [519, 53] on select "Choose Default Petition PDF Packet Complete Bankruptcy Petition (all forms and …" at bounding box center [449, 54] width 148 height 19
select select "0"
click at [375, 45] on select "Choose Default Petition PDF Packet Complete Bankruptcy Petition (all forms and …" at bounding box center [449, 54] width 148 height 19
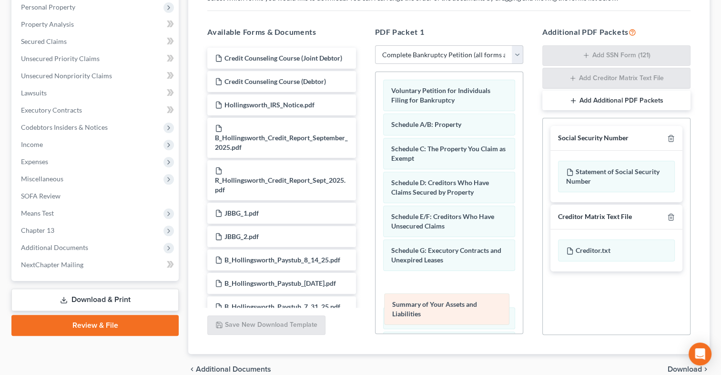
drag, startPoint x: 473, startPoint y: 128, endPoint x: 475, endPoint y: 308, distance: 180.7
click at [475, 308] on div "Summary of Your Assets and Liabilities Voluntary Petition for Individuals Filin…" at bounding box center [449, 373] width 147 height 602
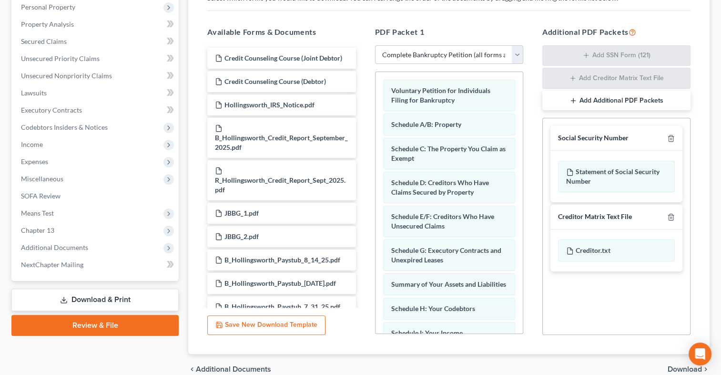
click at [475, 308] on div "Schedule H: Your Codebtors" at bounding box center [449, 308] width 132 height 22
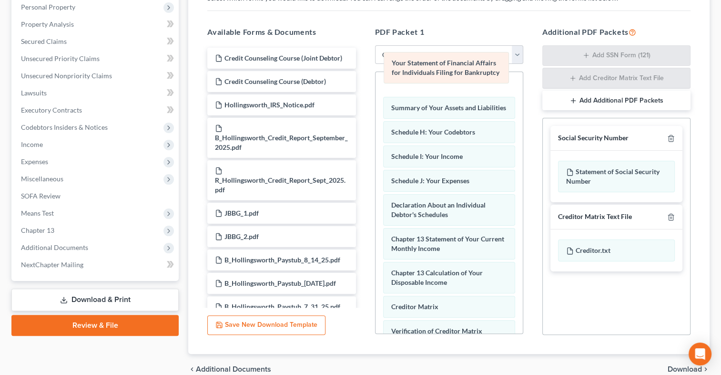
scroll to position [244, 0]
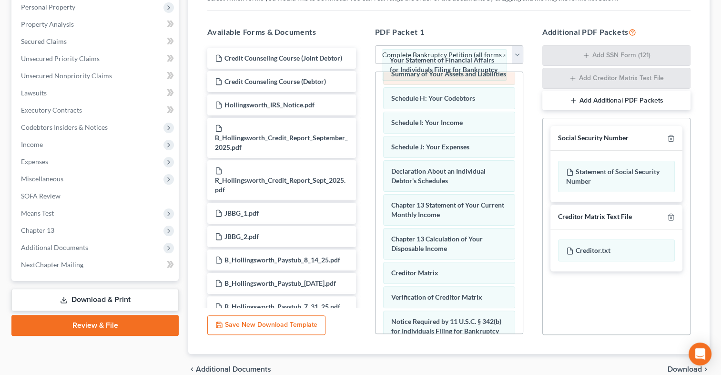
drag, startPoint x: 485, startPoint y: 213, endPoint x: 483, endPoint y: 71, distance: 142.1
click at [484, 65] on div "Your Statement of Financial Affairs for Individuals Filing for Bankruptcy Volun…" at bounding box center [449, 124] width 147 height 592
click at [483, 71] on div "Summary of Your Assets and Liabilities" at bounding box center [449, 74] width 132 height 22
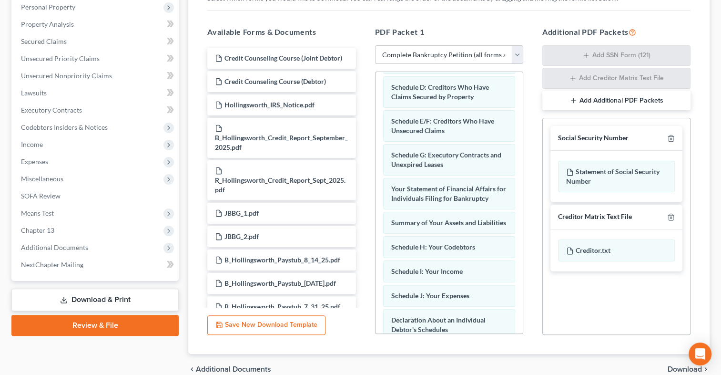
scroll to position [84, 0]
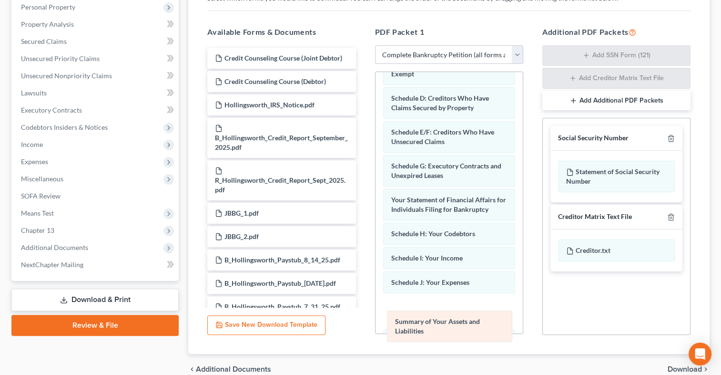
drag, startPoint x: 469, startPoint y: 227, endPoint x: 473, endPoint y: 317, distance: 90.2
click at [473, 317] on div "Summary of Your Assets and Liabilities Voluntary Petition for Individuals Filin…" at bounding box center [449, 289] width 147 height 602
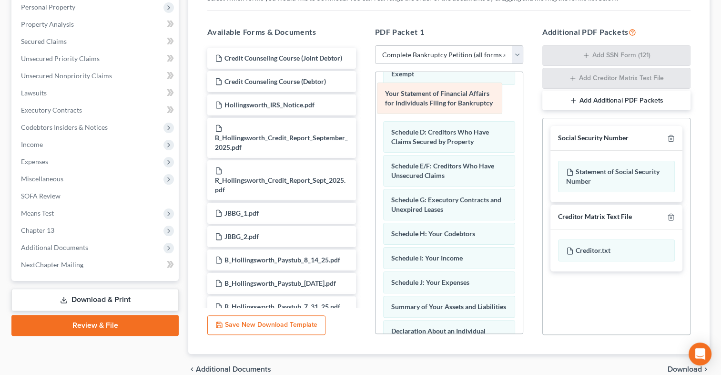
drag, startPoint x: 468, startPoint y: 205, endPoint x: 464, endPoint y: 93, distance: 112.1
click at [464, 93] on div "Your Statement of Financial Affairs for Individuals Filing for Bankruptcy Volun…" at bounding box center [449, 284] width 147 height 592
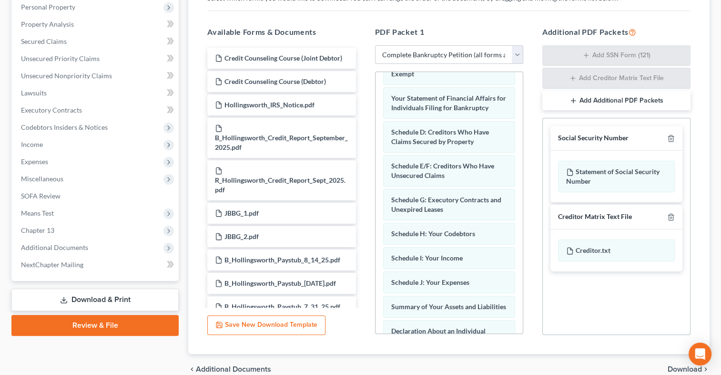
click at [464, 94] on span "Your Statement of Financial Affairs for Individuals Filing for Bankruptcy" at bounding box center [448, 103] width 115 height 18
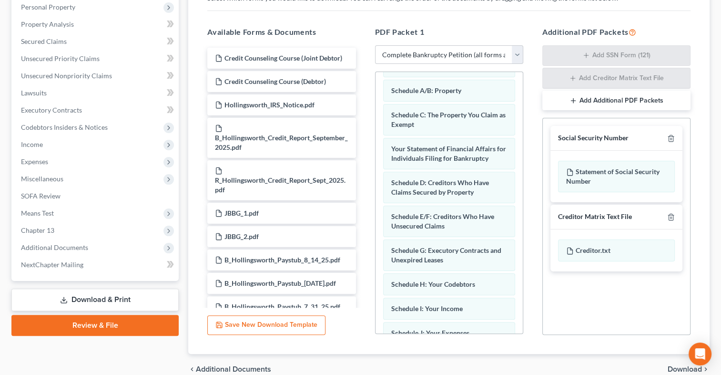
scroll to position [17, 0]
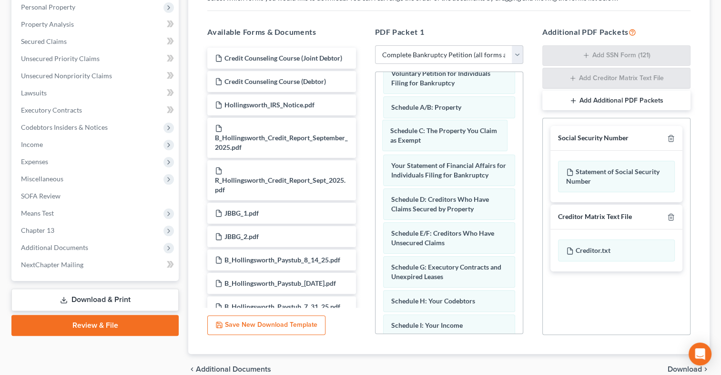
drag, startPoint x: 506, startPoint y: 124, endPoint x: 494, endPoint y: 127, distance: 12.8
click at [505, 123] on div "Schedule C: The Property You Claim as Exempt Voluntary Petition for Individuals…" at bounding box center [449, 351] width 147 height 592
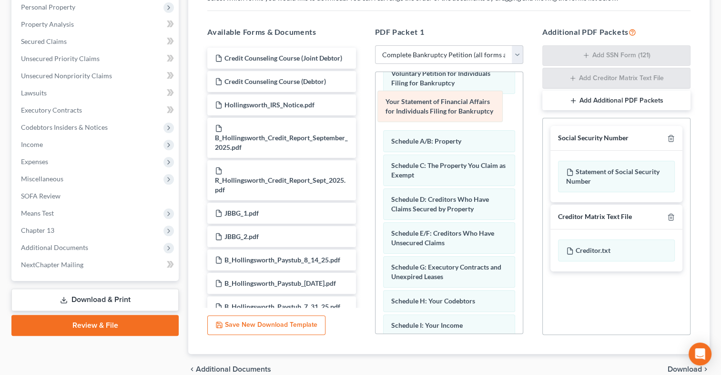
drag, startPoint x: 458, startPoint y: 174, endPoint x: 452, endPoint y: 112, distance: 62.7
click at [452, 112] on div "Your Statement of Financial Affairs for Individuals Filing for Bankruptcy Volun…" at bounding box center [449, 351] width 147 height 592
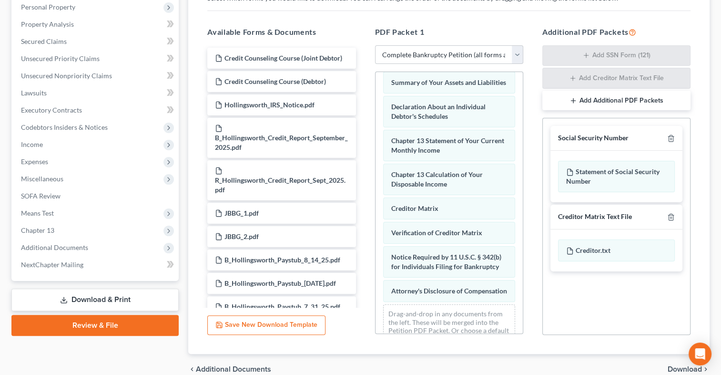
scroll to position [305, 0]
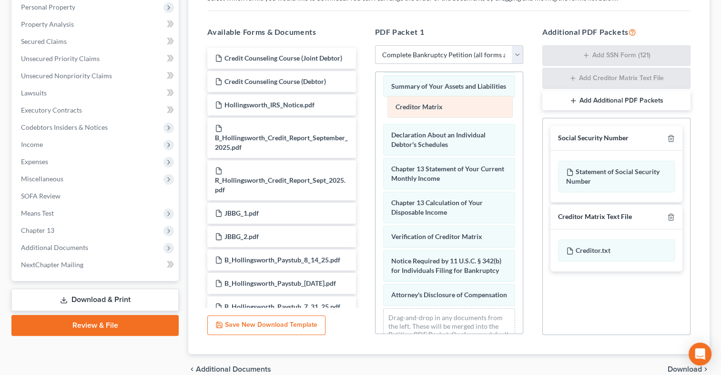
drag, startPoint x: 464, startPoint y: 218, endPoint x: 468, endPoint y: 106, distance: 112.6
click at [468, 106] on div "Creditor Matrix Voluntary Petition for Individuals Filing for Bankruptcy Your S…" at bounding box center [449, 63] width 147 height 592
click at [468, 106] on div "Voluntary Petition for Individuals Filing for Bankruptcy Your Statement of Fina…" at bounding box center [449, 63] width 147 height 592
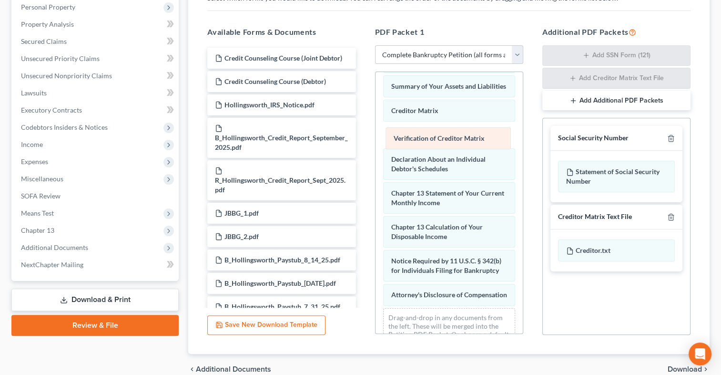
drag, startPoint x: 456, startPoint y: 249, endPoint x: 459, endPoint y: 145, distance: 103.9
click at [459, 145] on div "Verification of Creditor Matrix Voluntary Petition for Individuals Filing for B…" at bounding box center [449, 63] width 147 height 592
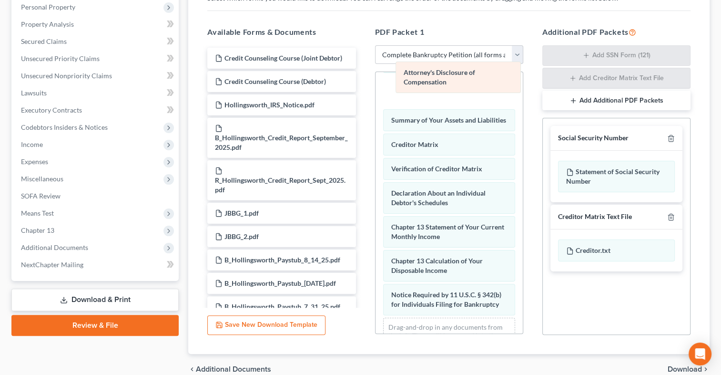
scroll to position [338, 0]
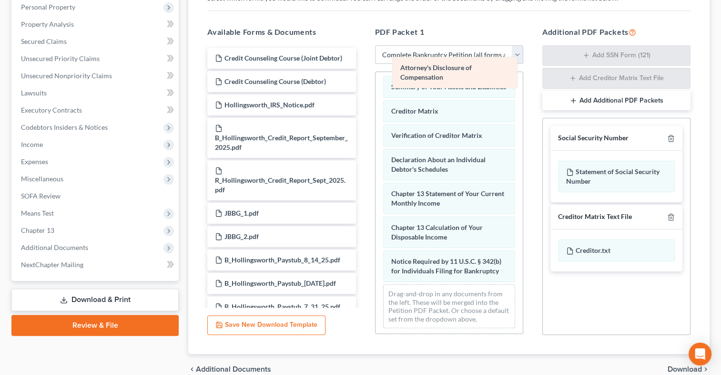
drag, startPoint x: 458, startPoint y: 317, endPoint x: 467, endPoint y: 76, distance: 241.9
click at [467, 76] on div "Attorney's Disclosure of Compensation Voluntary Petition for Individuals Filing…" at bounding box center [449, 35] width 147 height 602
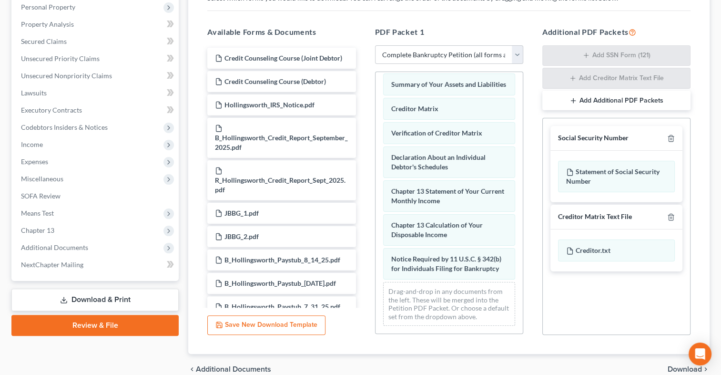
click at [467, 76] on div "Summary of Your Assets and Liabilities" at bounding box center [449, 84] width 132 height 22
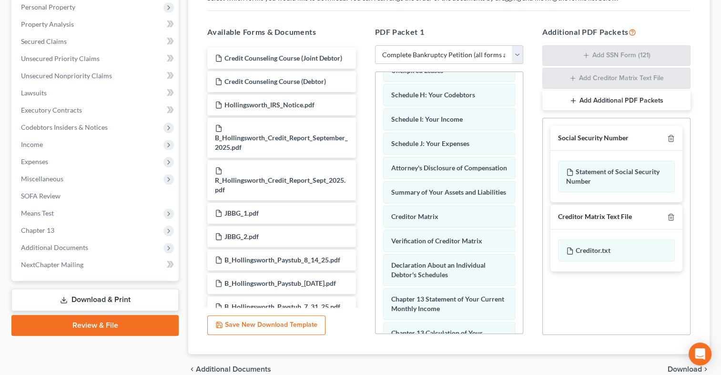
scroll to position [222, 0]
click at [523, 201] on div "PDF Packet 1 Choose Default Petition PDF Packet Complete Bankruptcy Petition (a…" at bounding box center [449, 181] width 167 height 324
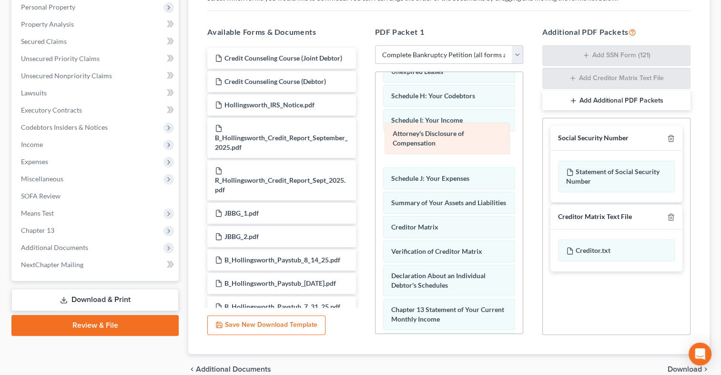
drag, startPoint x: 465, startPoint y: 171, endPoint x: 467, endPoint y: 139, distance: 32.5
click at [467, 139] on div "Attorney's Disclosure of Compensation Voluntary Petition for Individuals Filing…" at bounding box center [449, 151] width 147 height 602
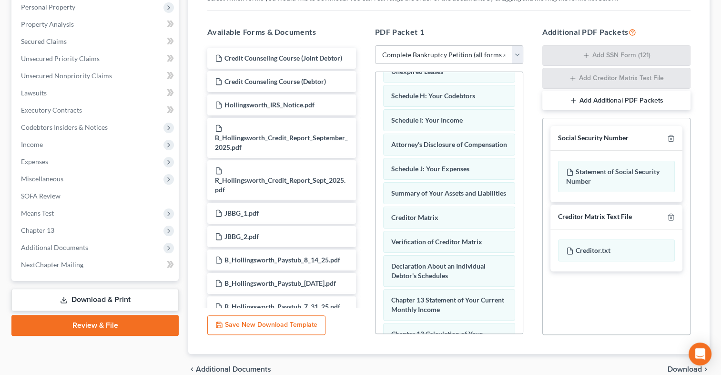
click at [467, 139] on div "Attorney's Disclosure of Compensation" at bounding box center [449, 144] width 132 height 22
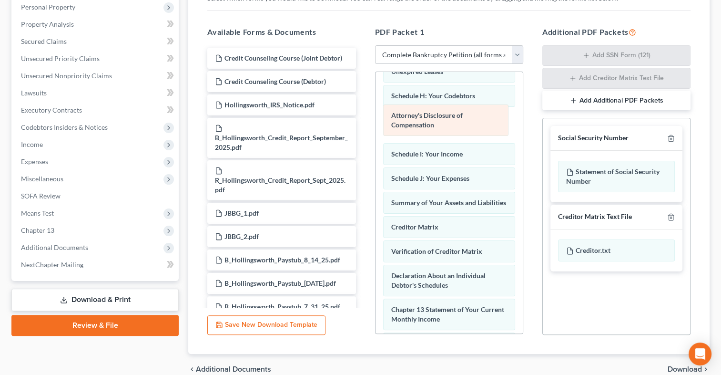
drag, startPoint x: 467, startPoint y: 139, endPoint x: 467, endPoint y: 112, distance: 27.2
click at [467, 112] on div "Attorney's Disclosure of Compensation Voluntary Petition for Individuals Filing…" at bounding box center [449, 151] width 147 height 602
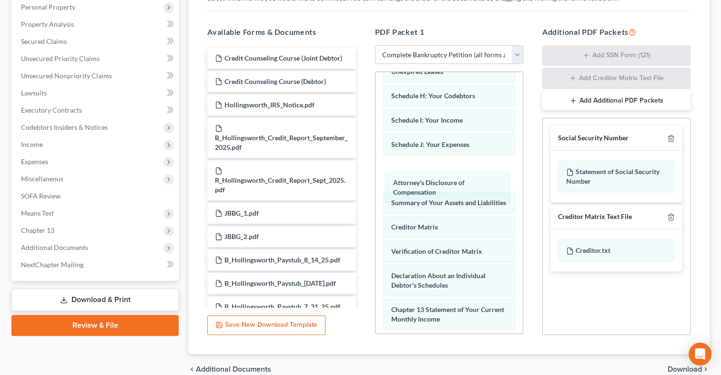
drag, startPoint x: 467, startPoint y: 112, endPoint x: 470, endPoint y: 174, distance: 62.5
click at [470, 175] on div "Attorney's Disclosure of Compensation Voluntary Petition for Individuals Filing…" at bounding box center [449, 151] width 147 height 602
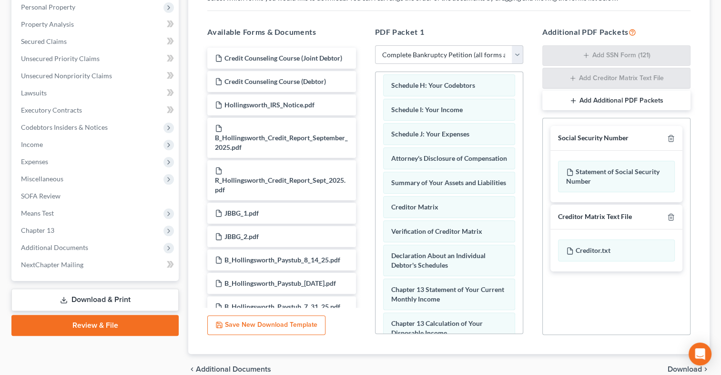
scroll to position [355, 0]
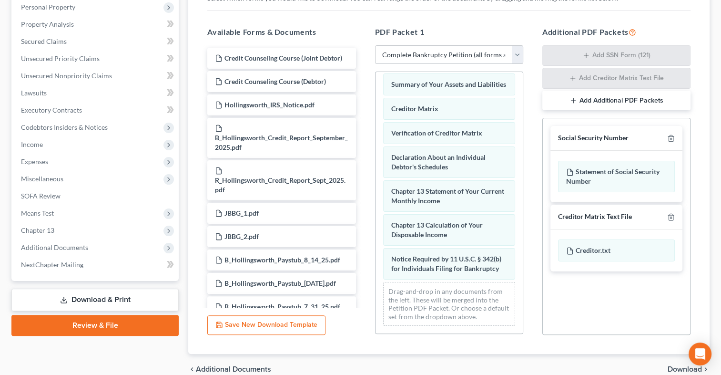
click at [528, 273] on div "PDF Packet 1 Choose Default Petition PDF Packet Complete Bankruptcy Petition (a…" at bounding box center [449, 181] width 167 height 324
click at [528, 272] on div "PDF Packet 1 Choose Default Petition PDF Packet Complete Bankruptcy Petition (a…" at bounding box center [449, 181] width 167 height 324
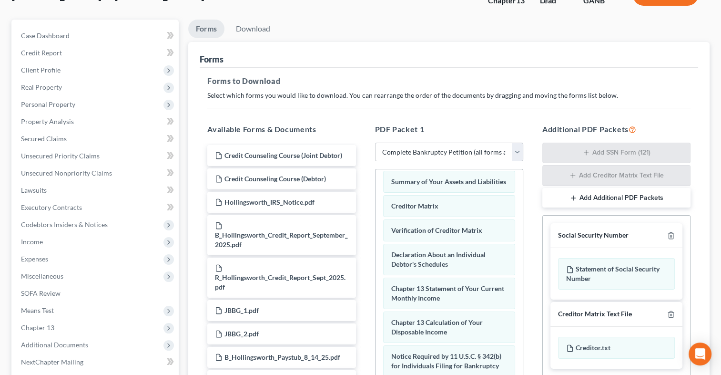
scroll to position [66, 0]
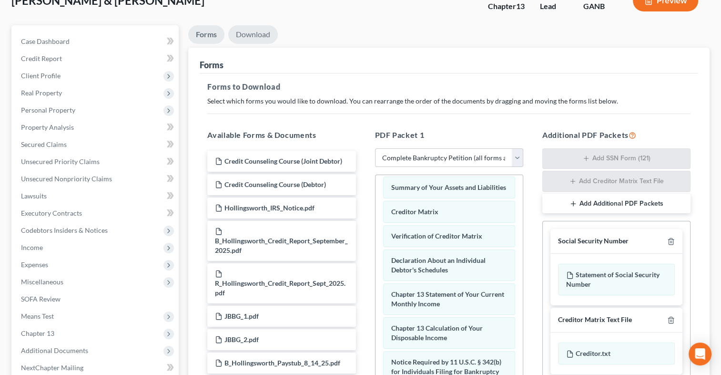
click at [255, 30] on link "Download" at bounding box center [253, 34] width 50 height 19
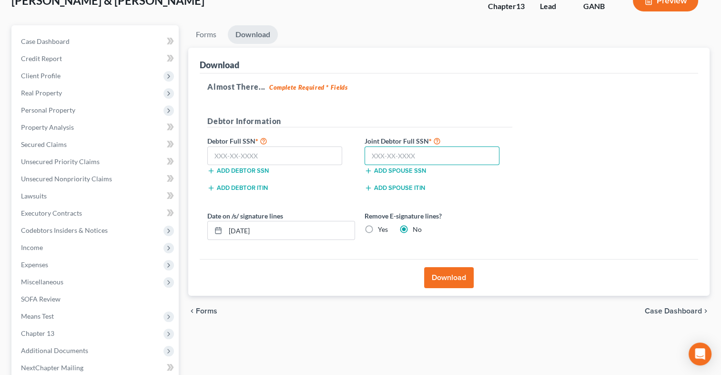
click at [378, 155] on input "text" at bounding box center [432, 155] width 135 height 19
type input "259-83-2225"
click at [246, 154] on input "text" at bounding box center [274, 155] width 135 height 19
type input "1"
type input "[PHONE_NUMBER]"
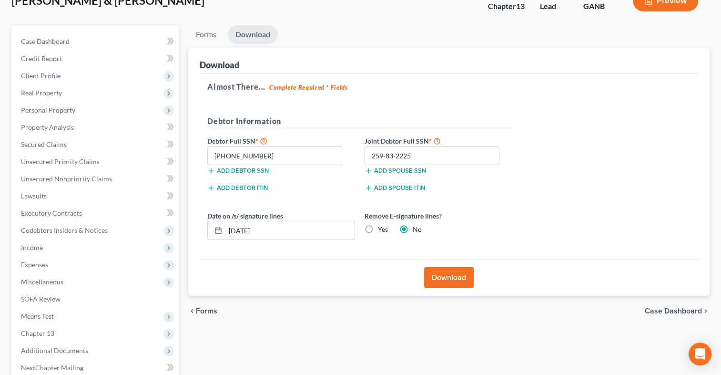
click at [378, 230] on label "Yes" at bounding box center [383, 230] width 10 height 10
click at [382, 230] on input "Yes" at bounding box center [385, 228] width 6 height 6
radio input "true"
radio input "false"
click at [452, 279] on button "Download" at bounding box center [449, 277] width 50 height 21
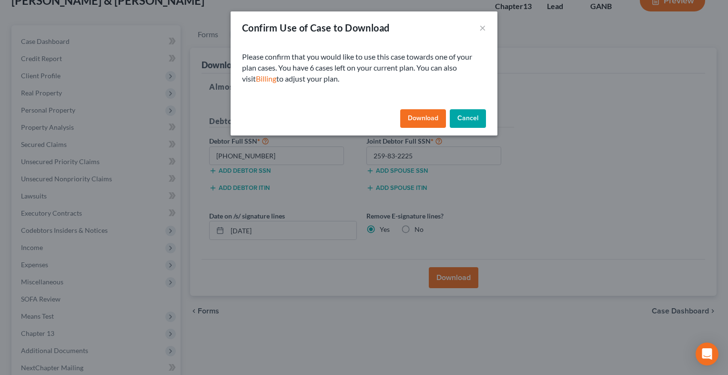
click at [430, 118] on button "Download" at bounding box center [423, 118] width 46 height 19
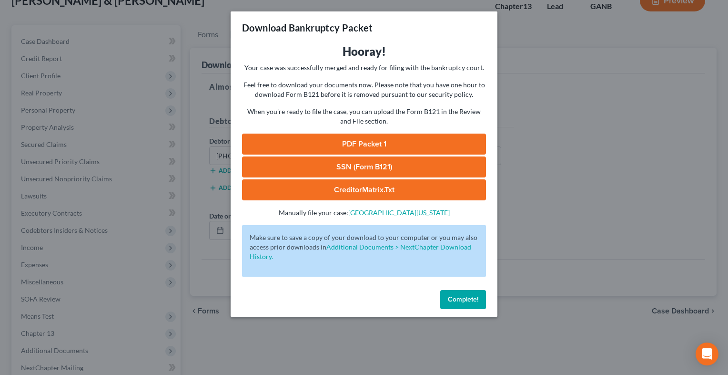
click at [403, 146] on link "PDF Packet 1" at bounding box center [364, 143] width 244 height 21
click at [471, 293] on button "Complete!" at bounding box center [463, 299] width 46 height 19
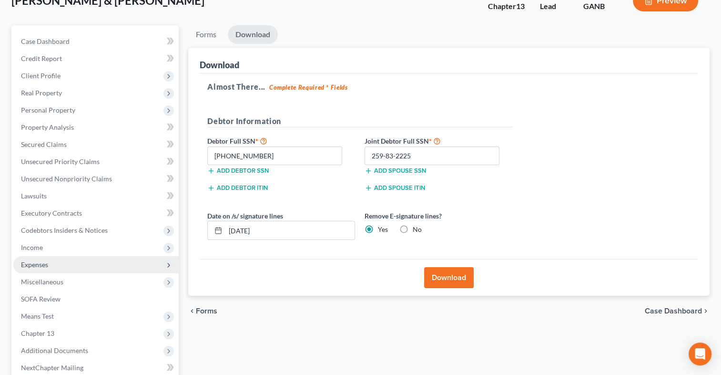
click at [34, 264] on span "Expenses" at bounding box center [34, 264] width 27 height 8
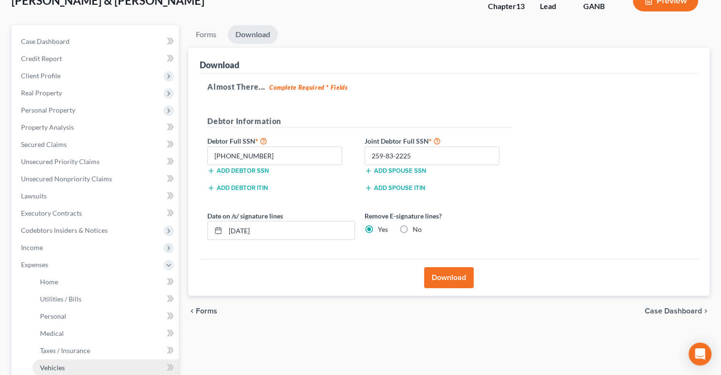
click at [90, 361] on link "Vehicles" at bounding box center [105, 367] width 146 height 17
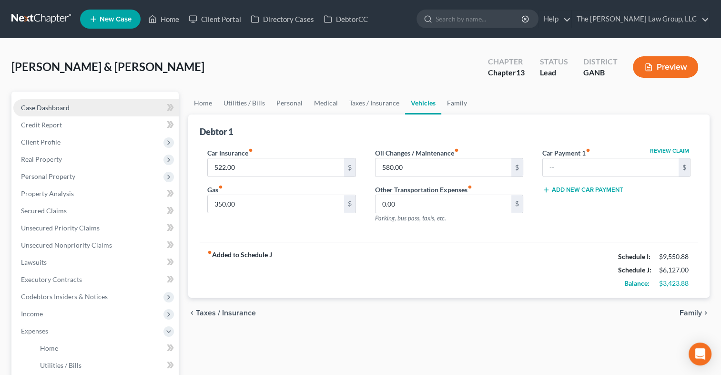
click at [44, 103] on span "Case Dashboard" at bounding box center [45, 107] width 49 height 8
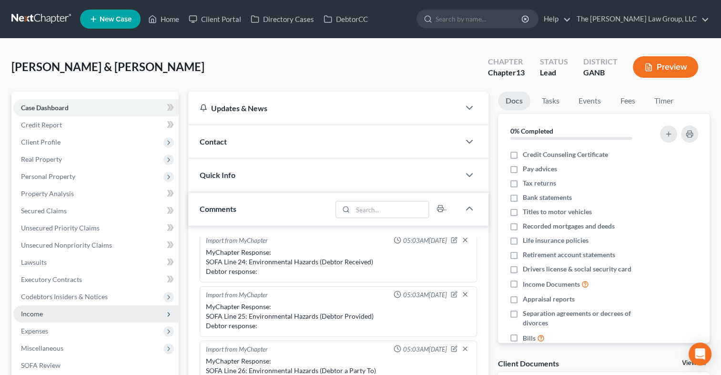
click at [39, 313] on span "Income" at bounding box center [32, 313] width 22 height 8
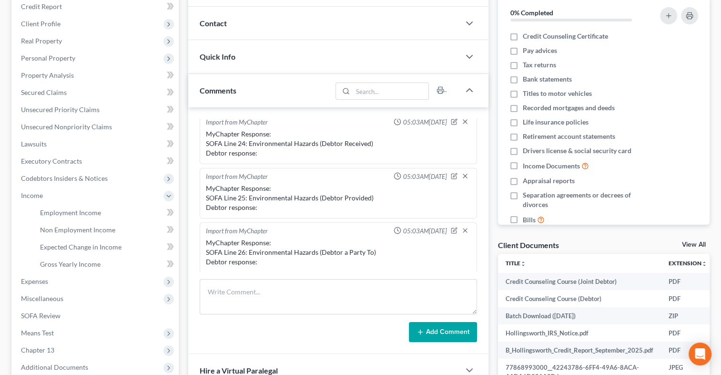
scroll to position [120, 0]
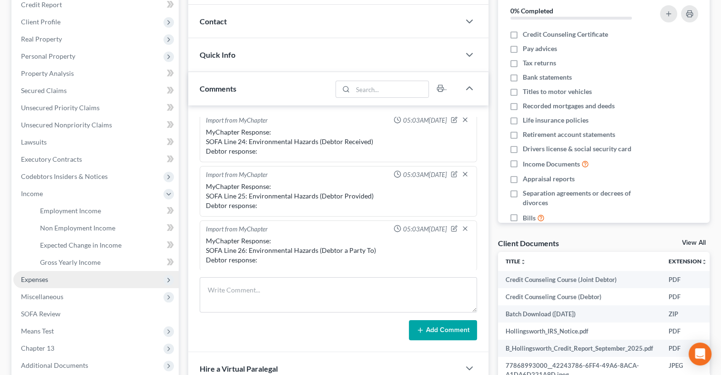
drag, startPoint x: 29, startPoint y: 281, endPoint x: 556, endPoint y: 148, distance: 544.3
click at [29, 281] on span "Expenses" at bounding box center [34, 279] width 27 height 8
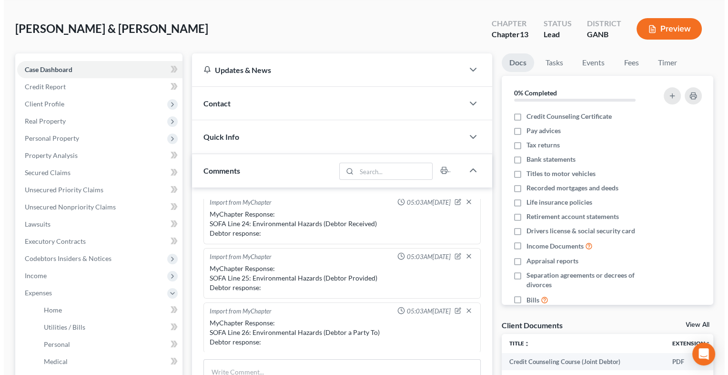
scroll to position [34, 0]
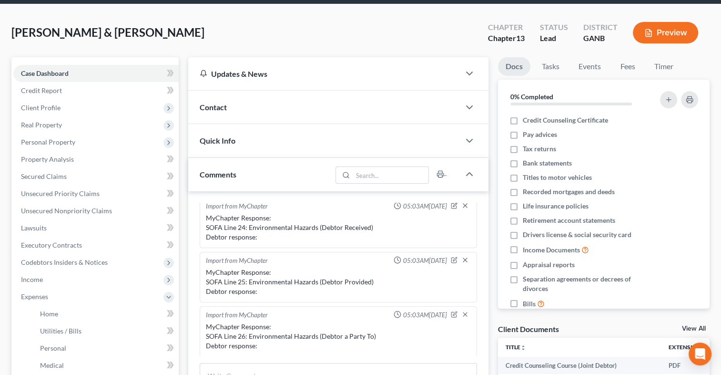
click at [665, 29] on button "Preview" at bounding box center [665, 32] width 65 height 21
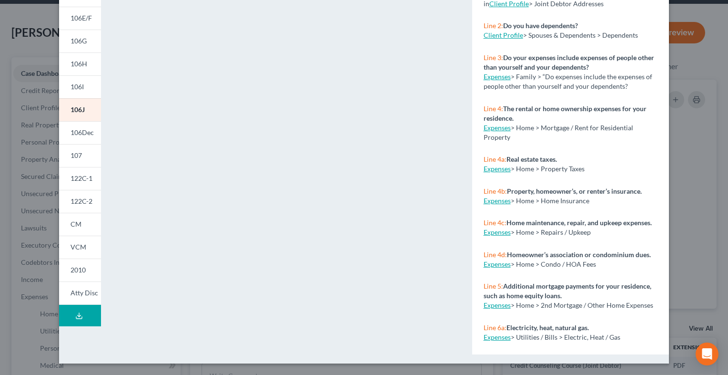
scroll to position [160, 0]
